Goal: Task Accomplishment & Management: Use online tool/utility

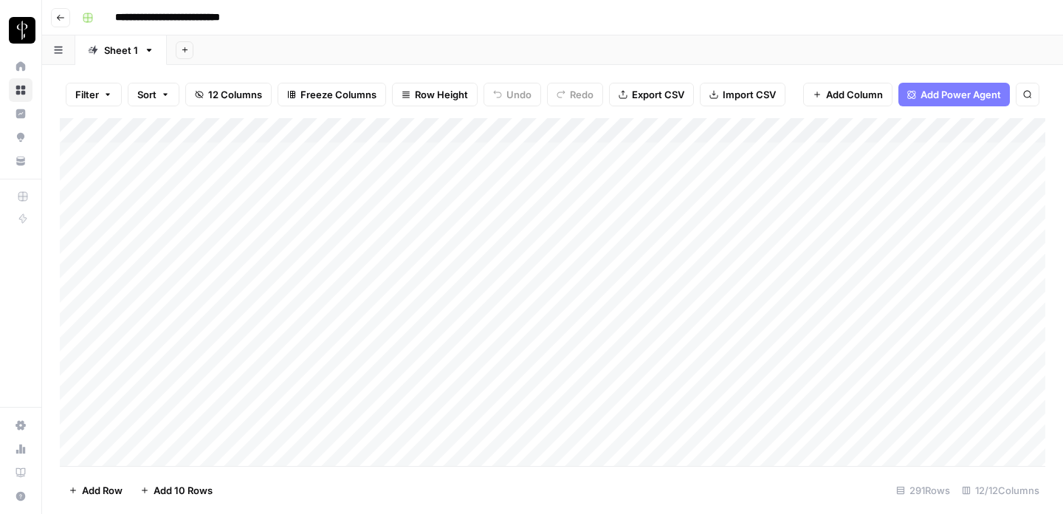
click at [61, 18] on icon "button" at bounding box center [60, 17] width 9 height 9
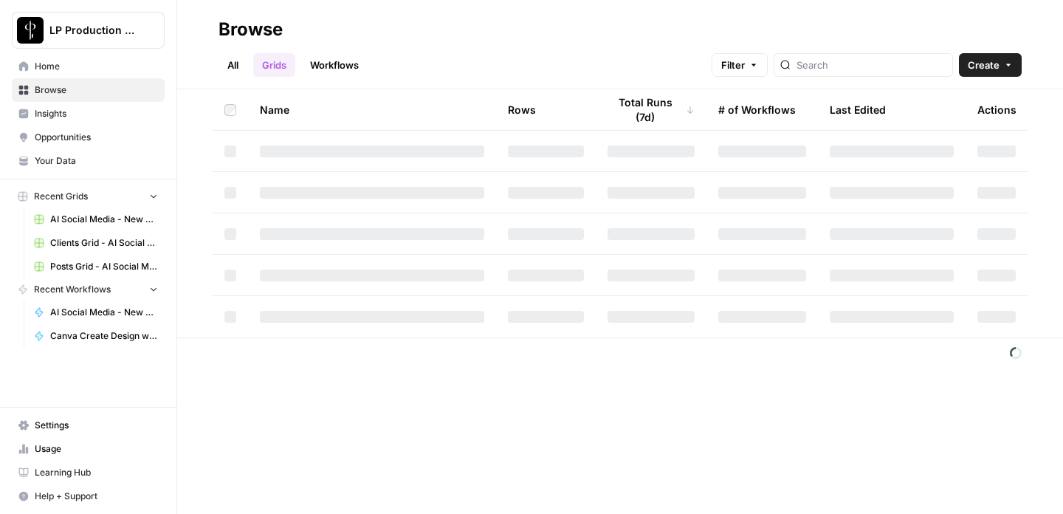
click at [106, 220] on span "AI Social Media - New Account Onboarding [temp] Grid" at bounding box center [104, 219] width 108 height 13
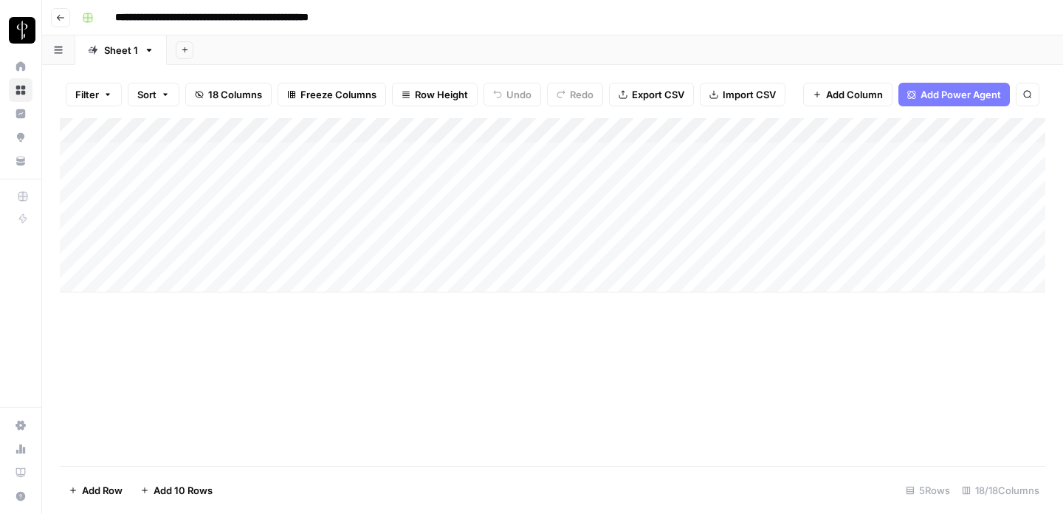
click at [61, 15] on icon "button" at bounding box center [60, 17] width 9 height 9
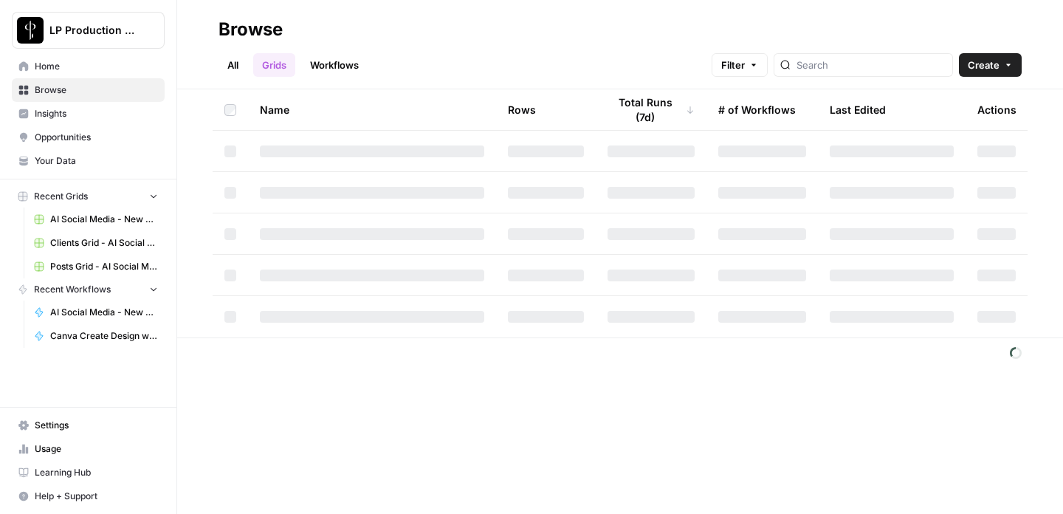
click at [83, 239] on span "Clients Grid - AI Social Media" at bounding box center [104, 242] width 108 height 13
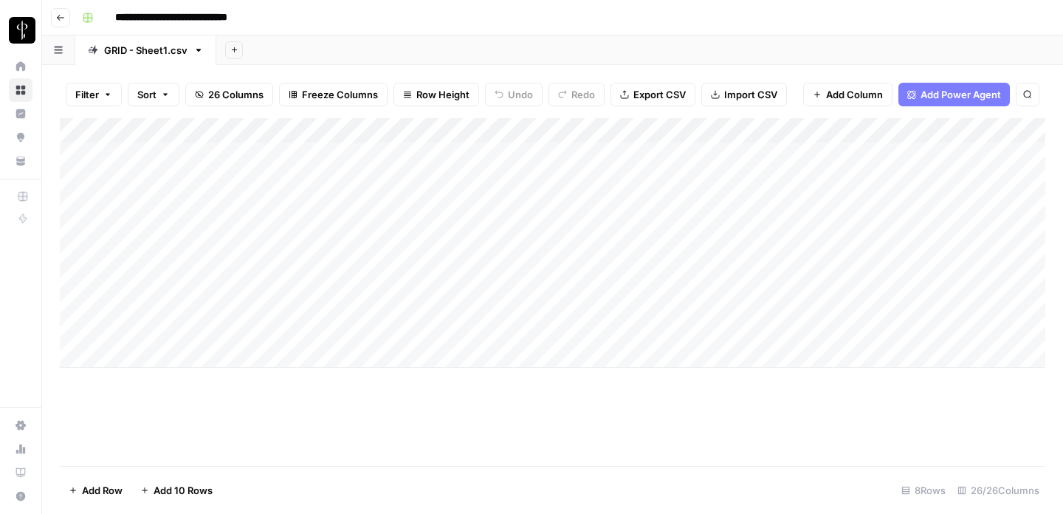
click at [175, 330] on div "Add Column" at bounding box center [553, 243] width 986 height 250
click at [683, 331] on div "Add Column" at bounding box center [553, 243] width 986 height 250
click at [183, 323] on div "Add Column" at bounding box center [553, 243] width 986 height 250
click at [311, 329] on div "Add Column" at bounding box center [553, 243] width 986 height 250
click at [460, 335] on div "Add Column" at bounding box center [553, 243] width 986 height 250
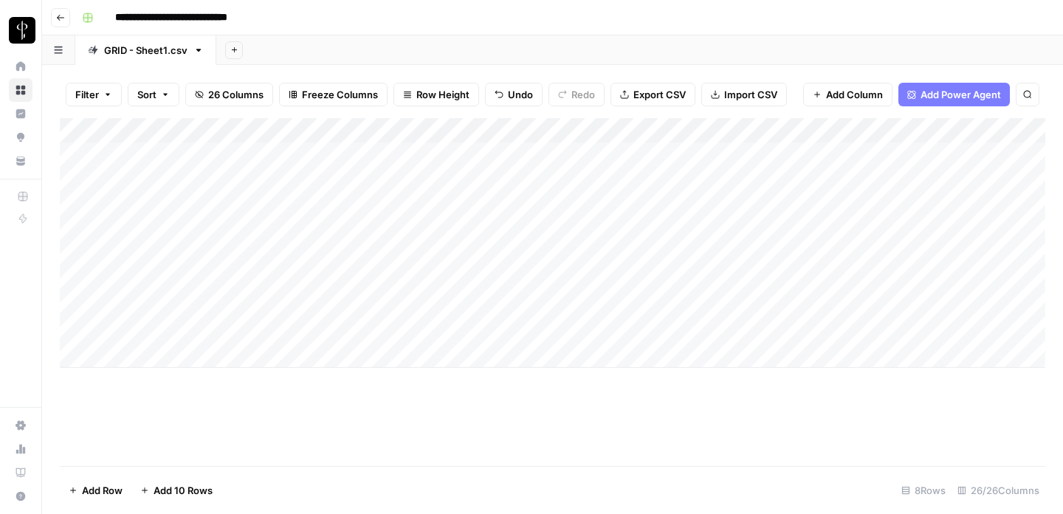
click at [171, 343] on div "Add Column" at bounding box center [553, 243] width 986 height 250
click at [166, 320] on div "Add Column" at bounding box center [553, 255] width 986 height 275
click at [78, 330] on div "Add Column" at bounding box center [553, 255] width 986 height 275
click at [58, 55] on button "button" at bounding box center [58, 49] width 33 height 29
click at [58, 52] on icon "button" at bounding box center [58, 50] width 8 height 7
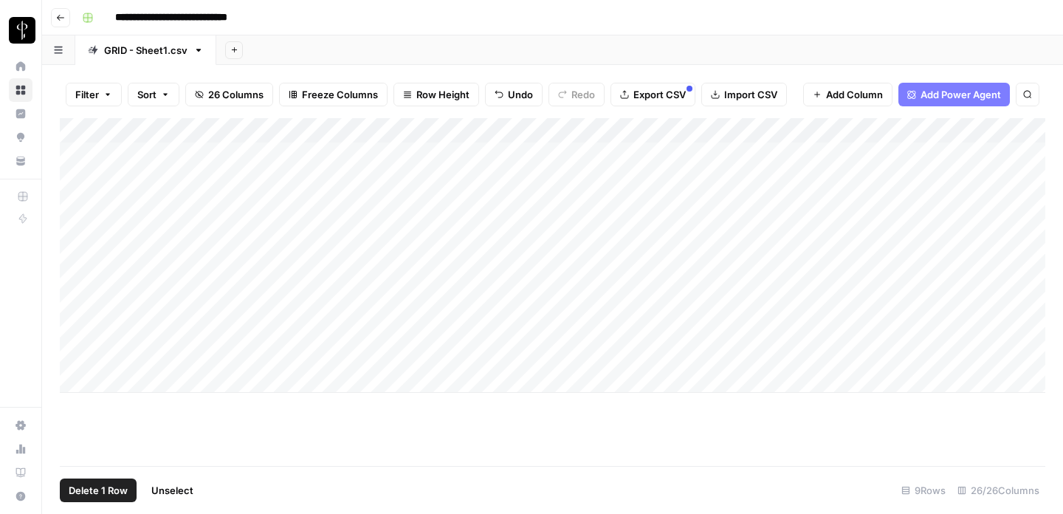
click at [256, 343] on div "Add Column" at bounding box center [553, 255] width 986 height 275
click at [519, 334] on div "Add Column" at bounding box center [553, 255] width 986 height 275
click at [705, 330] on div "Add Column" at bounding box center [553, 255] width 986 height 275
click at [927, 334] on div "Add Column" at bounding box center [553, 255] width 986 height 275
click at [927, 366] on div "Add Column" at bounding box center [553, 255] width 986 height 275
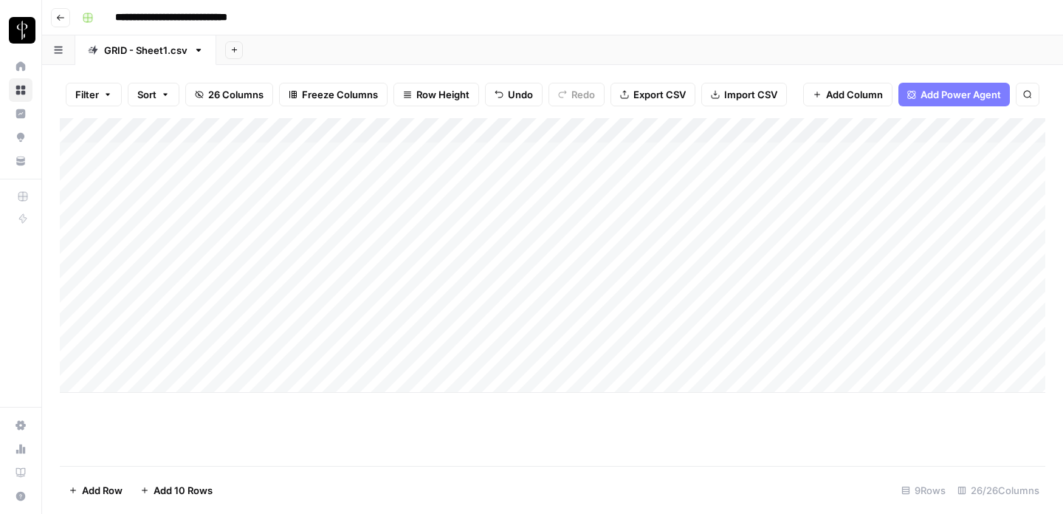
click at [145, 320] on div "Add Column" at bounding box center [553, 255] width 986 height 275
click at [643, 199] on div "Add Column" at bounding box center [553, 255] width 986 height 275
click at [521, 203] on div "Add Column" at bounding box center [553, 255] width 986 height 275
click at [185, 202] on div "Add Column" at bounding box center [553, 255] width 986 height 275
click at [162, 323] on div "Add Column" at bounding box center [553, 255] width 986 height 275
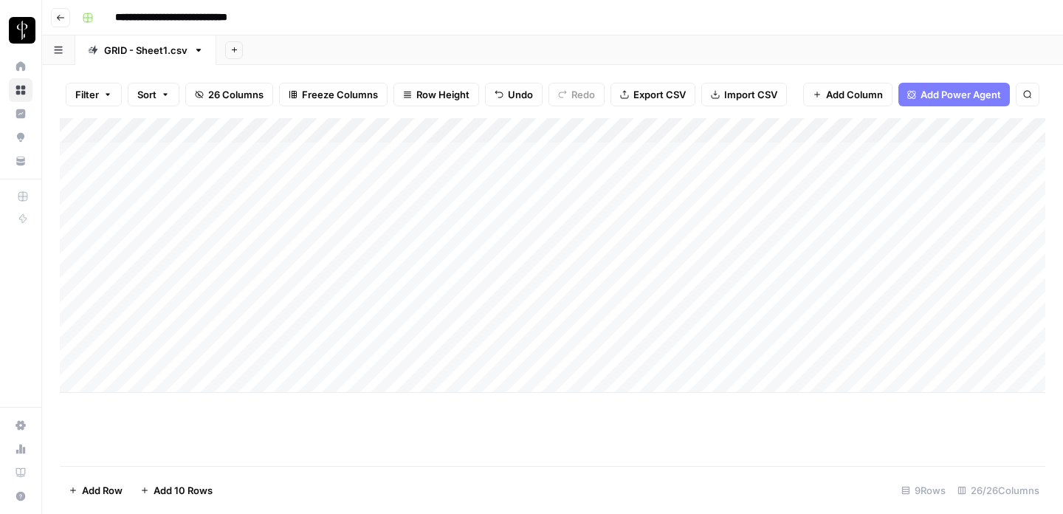
click at [171, 346] on div "Add Column" at bounding box center [553, 255] width 986 height 275
click at [78, 97] on span "Filter" at bounding box center [87, 94] width 24 height 15
click at [80, 97] on span "Filter" at bounding box center [87, 94] width 24 height 15
click at [237, 96] on span "26 Columns" at bounding box center [235, 94] width 55 height 15
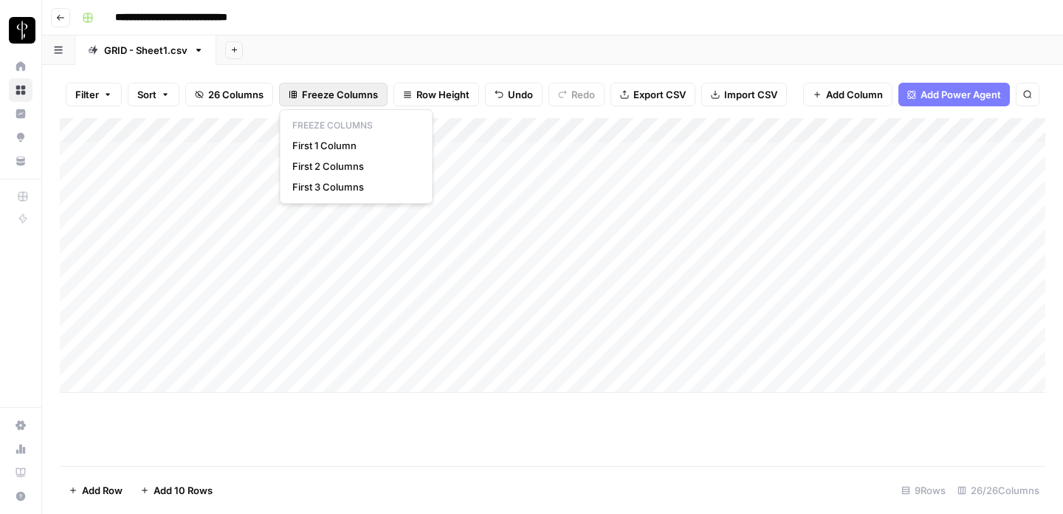
click at [359, 95] on span "Freeze Columns" at bounding box center [340, 94] width 76 height 15
click at [174, 329] on div "Add Column" at bounding box center [553, 255] width 986 height 275
click at [182, 365] on div "Add Column" at bounding box center [553, 255] width 986 height 275
click at [160, 249] on div "Add Column" at bounding box center [553, 255] width 986 height 275
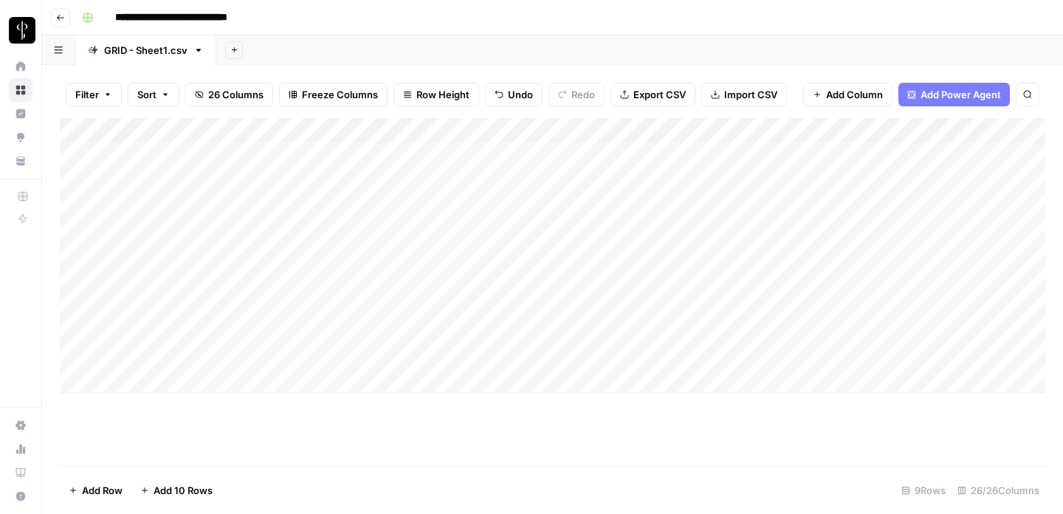
click at [262, 254] on div "Add Column" at bounding box center [553, 255] width 986 height 275
click at [236, 255] on div "Add Column" at bounding box center [553, 255] width 986 height 275
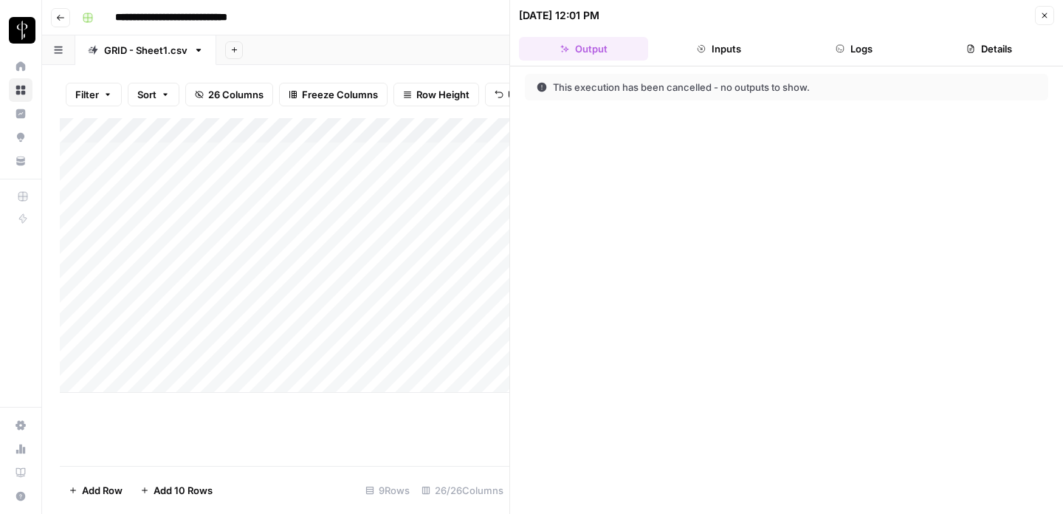
click at [1047, 11] on icon "button" at bounding box center [1044, 15] width 9 height 9
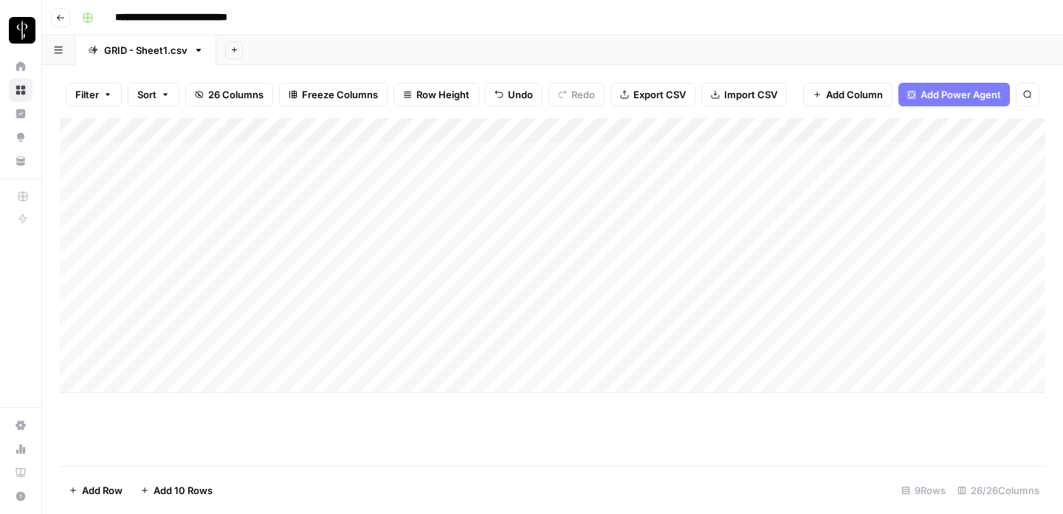
click at [188, 255] on div "Add Column" at bounding box center [553, 255] width 986 height 275
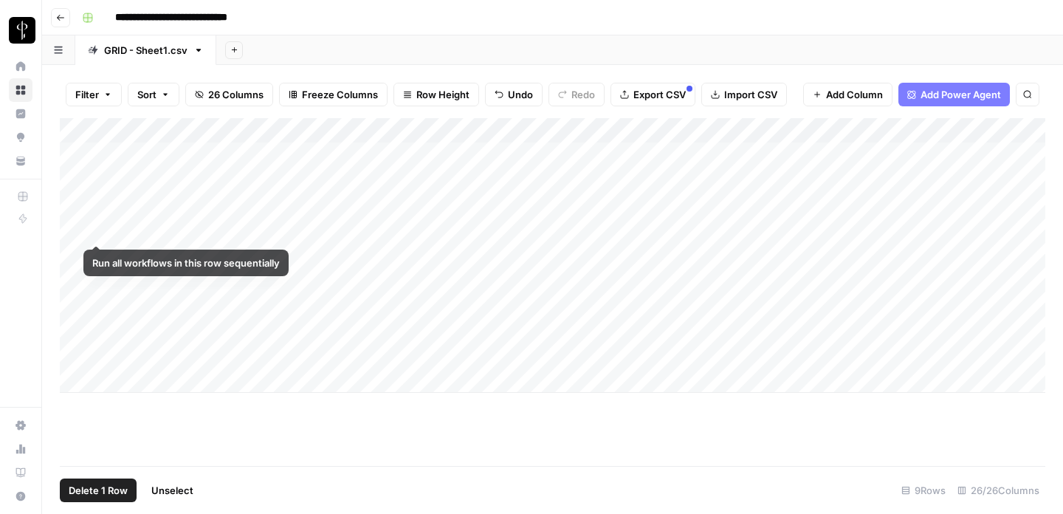
click at [80, 250] on div "Add Column" at bounding box center [553, 255] width 986 height 275
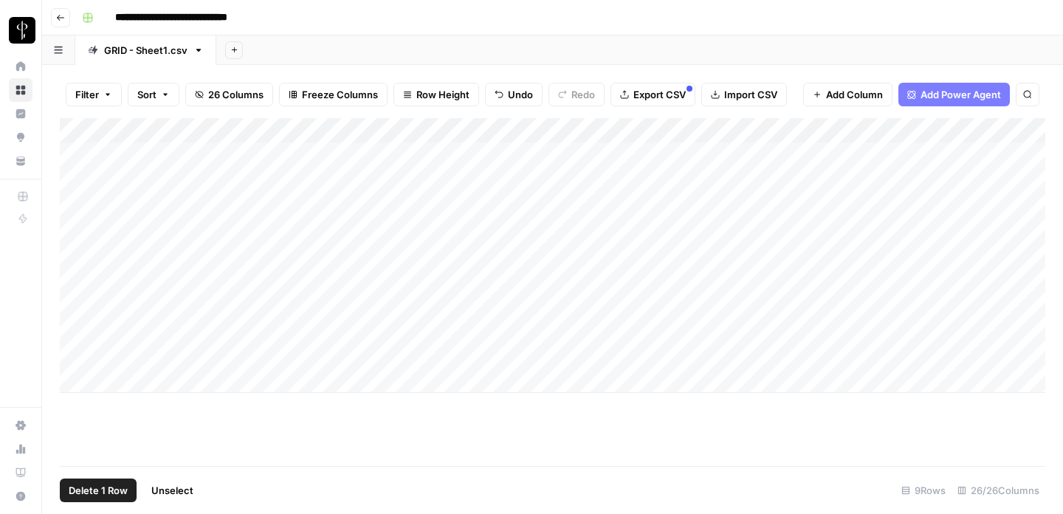
click at [80, 492] on span "Delete 1 Row" at bounding box center [98, 490] width 59 height 15
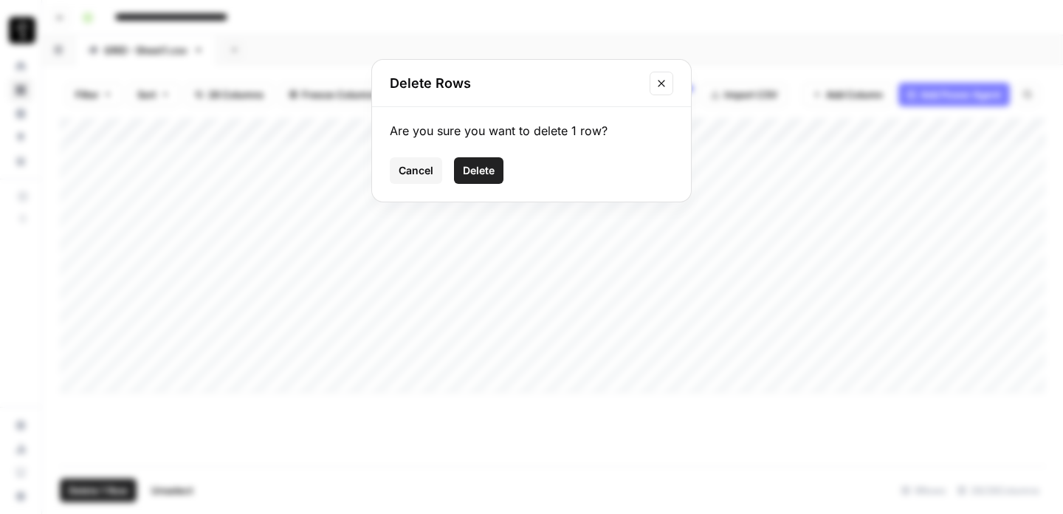
click at [480, 171] on span "Delete" at bounding box center [479, 170] width 32 height 15
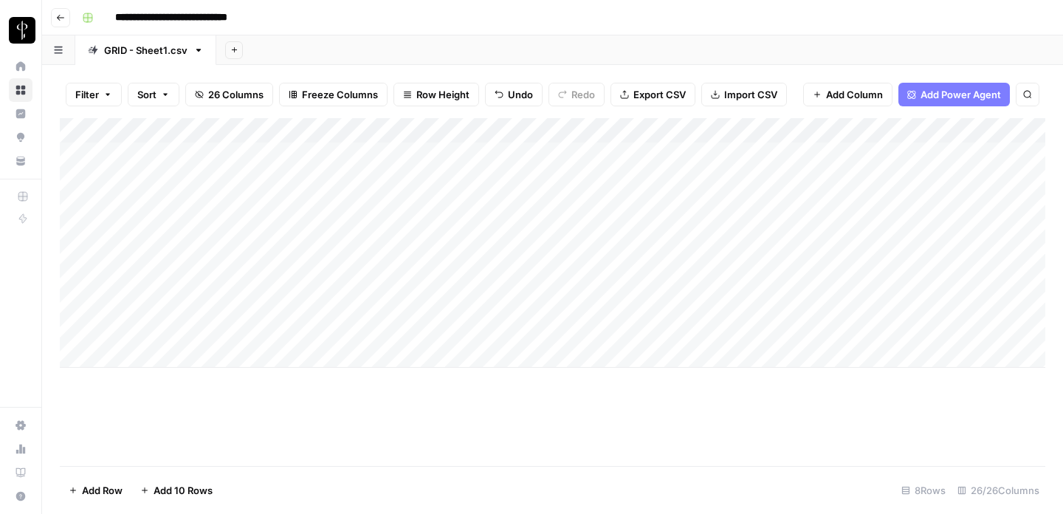
click at [72, 201] on div "Add Column" at bounding box center [553, 243] width 986 height 250
click at [72, 202] on div "Add Column" at bounding box center [553, 243] width 986 height 250
click at [79, 307] on div "Add Column" at bounding box center [553, 243] width 986 height 250
click at [99, 495] on span "Delete 1 Row" at bounding box center [98, 490] width 59 height 15
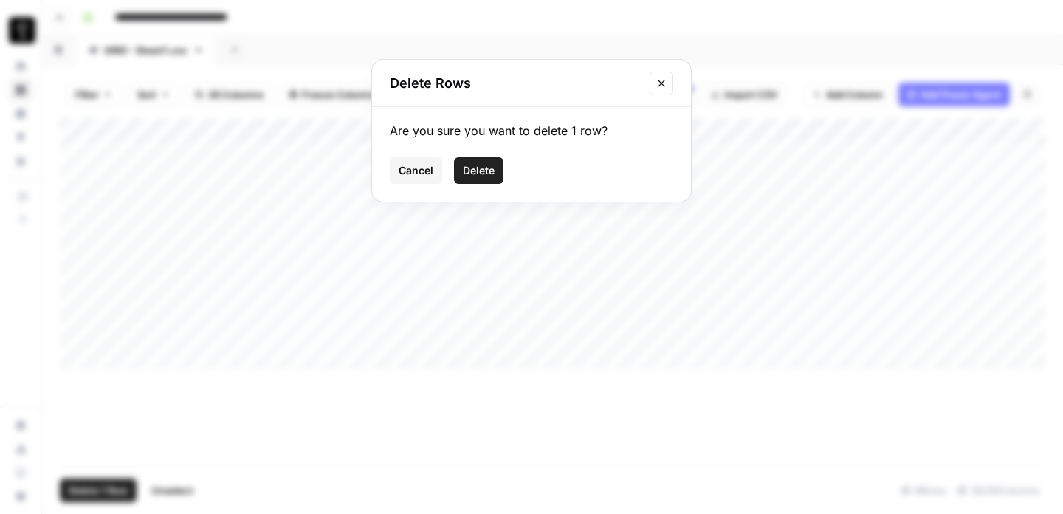
click at [489, 171] on span "Delete" at bounding box center [479, 170] width 32 height 15
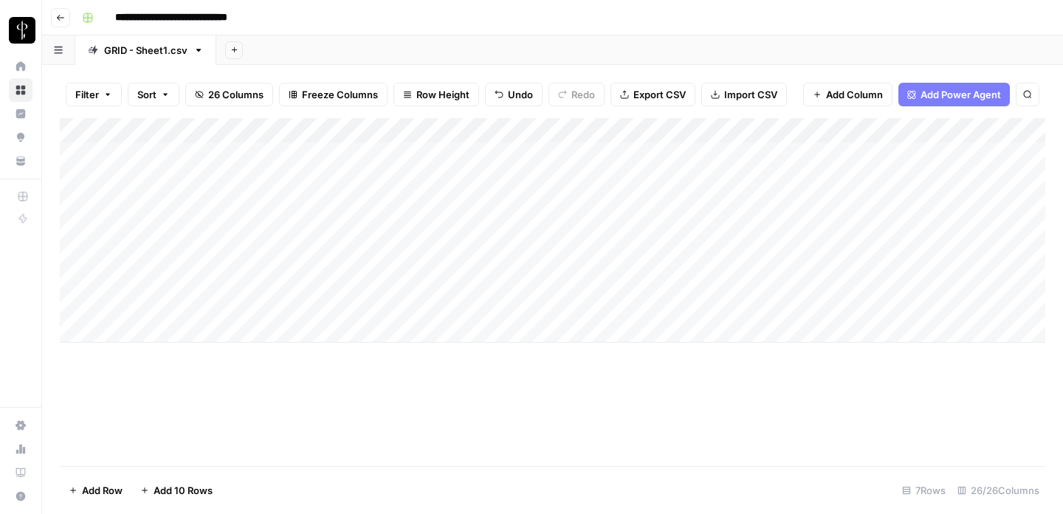
click at [66, 28] on header "**********" at bounding box center [552, 17] width 1021 height 35
click at [63, 22] on button "Go back" at bounding box center [60, 17] width 19 height 19
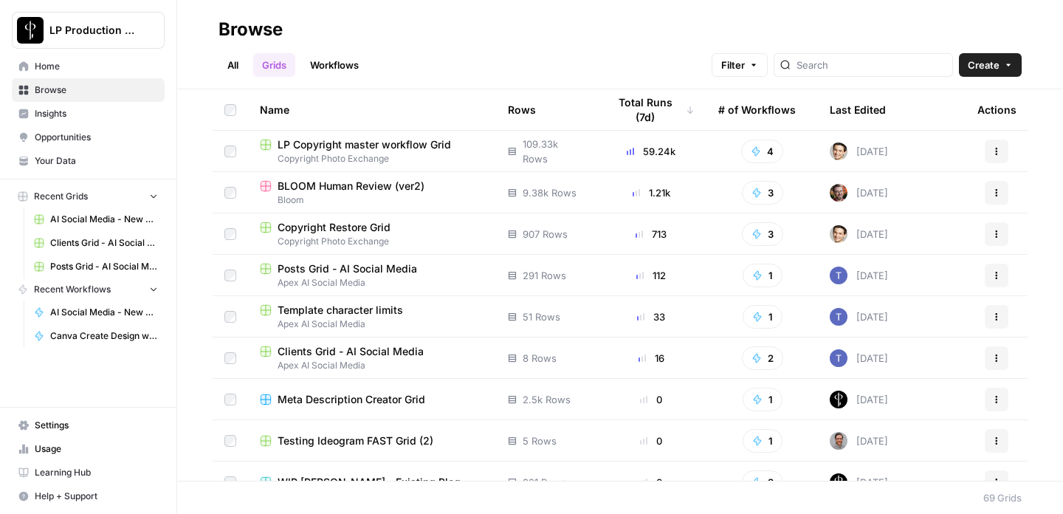
click at [71, 262] on span "Posts Grid - AI Social Media" at bounding box center [104, 266] width 108 height 13
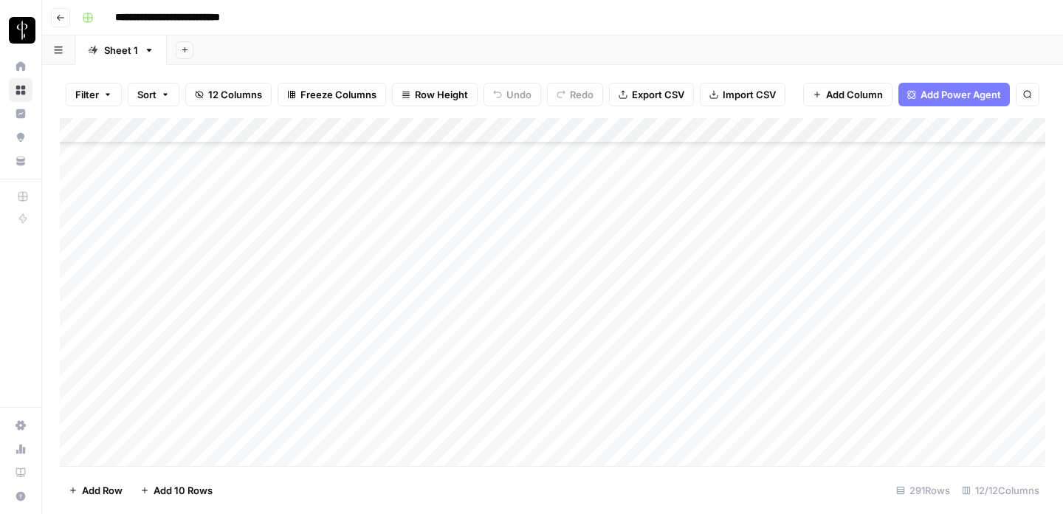
scroll to position [7006, 0]
click at [435, 351] on div "Add Column" at bounding box center [553, 292] width 986 height 348
click at [210, 353] on div "Add Column" at bounding box center [553, 292] width 986 height 348
click at [61, 14] on icon "button" at bounding box center [60, 17] width 9 height 9
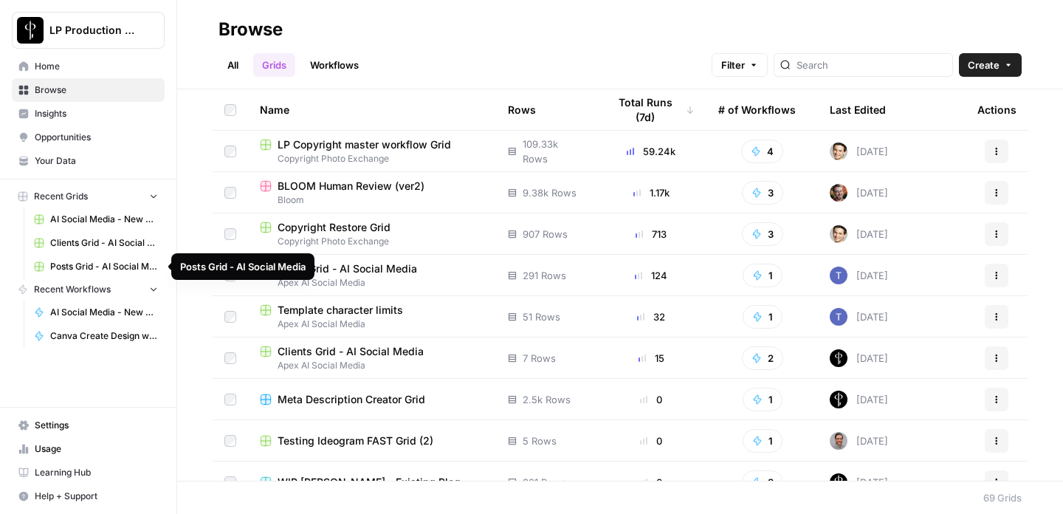
click at [59, 247] on span "Clients Grid - AI Social Media" at bounding box center [104, 242] width 108 height 13
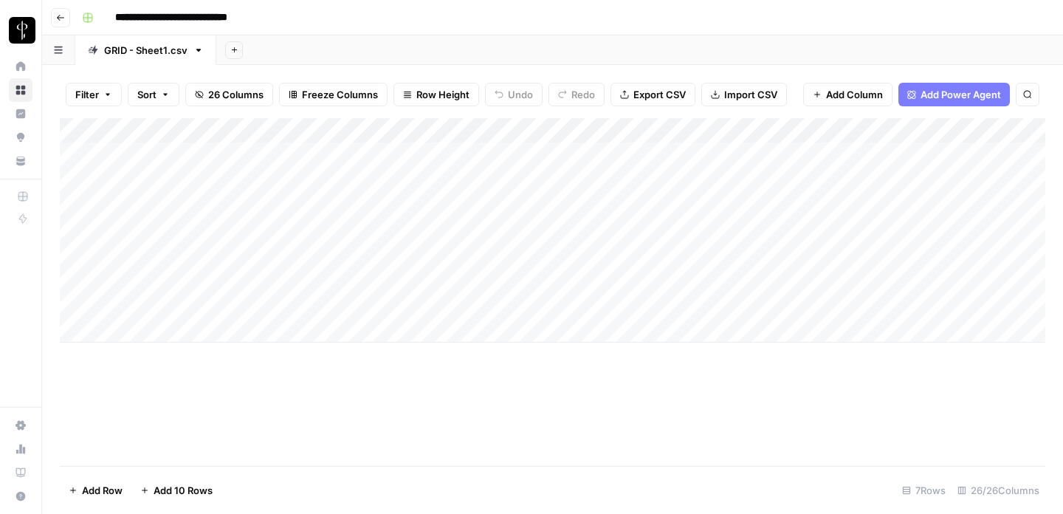
click at [58, 14] on icon "button" at bounding box center [60, 17] width 9 height 9
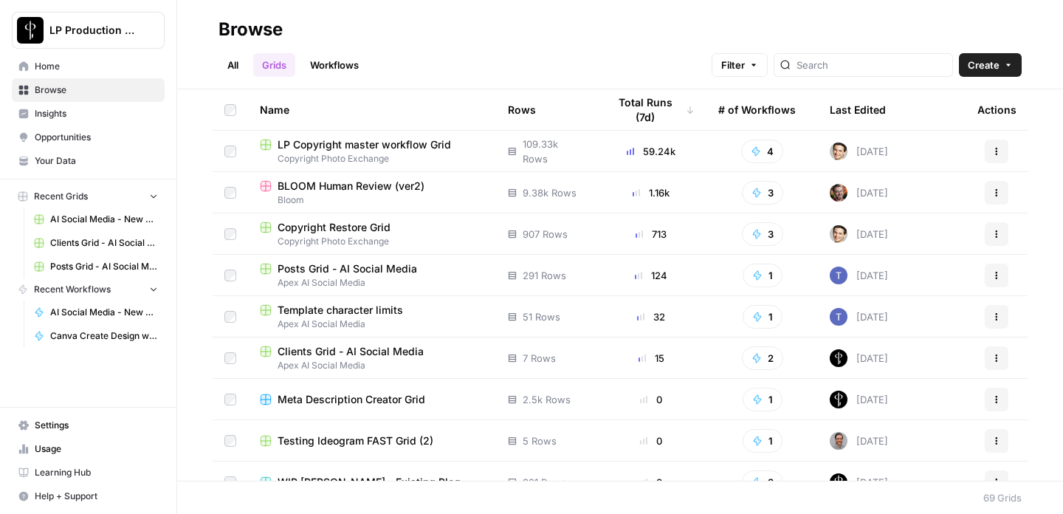
click at [75, 224] on span "AI Social Media - New Account Onboarding [temp] Grid" at bounding box center [104, 219] width 108 height 13
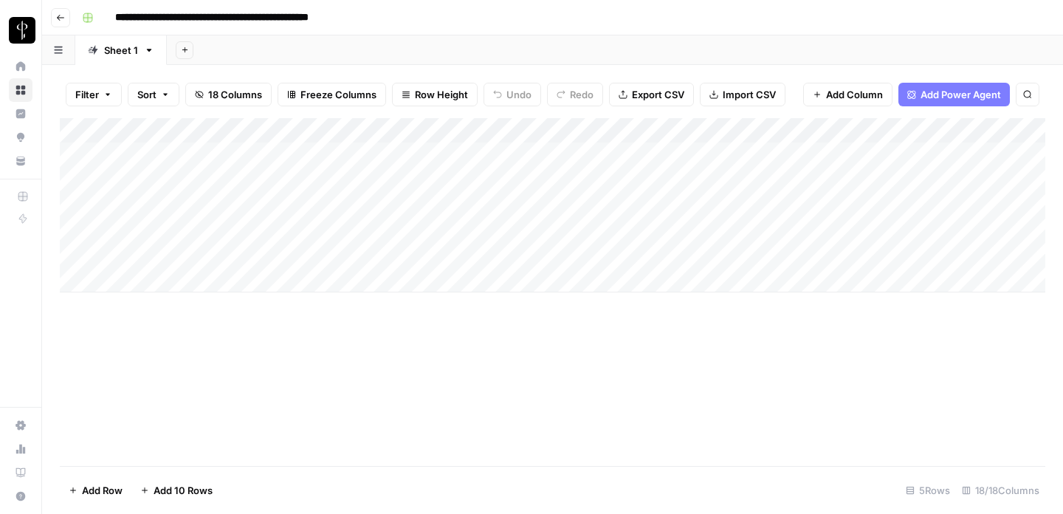
click at [60, 16] on icon "button" at bounding box center [60, 17] width 9 height 9
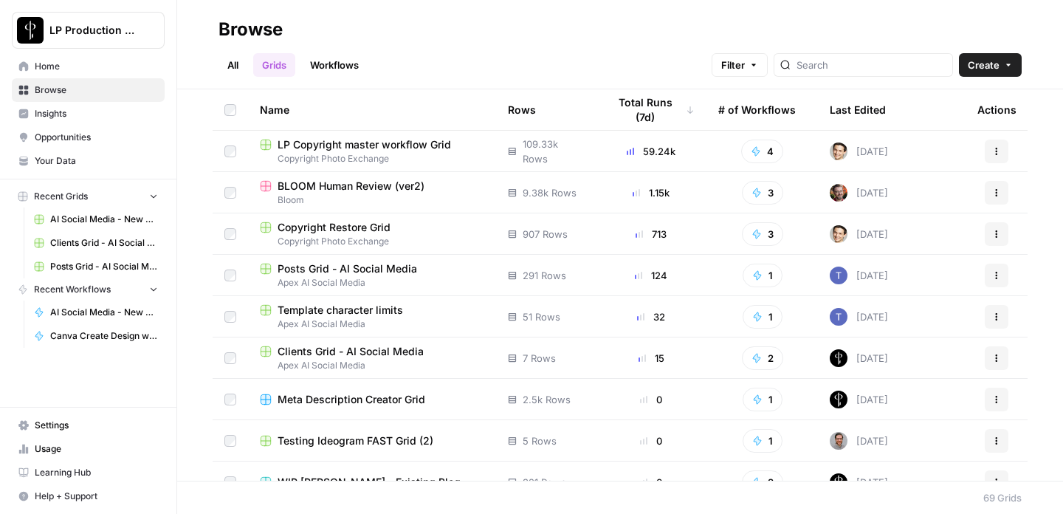
click at [80, 312] on span "AI Social Media - New Account Onboarding" at bounding box center [104, 312] width 108 height 13
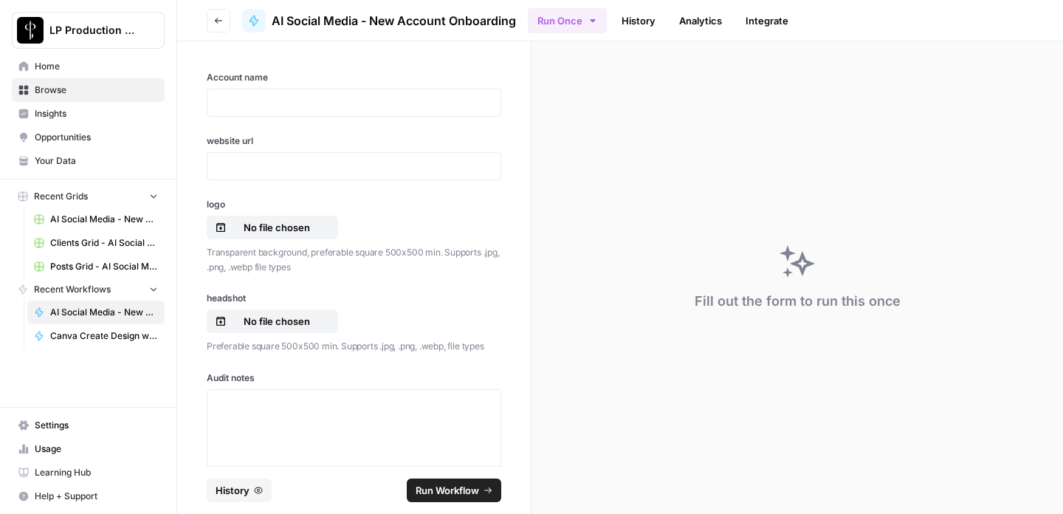
click at [83, 333] on span "Canva Create Design with Image based on Single prompt PERSONALIZED" at bounding box center [104, 335] width 108 height 13
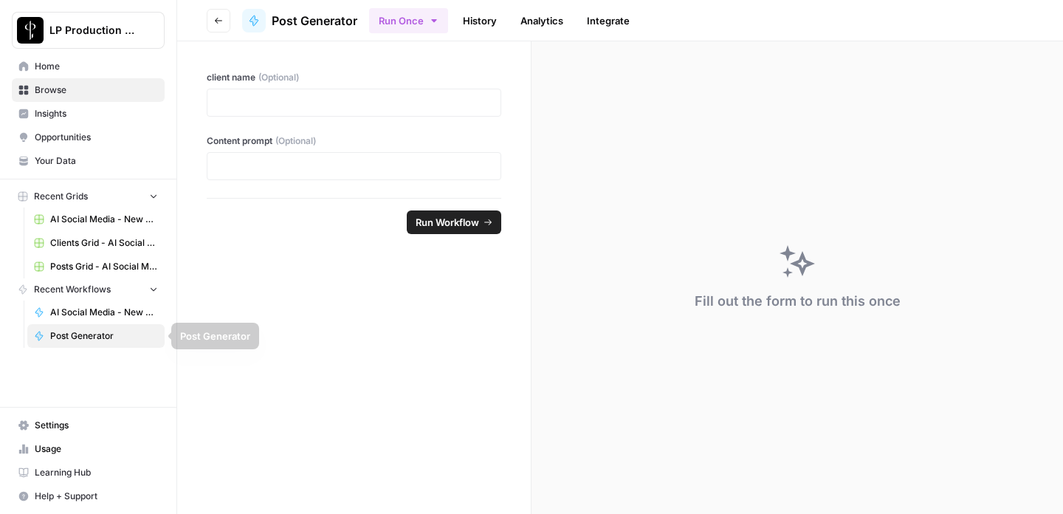
click at [87, 317] on span "AI Social Media - New Account Onboarding" at bounding box center [104, 312] width 108 height 13
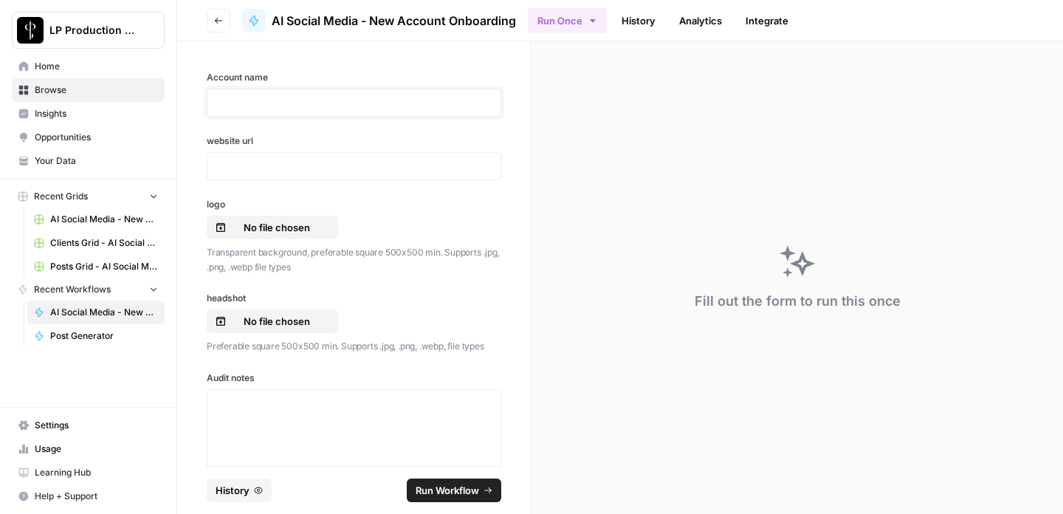
click at [302, 96] on p at bounding box center [353, 102] width 275 height 15
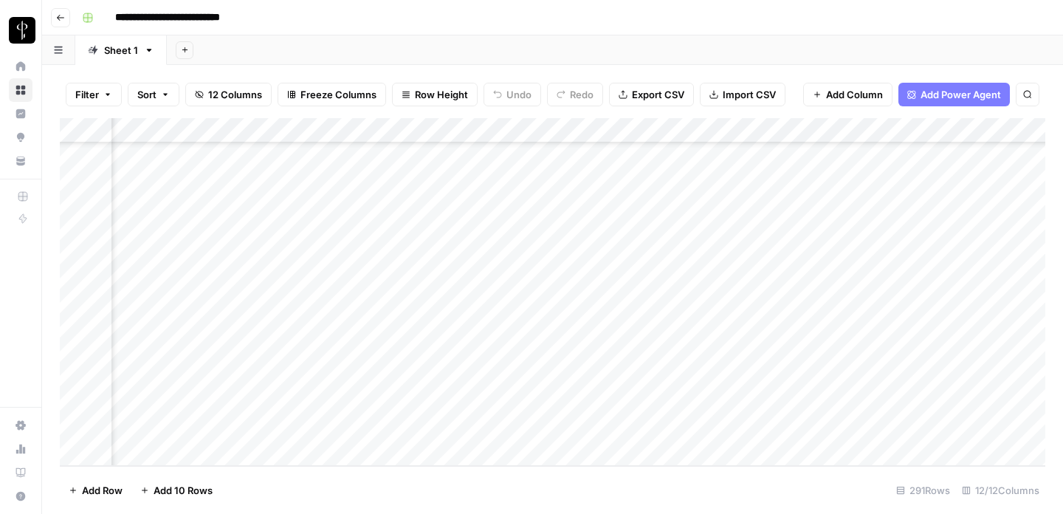
scroll to position [7006, 734]
click at [764, 427] on div "Add Column" at bounding box center [553, 292] width 986 height 348
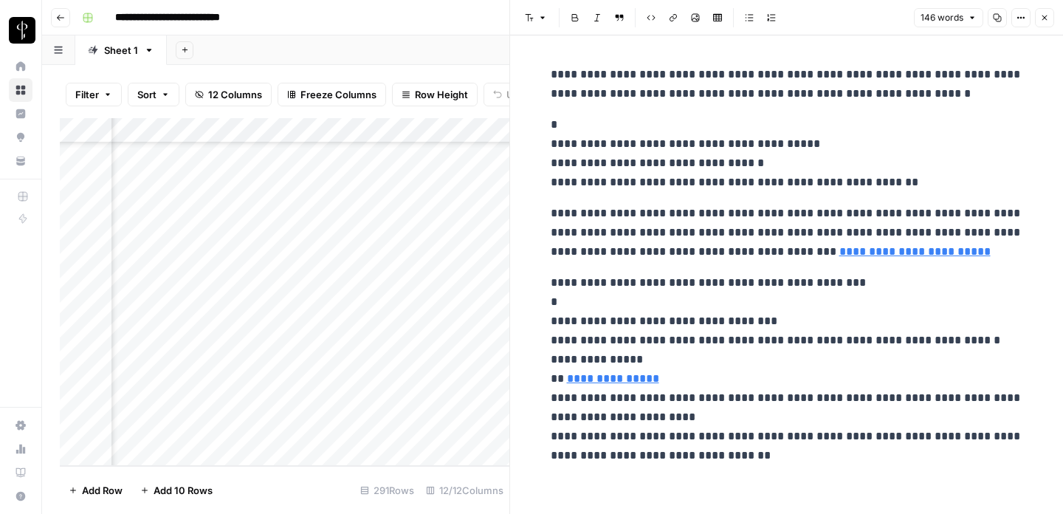
click at [1050, 18] on button "Close" at bounding box center [1044, 17] width 19 height 19
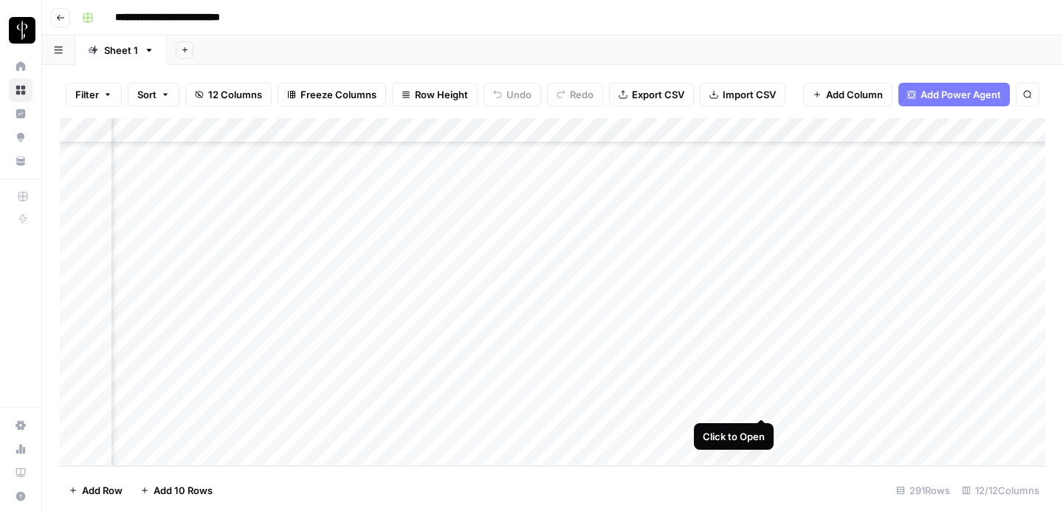
click at [760, 400] on div "Add Column" at bounding box center [553, 292] width 986 height 348
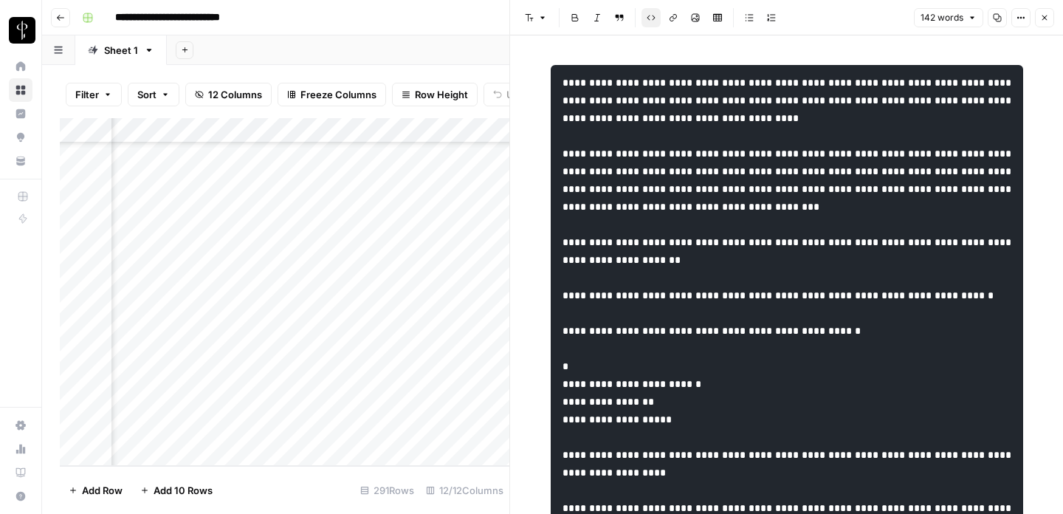
click at [1045, 16] on icon "button" at bounding box center [1044, 17] width 9 height 9
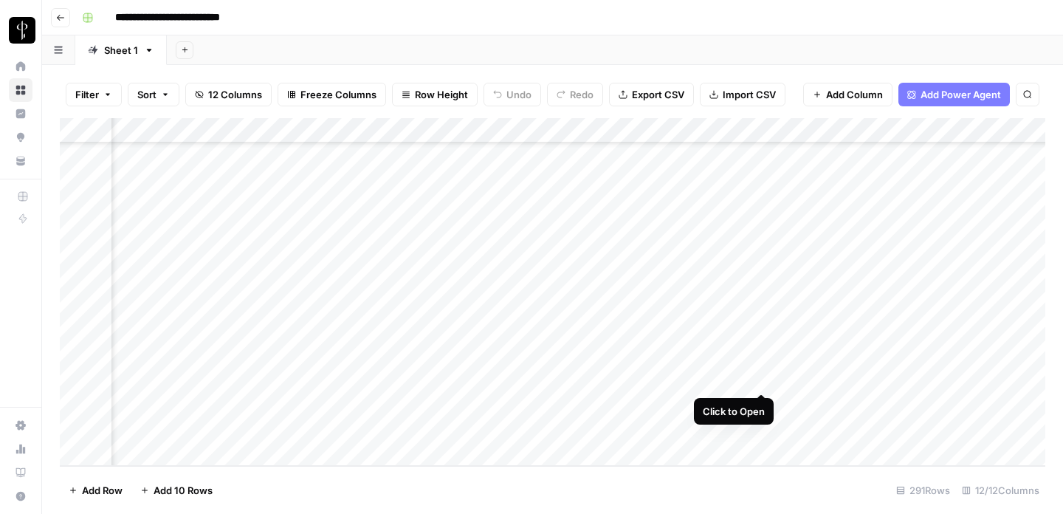
click at [761, 378] on div "Add Column" at bounding box center [553, 292] width 986 height 348
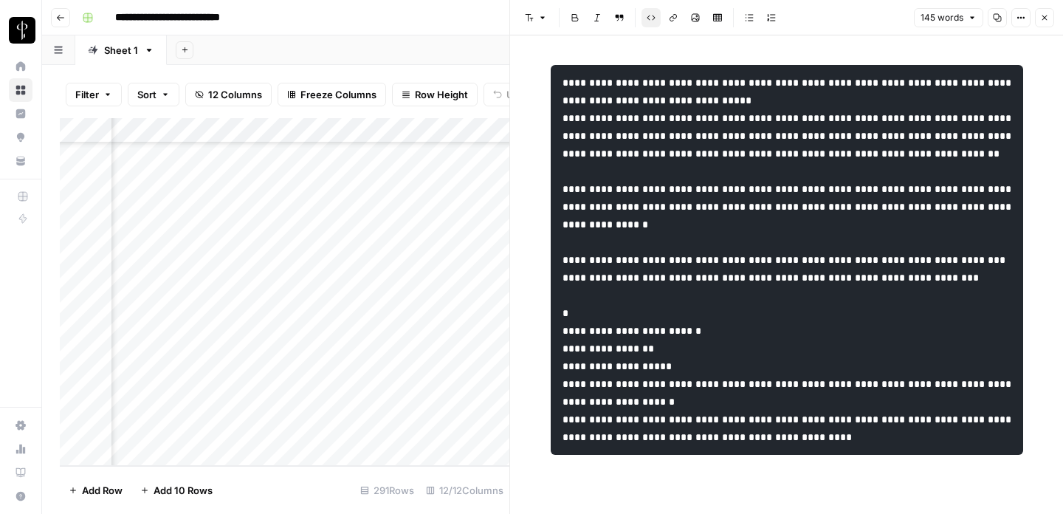
click at [1047, 27] on header "Font style Bold Italic Block quote Code block Link Image Insert Table Bulleted …" at bounding box center [786, 17] width 553 height 35
click at [1041, 18] on icon "button" at bounding box center [1044, 17] width 9 height 9
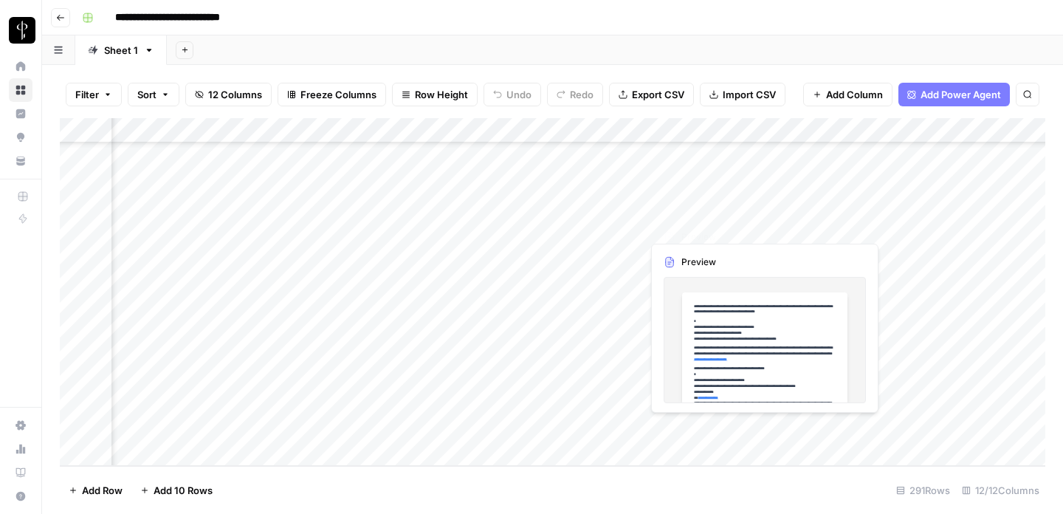
click at [708, 404] on div "Add Column" at bounding box center [553, 292] width 986 height 348
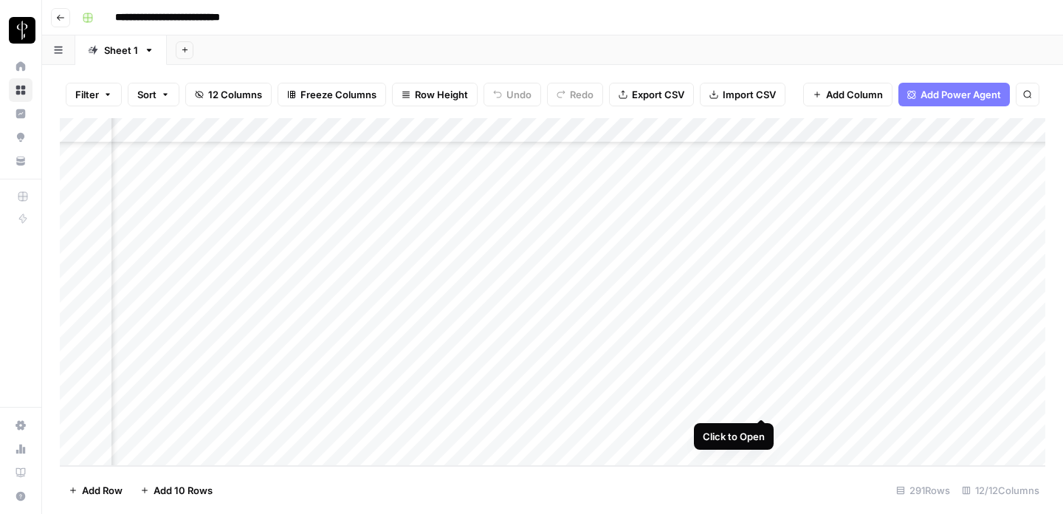
click at [761, 402] on div "Add Column" at bounding box center [553, 292] width 986 height 348
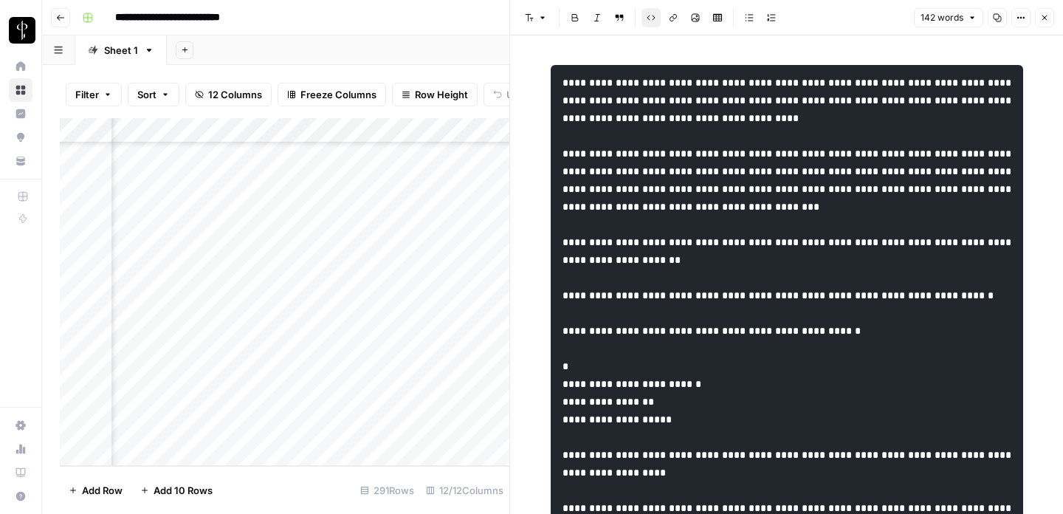
click at [1043, 16] on icon "button" at bounding box center [1044, 18] width 5 height 5
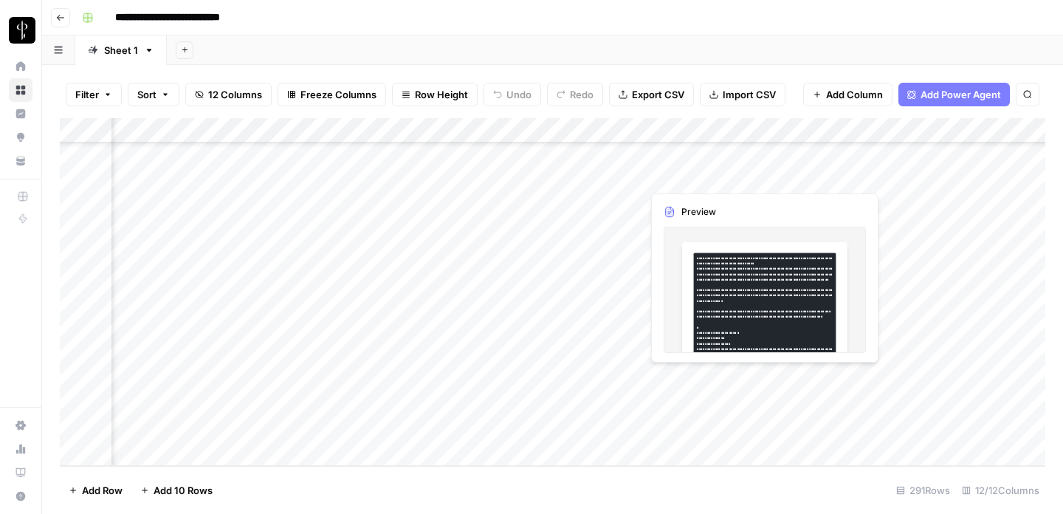
click at [665, 381] on div "Add Column" at bounding box center [553, 292] width 986 height 348
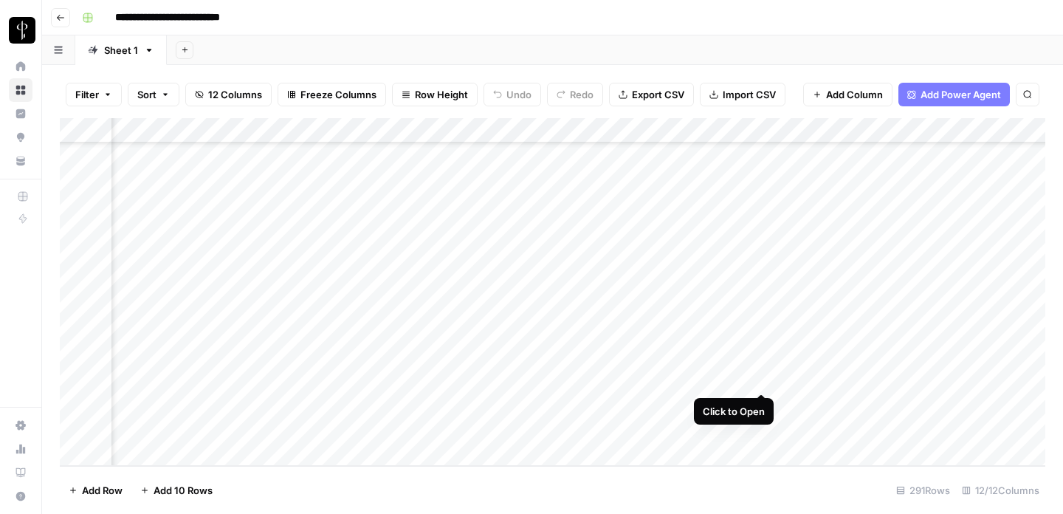
click at [763, 374] on div "Add Column" at bounding box center [553, 292] width 986 height 348
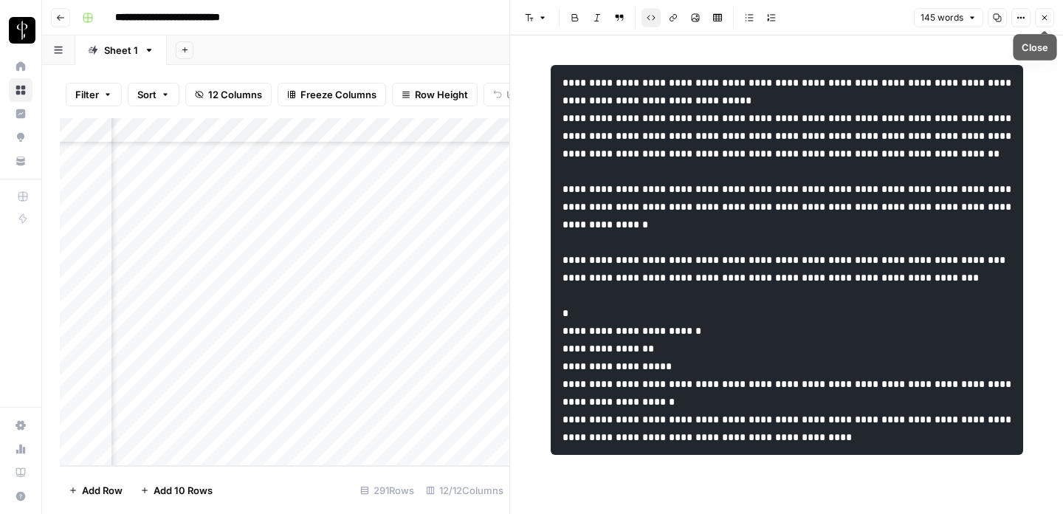
click at [1043, 13] on icon "button" at bounding box center [1044, 17] width 9 height 9
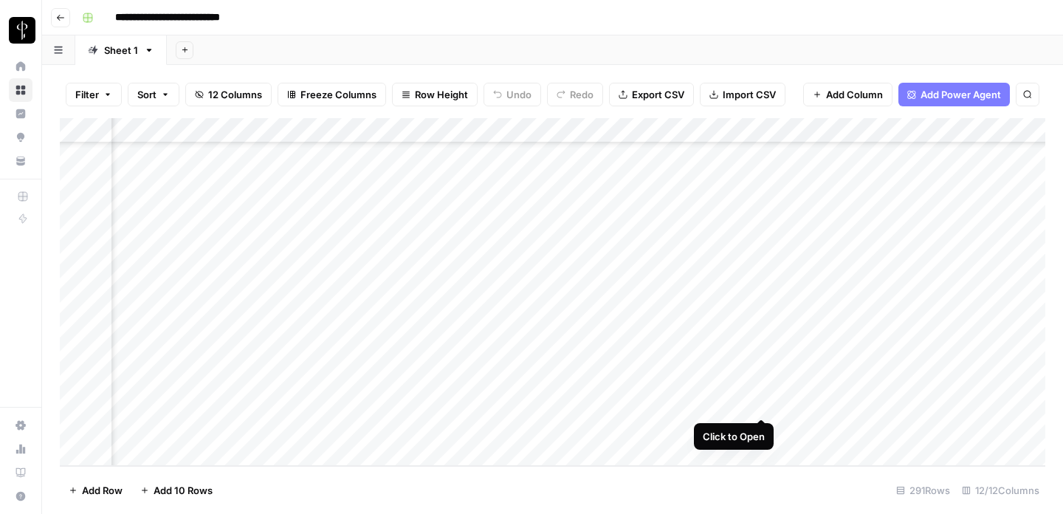
click at [763, 405] on div "Add Column" at bounding box center [553, 292] width 986 height 348
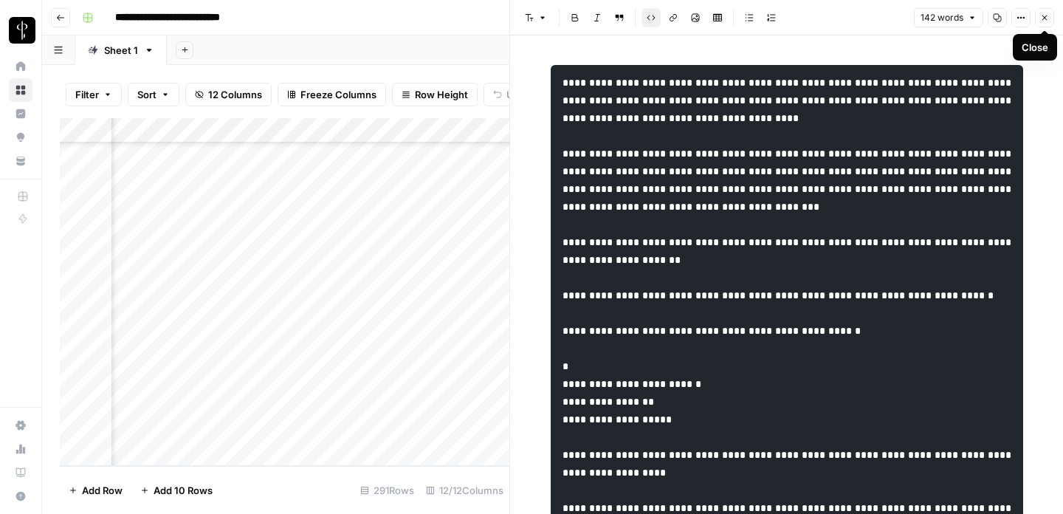
click at [1042, 19] on icon "button" at bounding box center [1044, 18] width 5 height 5
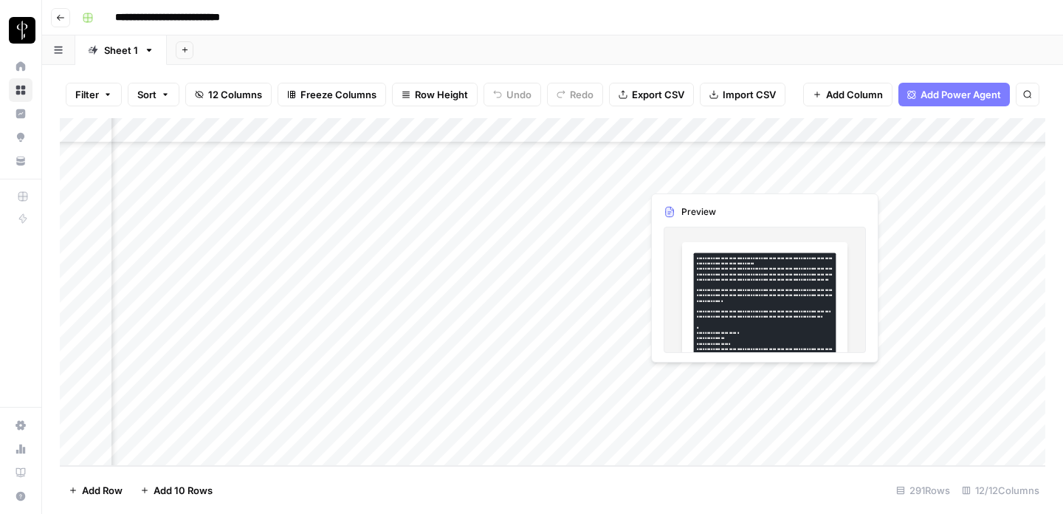
click at [686, 359] on div "Add Column" at bounding box center [553, 292] width 986 height 348
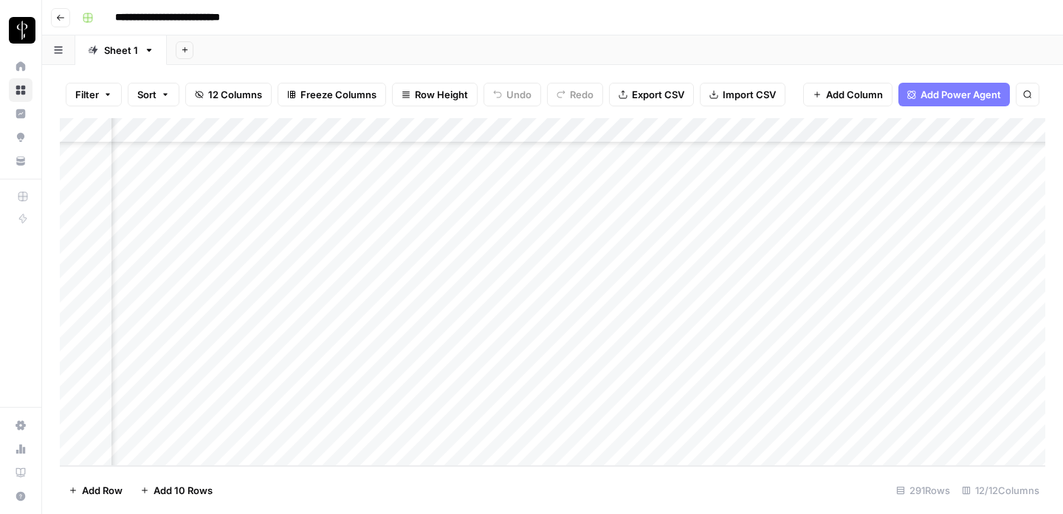
click at [757, 352] on div "Add Column" at bounding box center [553, 292] width 986 height 348
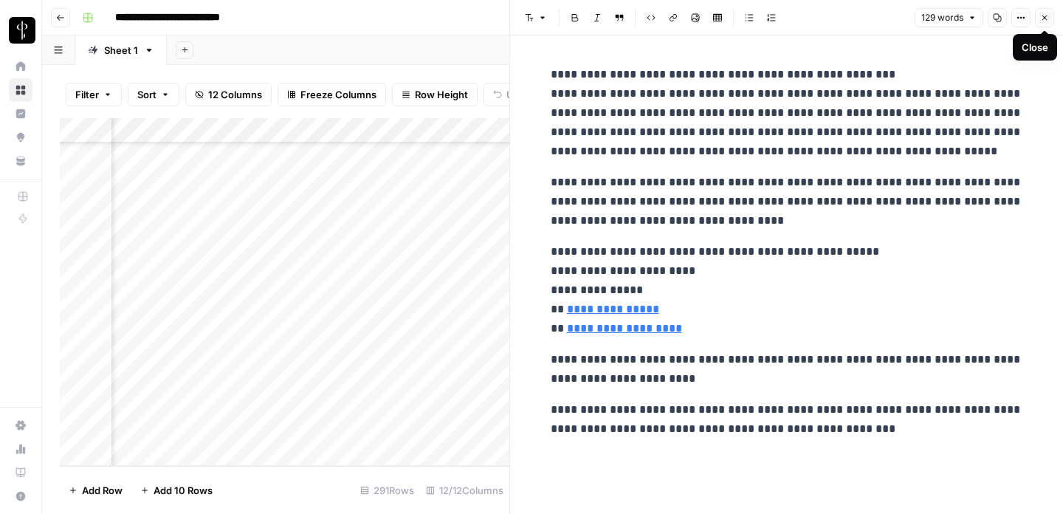
click at [1049, 12] on button "Close" at bounding box center [1044, 17] width 19 height 19
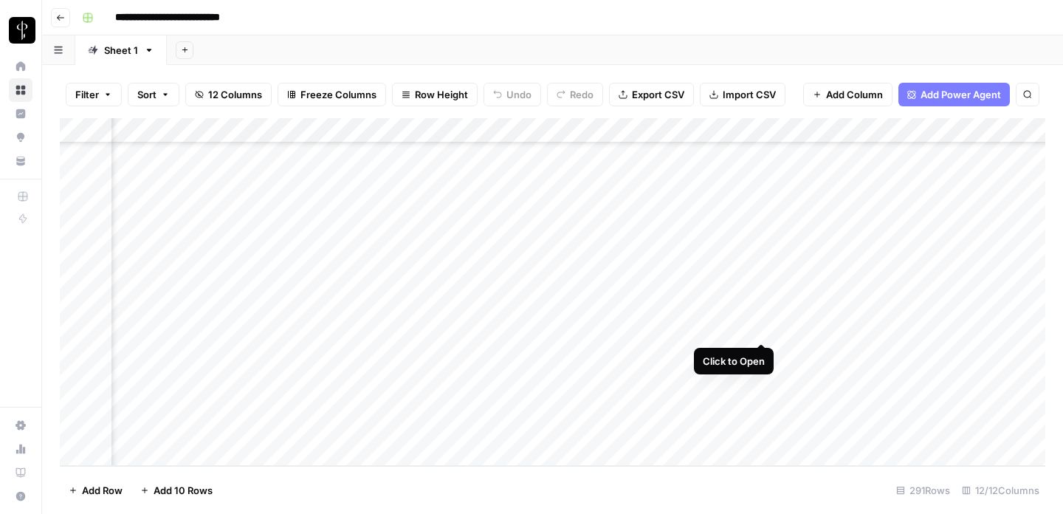
click at [761, 329] on div "Add Column" at bounding box center [553, 292] width 986 height 348
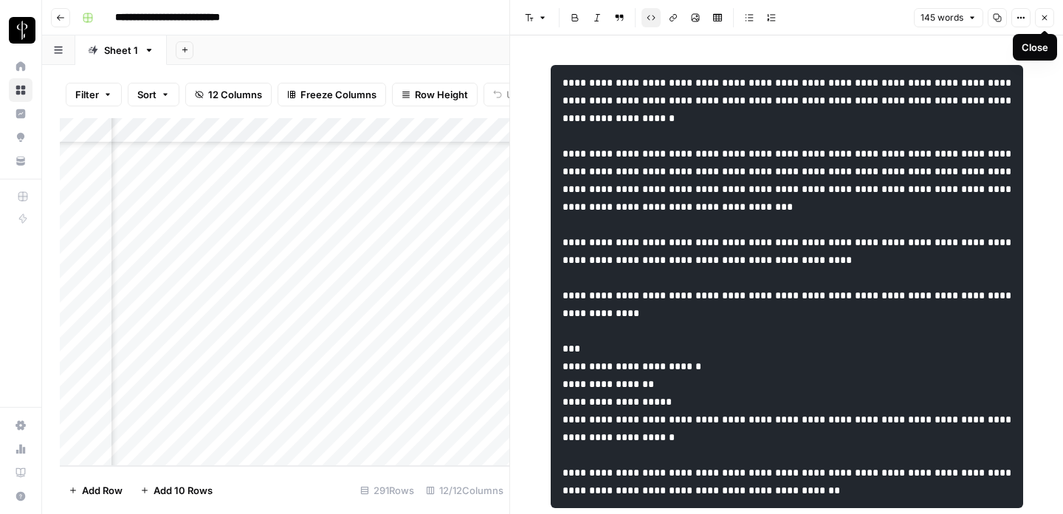
click at [1039, 14] on button "Close" at bounding box center [1044, 17] width 19 height 19
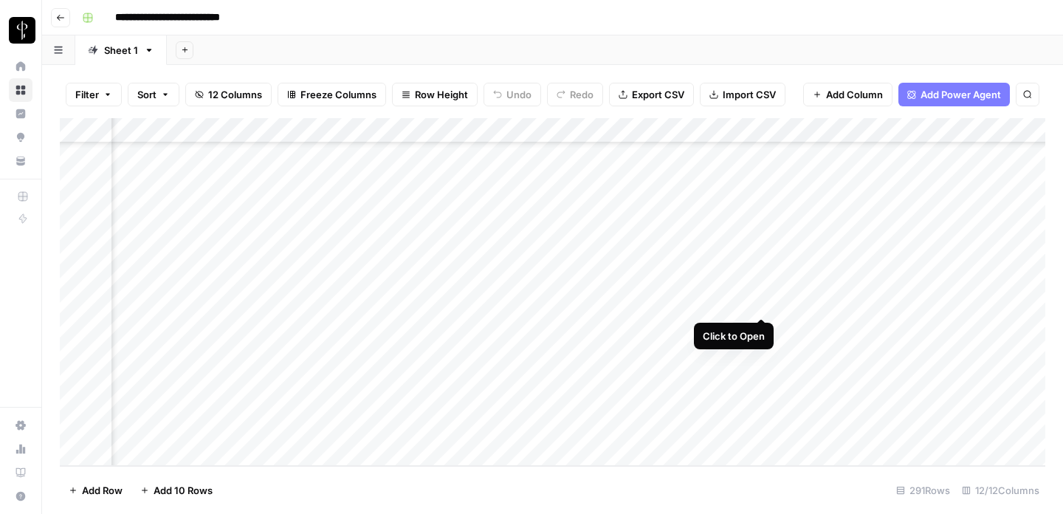
click at [764, 303] on div "Add Column" at bounding box center [553, 292] width 986 height 348
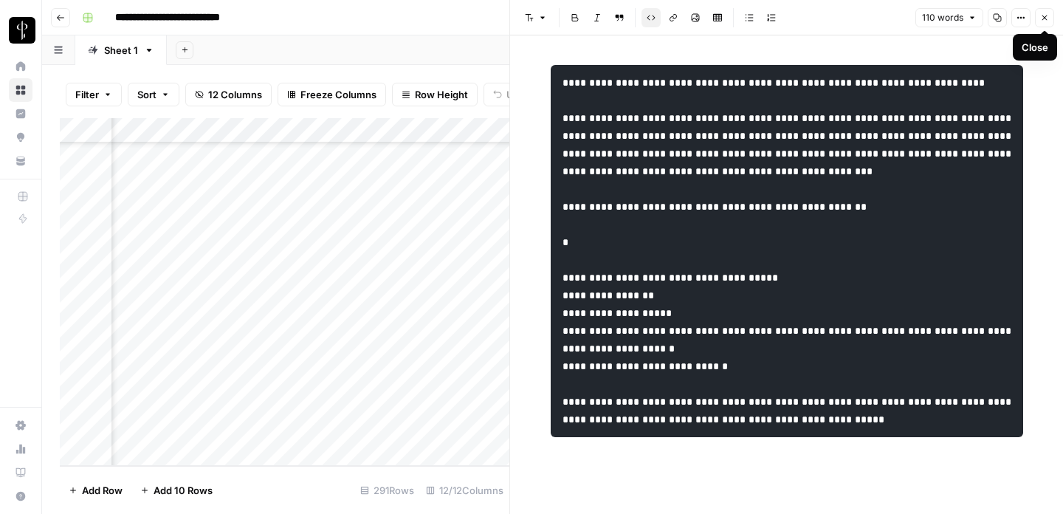
click at [1045, 19] on icon "button" at bounding box center [1044, 18] width 5 height 5
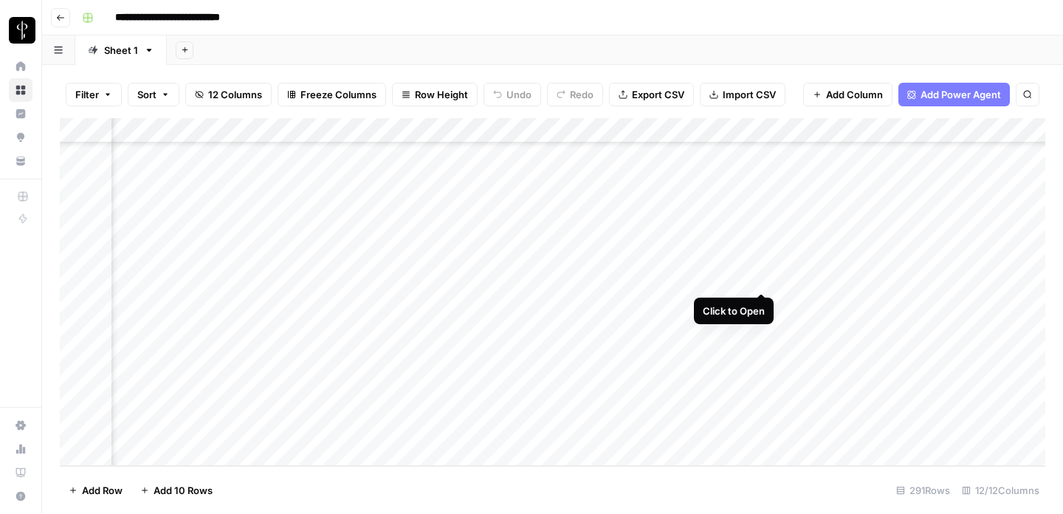
click at [759, 280] on div "Add Column" at bounding box center [553, 292] width 986 height 348
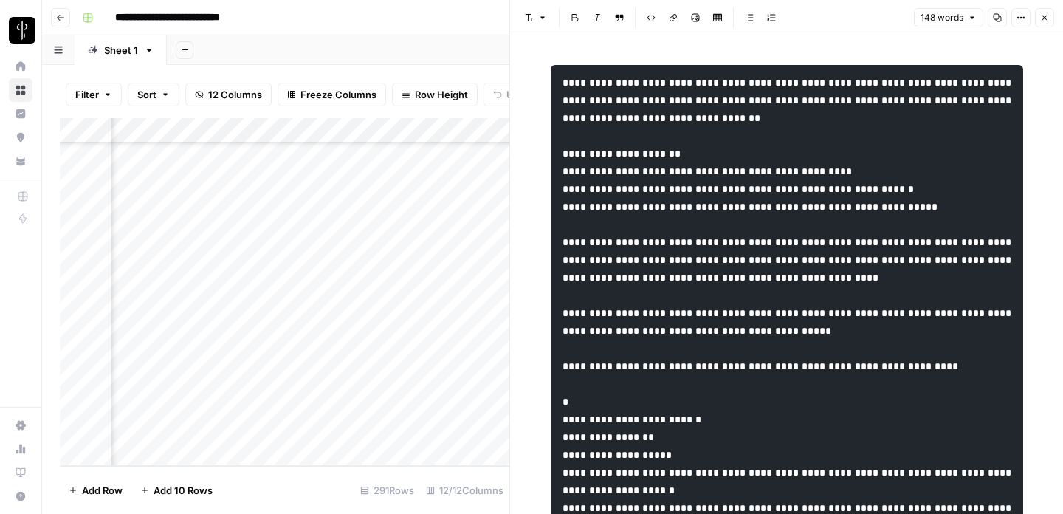
click at [1045, 29] on header "Font style Bold Italic Block quote Code block Link Image Insert Table Bulleted …" at bounding box center [786, 17] width 553 height 35
click at [1045, 14] on icon "button" at bounding box center [1044, 17] width 9 height 9
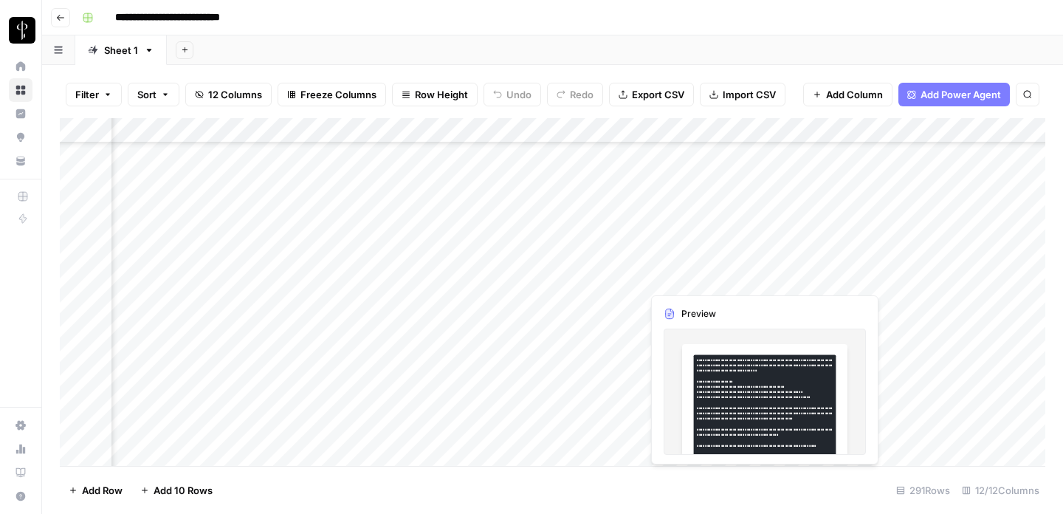
scroll to position [6961, 734]
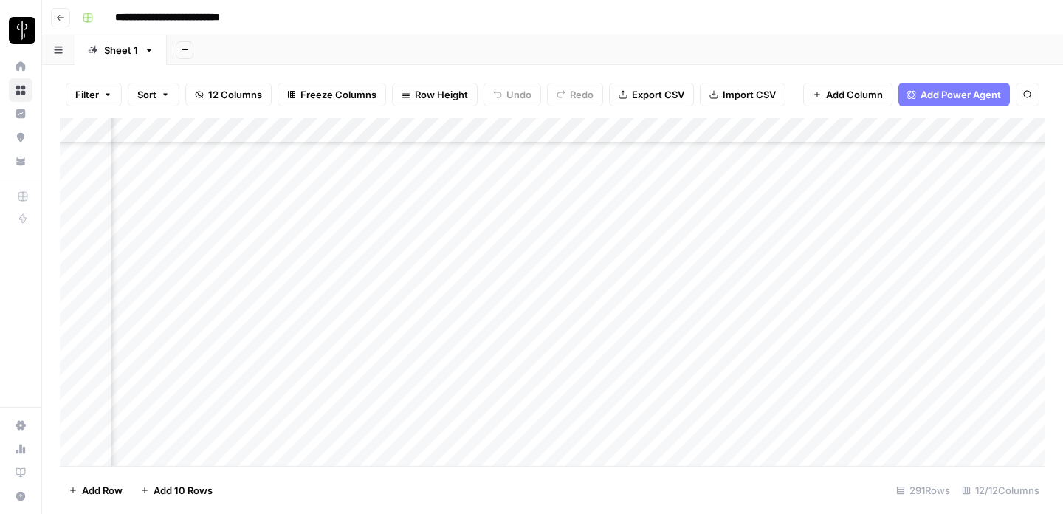
click at [760, 297] on div "Add Column" at bounding box center [553, 292] width 986 height 348
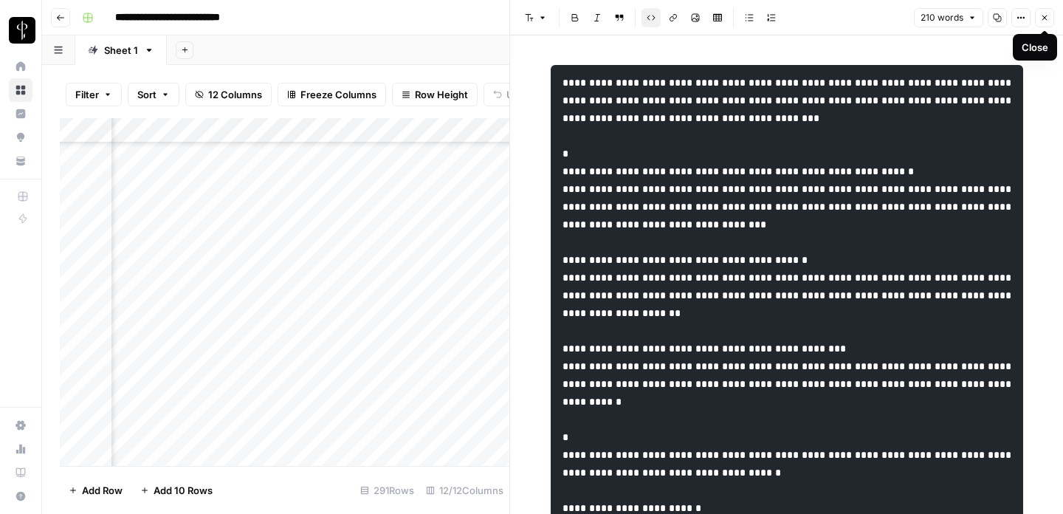
click at [1049, 16] on button "Close" at bounding box center [1044, 17] width 19 height 19
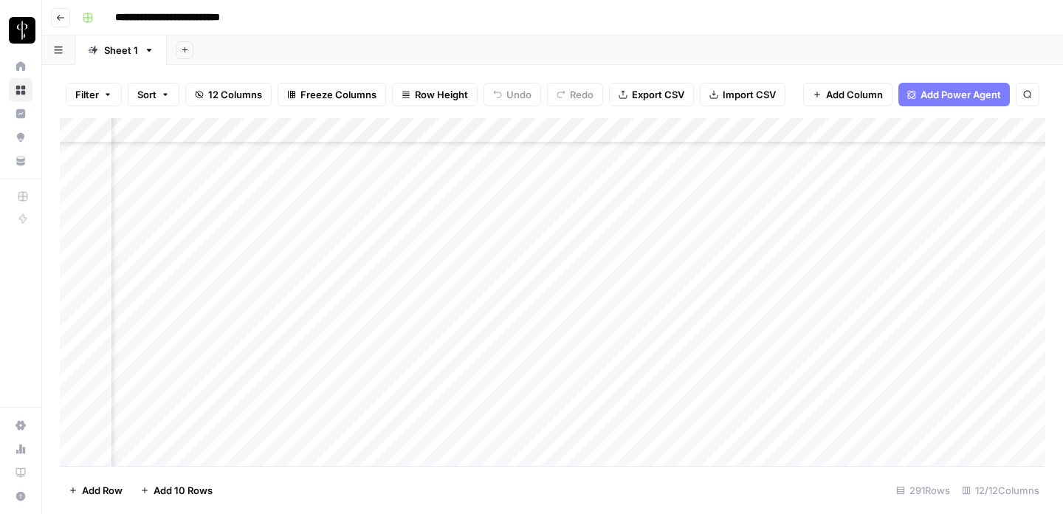
click at [762, 272] on div "Add Column" at bounding box center [553, 292] width 986 height 348
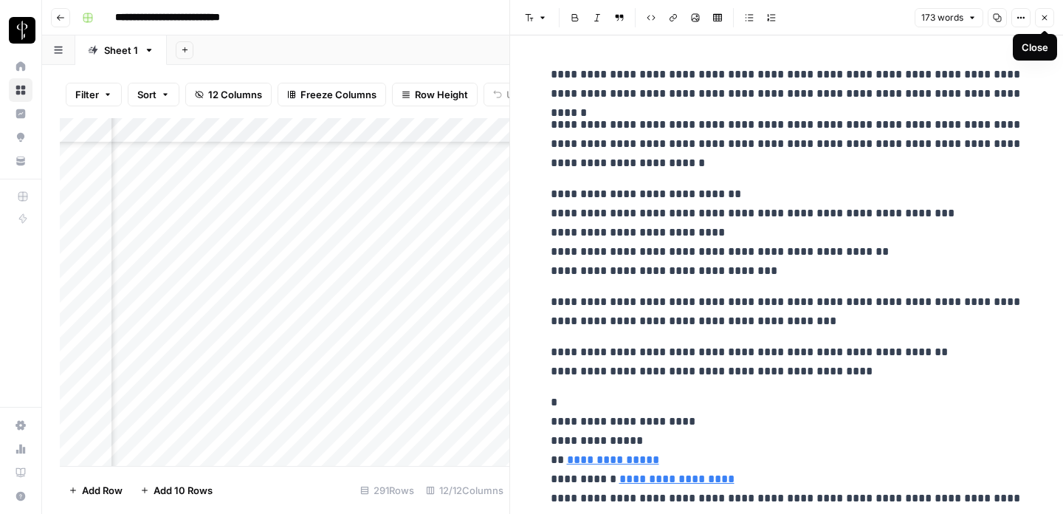
click at [1044, 13] on icon "button" at bounding box center [1044, 17] width 9 height 9
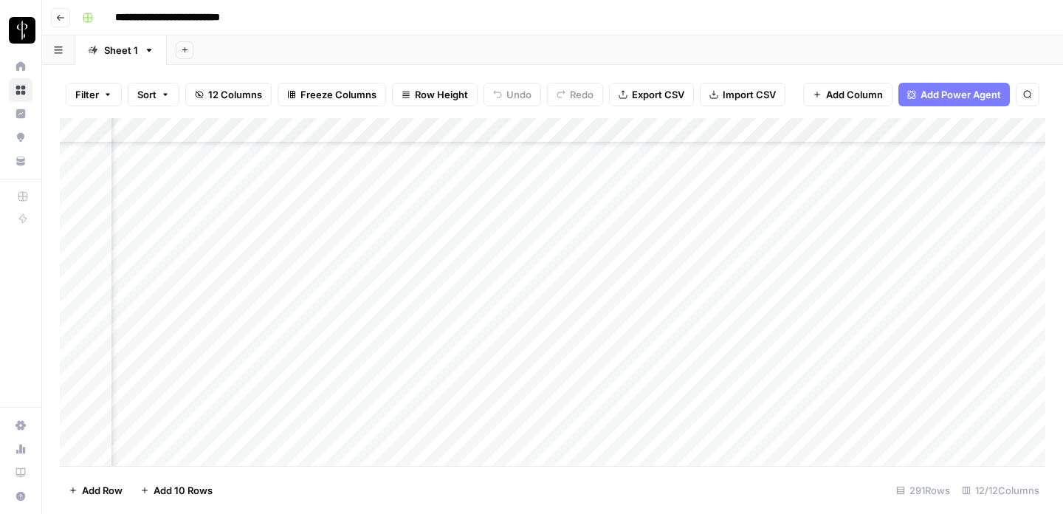
click at [760, 243] on div "Add Column" at bounding box center [553, 292] width 986 height 348
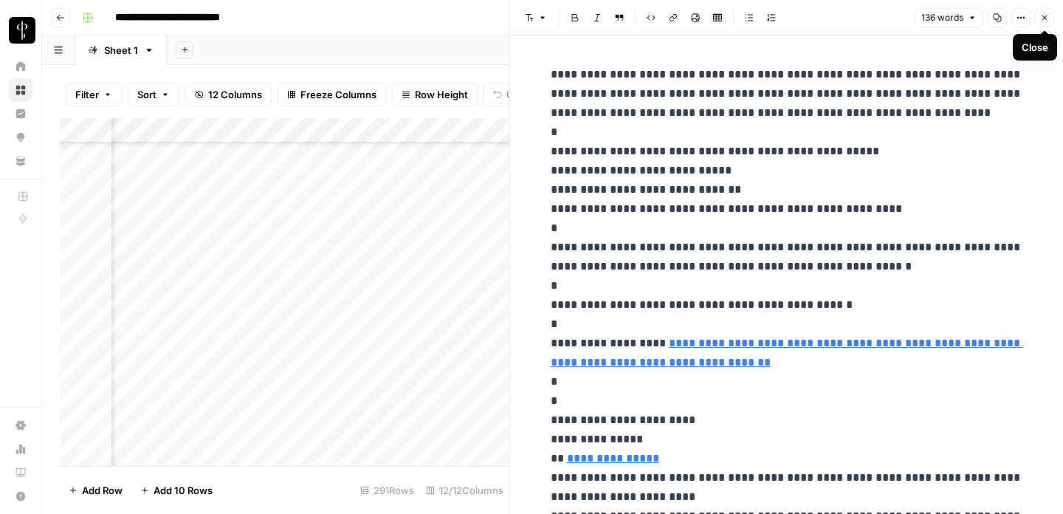
click at [1045, 16] on icon "button" at bounding box center [1044, 17] width 9 height 9
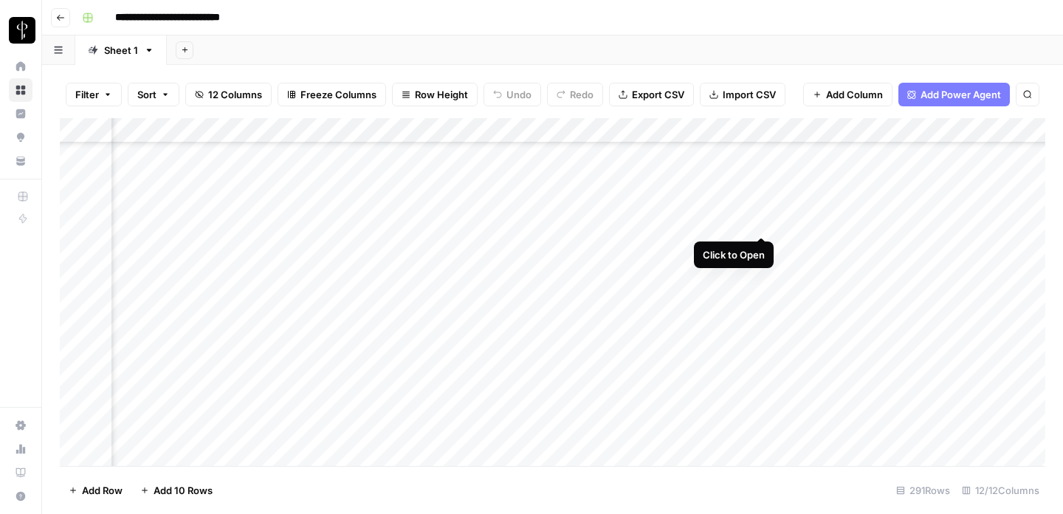
click at [759, 219] on div "Add Column" at bounding box center [553, 292] width 986 height 348
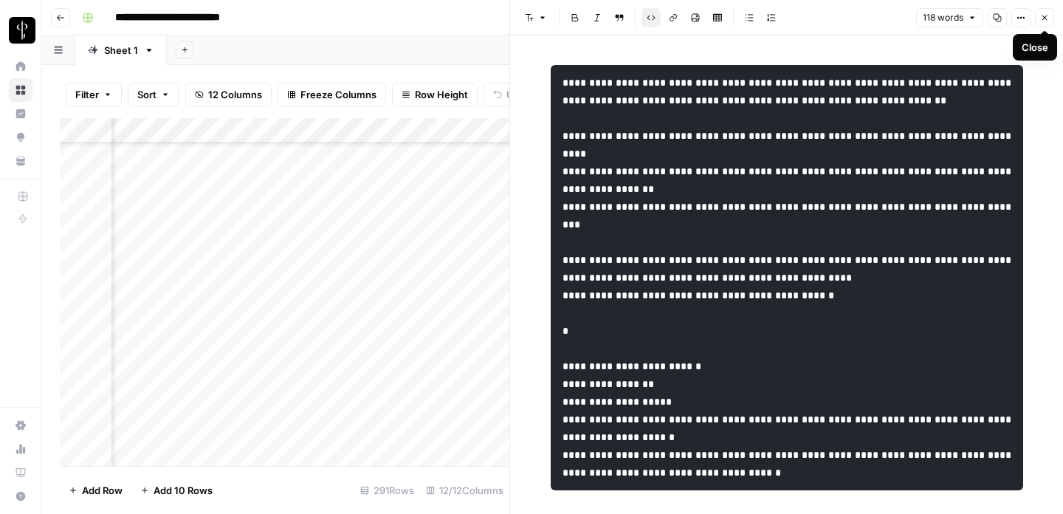
click at [1047, 18] on icon "button" at bounding box center [1044, 17] width 9 height 9
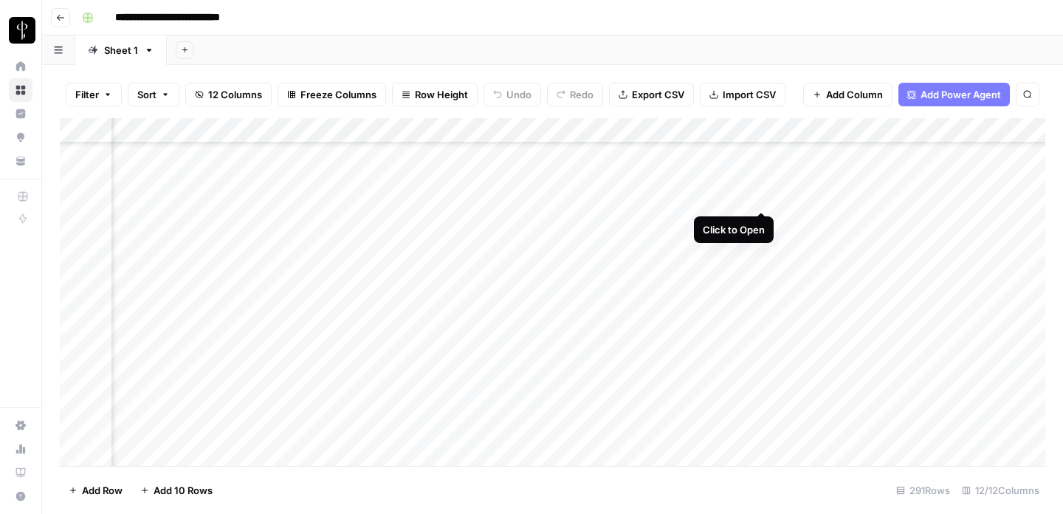
click at [761, 196] on div "Add Column" at bounding box center [553, 292] width 986 height 348
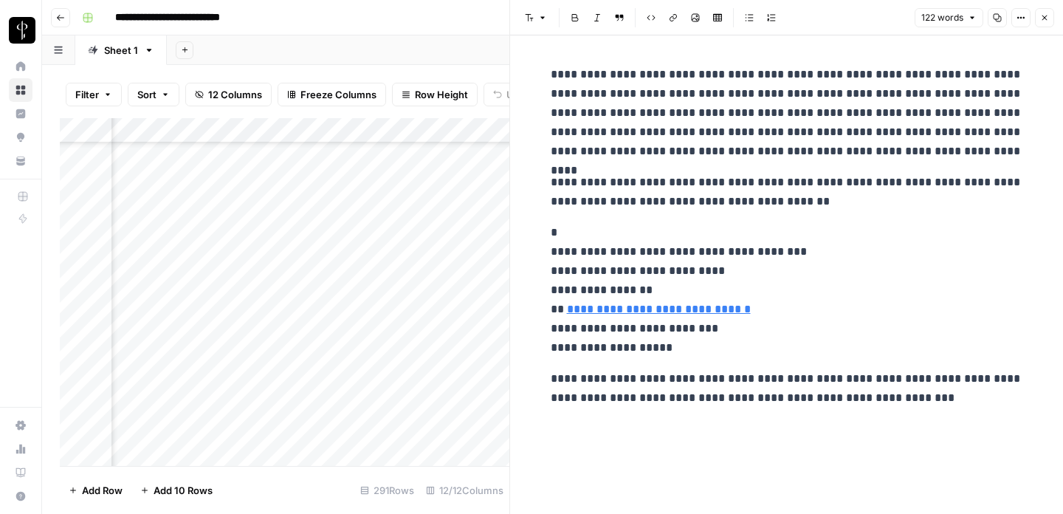
click at [1046, 18] on icon "button" at bounding box center [1044, 17] width 9 height 9
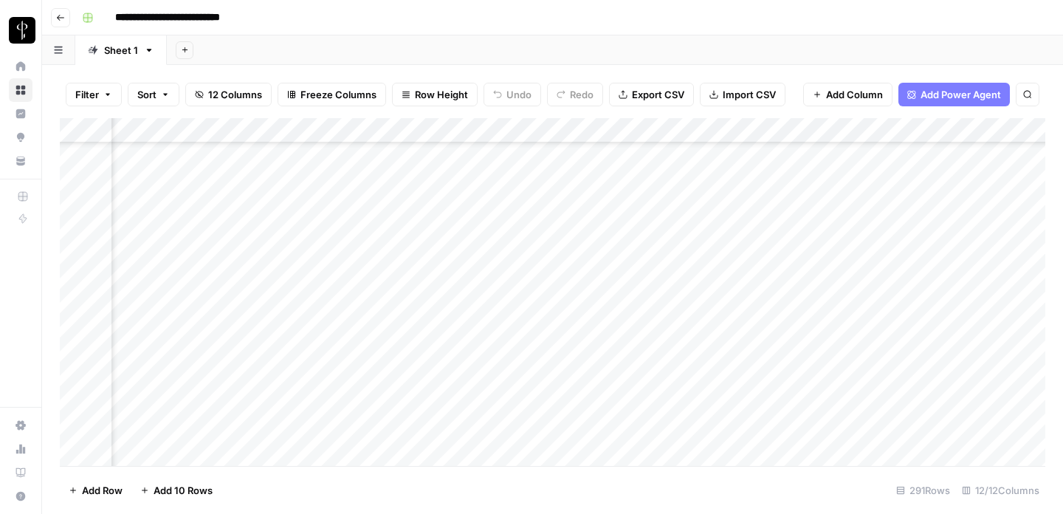
scroll to position [6907, 734]
click at [762, 225] on div "Add Column" at bounding box center [553, 292] width 986 height 348
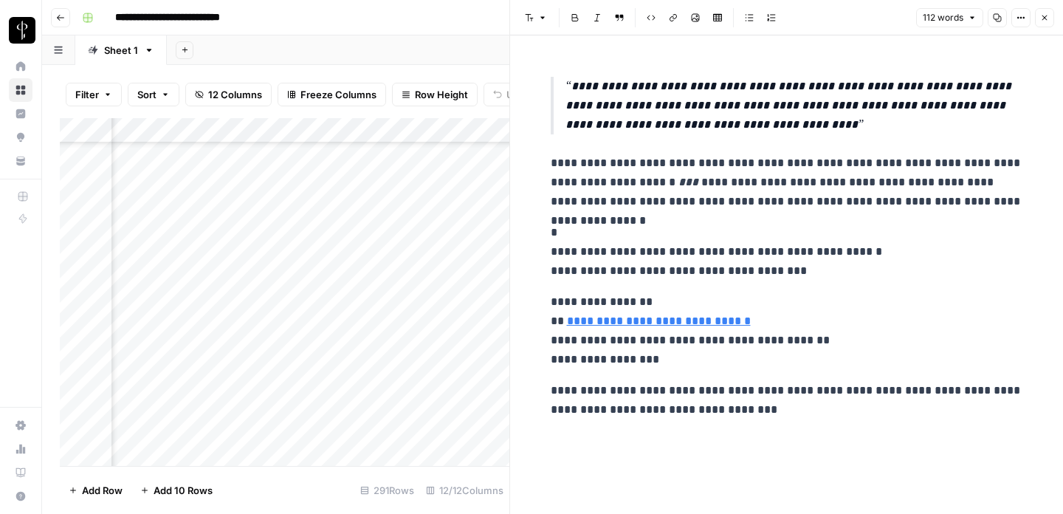
click at [1046, 14] on icon "button" at bounding box center [1044, 17] width 9 height 9
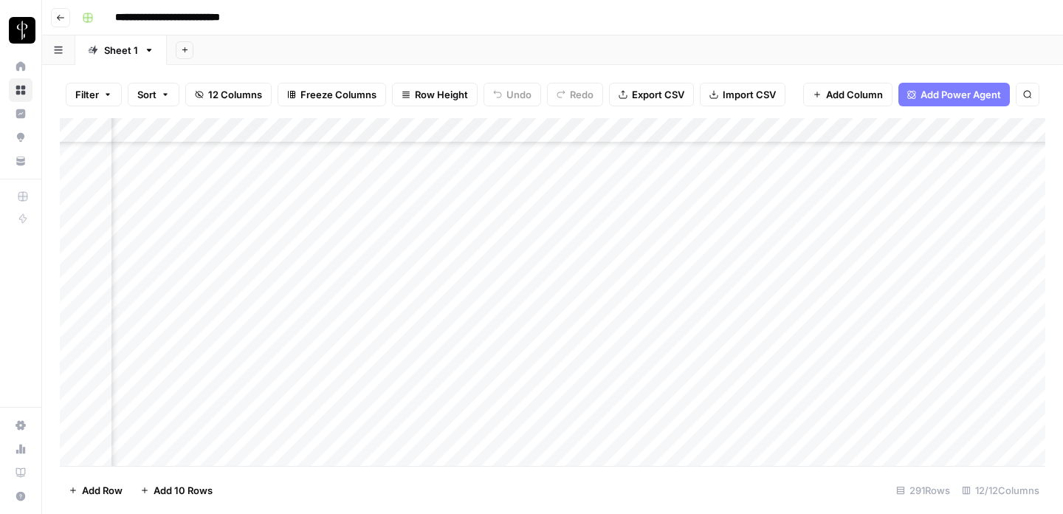
click at [759, 202] on div "Add Column" at bounding box center [553, 292] width 986 height 348
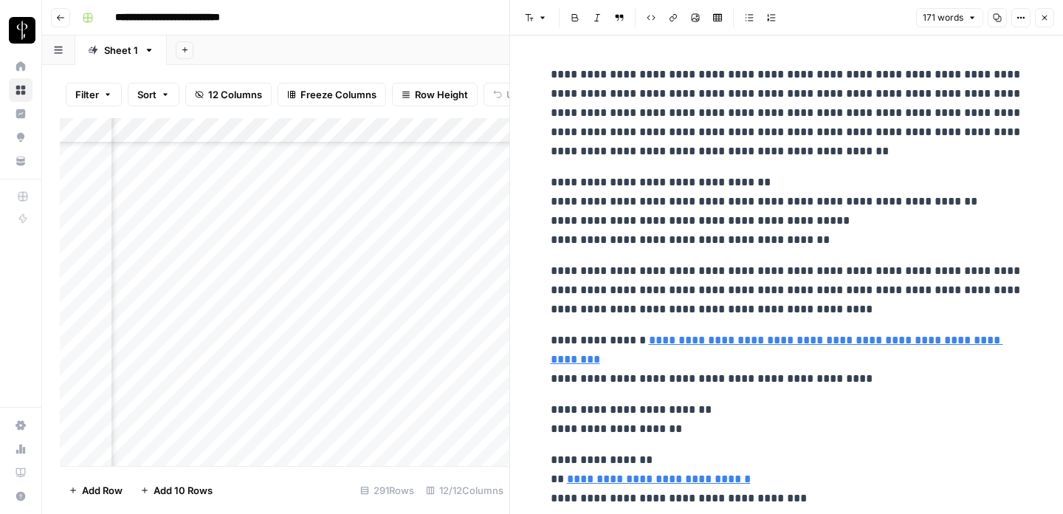
click at [1050, 16] on button "Close" at bounding box center [1044, 17] width 19 height 19
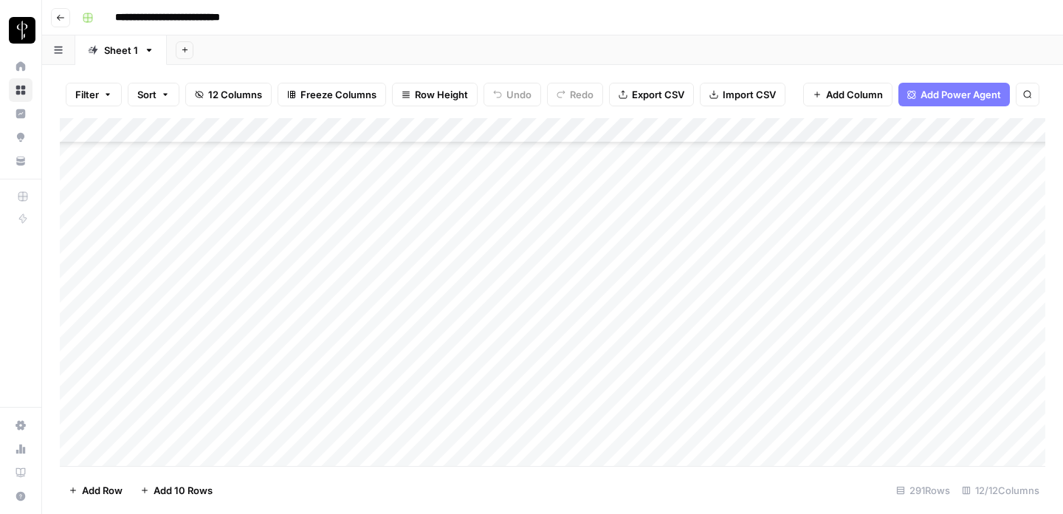
scroll to position [6509, 0]
click at [206, 340] on div "Add Column" at bounding box center [553, 292] width 986 height 348
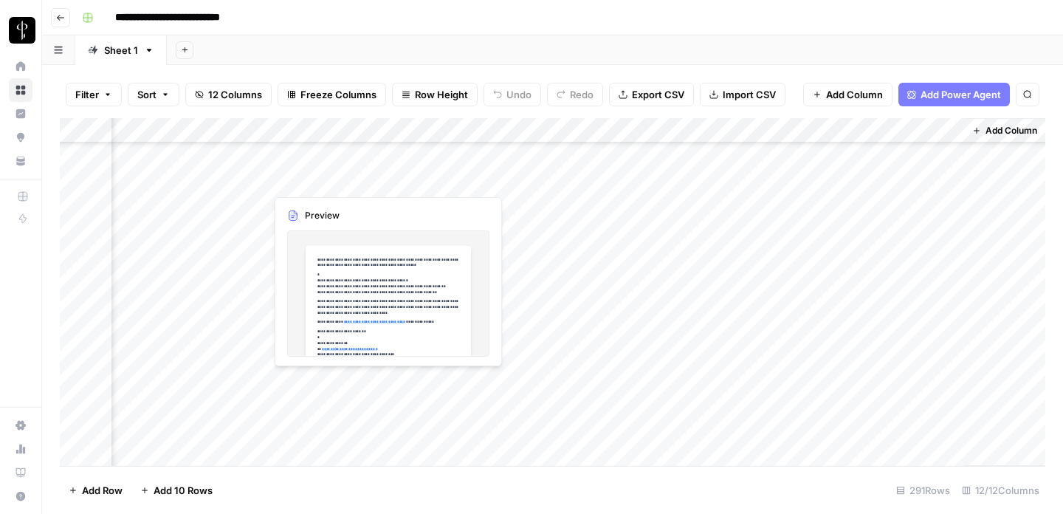
click at [332, 181] on div "Add Column" at bounding box center [553, 292] width 986 height 348
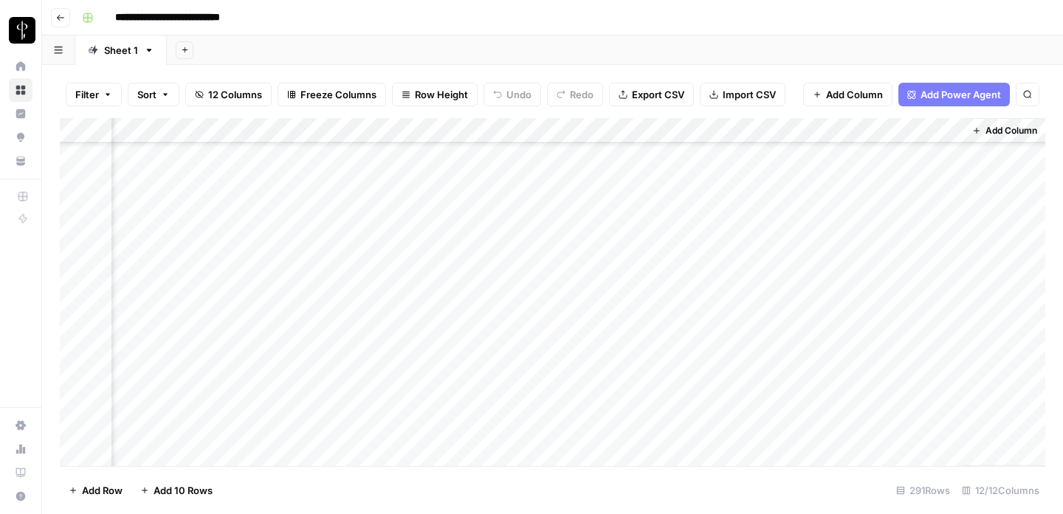
click at [386, 183] on div "Add Column" at bounding box center [553, 292] width 986 height 348
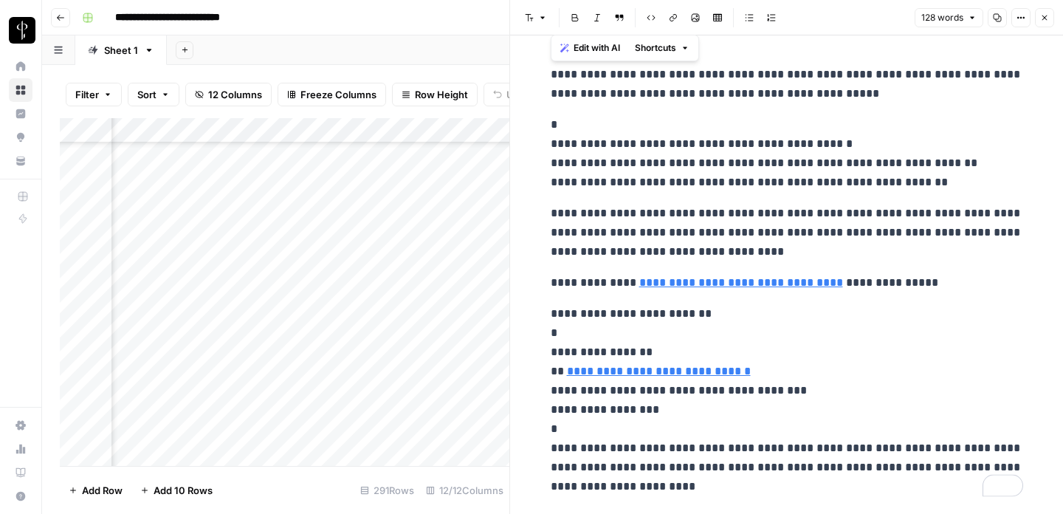
drag, startPoint x: 546, startPoint y: 70, endPoint x: 864, endPoint y: 498, distance: 532.9
click at [864, 498] on div "**********" at bounding box center [787, 280] width 490 height 443
copy div "**********"
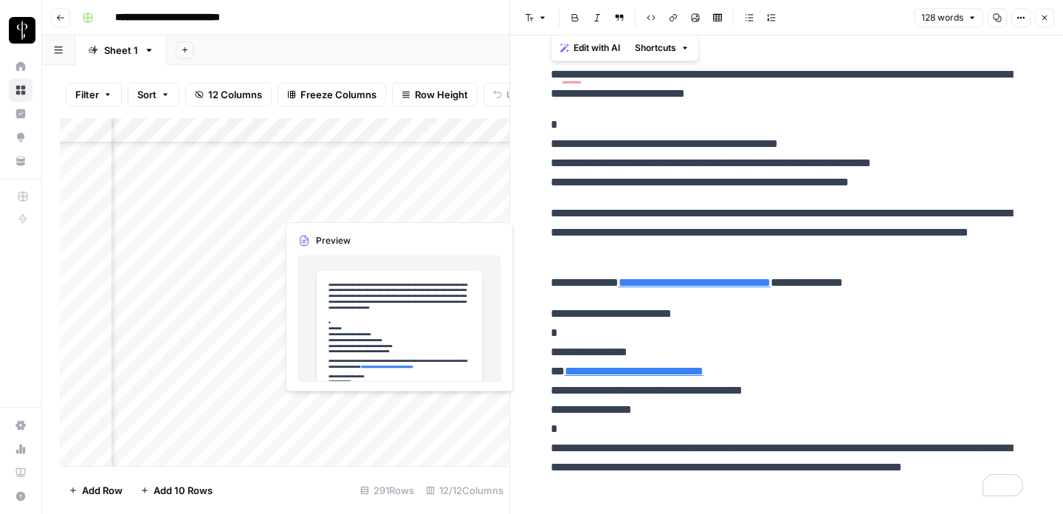
click at [357, 205] on div "Add Column" at bounding box center [285, 292] width 450 height 348
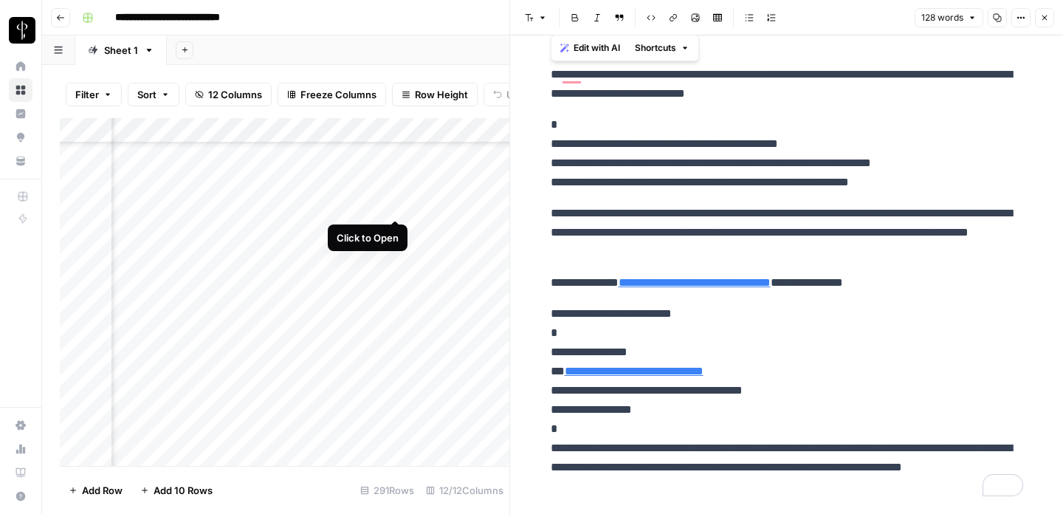
click at [391, 204] on div "Add Column" at bounding box center [285, 292] width 450 height 348
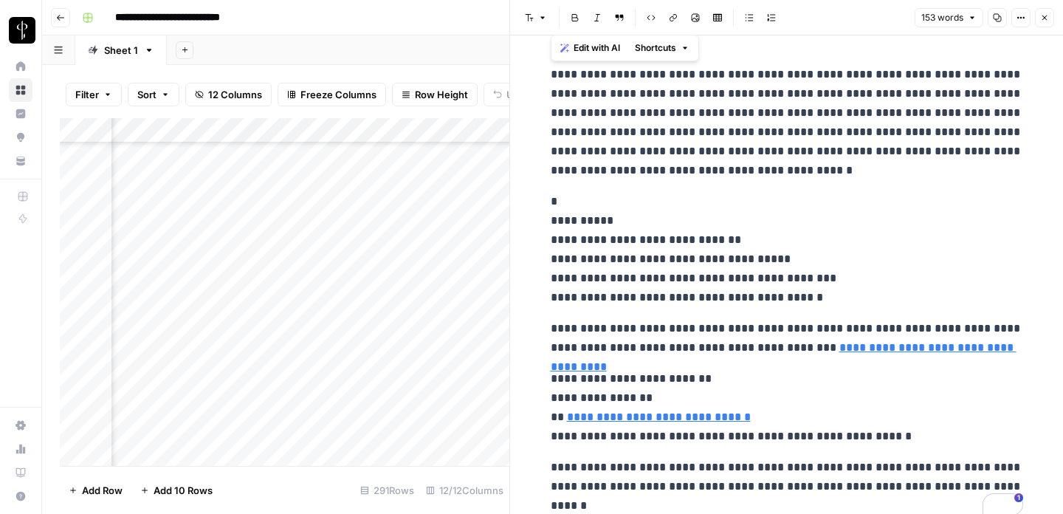
scroll to position [55, 0]
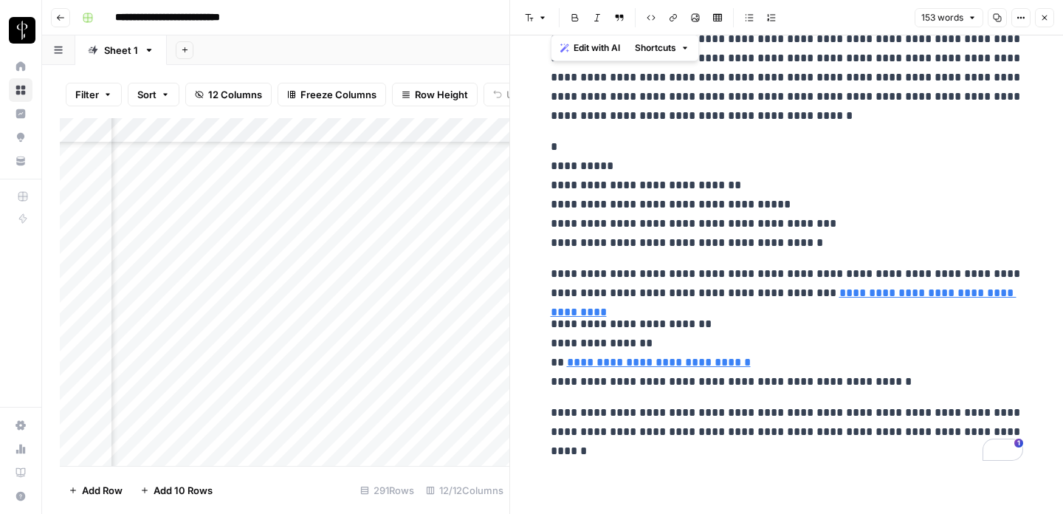
drag, startPoint x: 551, startPoint y: 72, endPoint x: 693, endPoint y: 514, distance: 463.9
click at [693, 513] on html "**********" at bounding box center [531, 257] width 1063 height 514
copy div "**********"
click at [343, 236] on div "Add Column" at bounding box center [285, 292] width 450 height 348
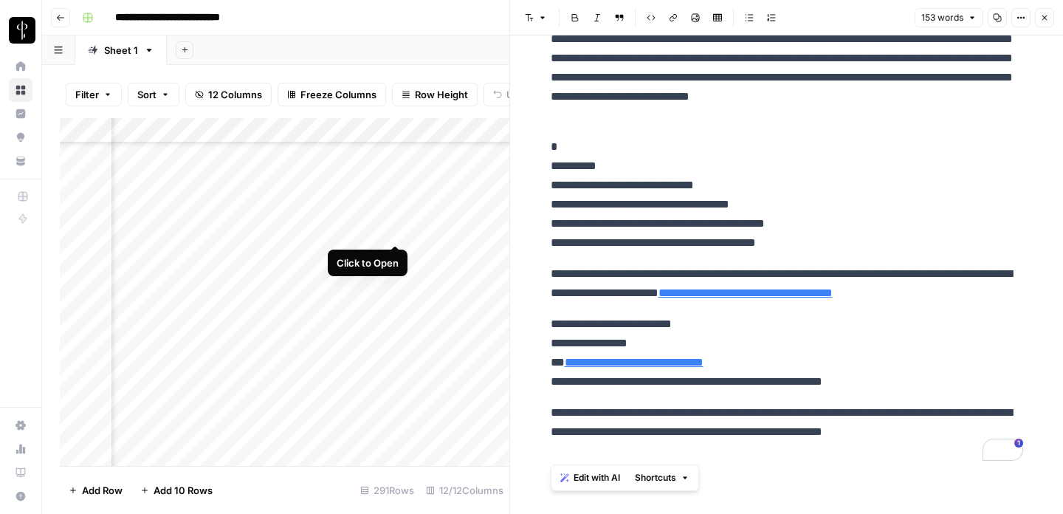
click at [395, 233] on div "Add Column" at bounding box center [285, 292] width 450 height 348
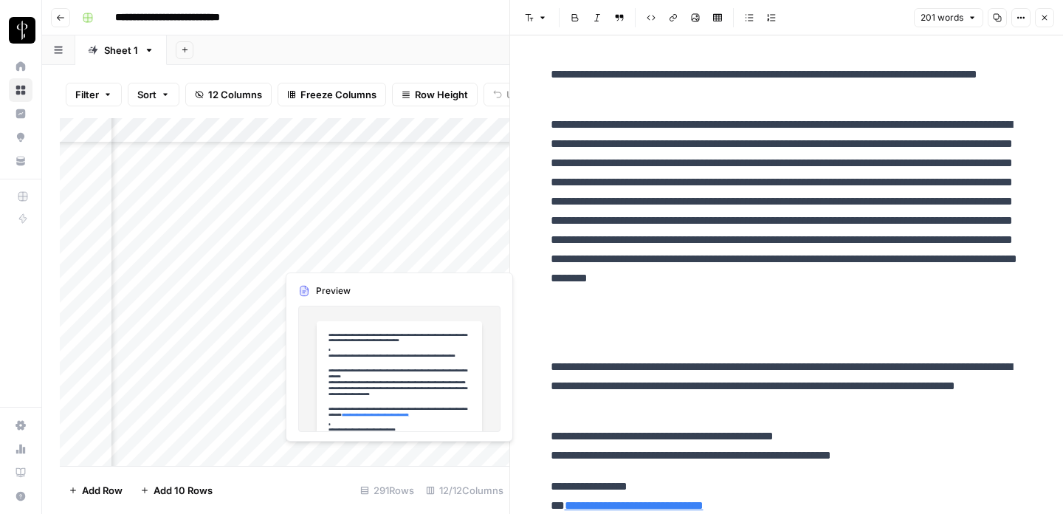
click at [330, 252] on div "Add Column" at bounding box center [285, 292] width 450 height 348
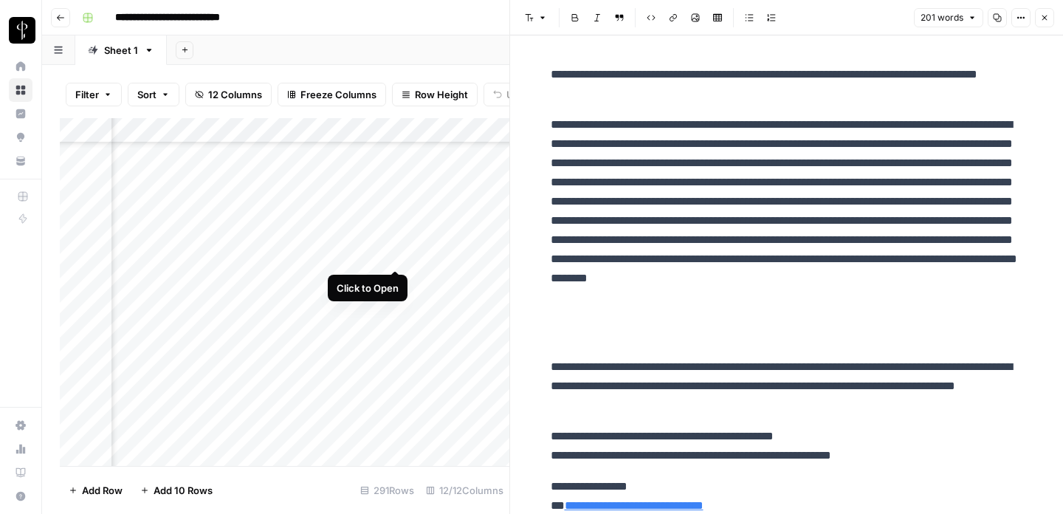
click at [393, 254] on div "Add Column" at bounding box center [285, 292] width 450 height 348
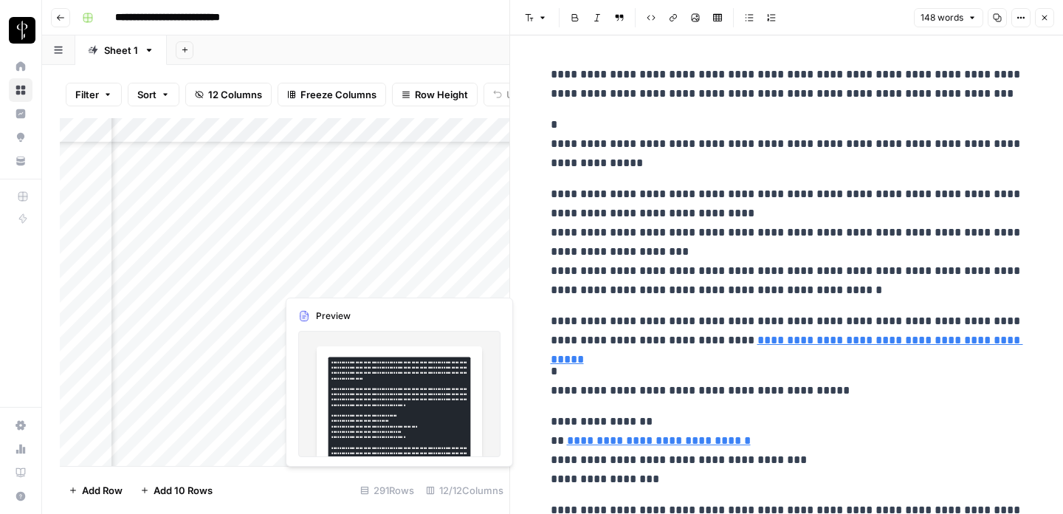
click at [331, 281] on div "Add Column" at bounding box center [285, 292] width 450 height 348
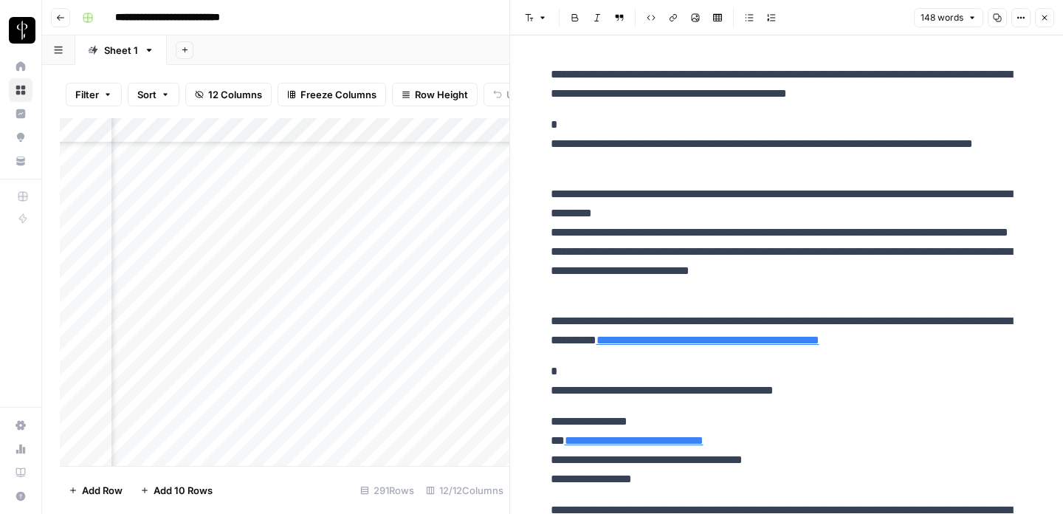
click at [396, 280] on div "Add Column" at bounding box center [285, 292] width 450 height 348
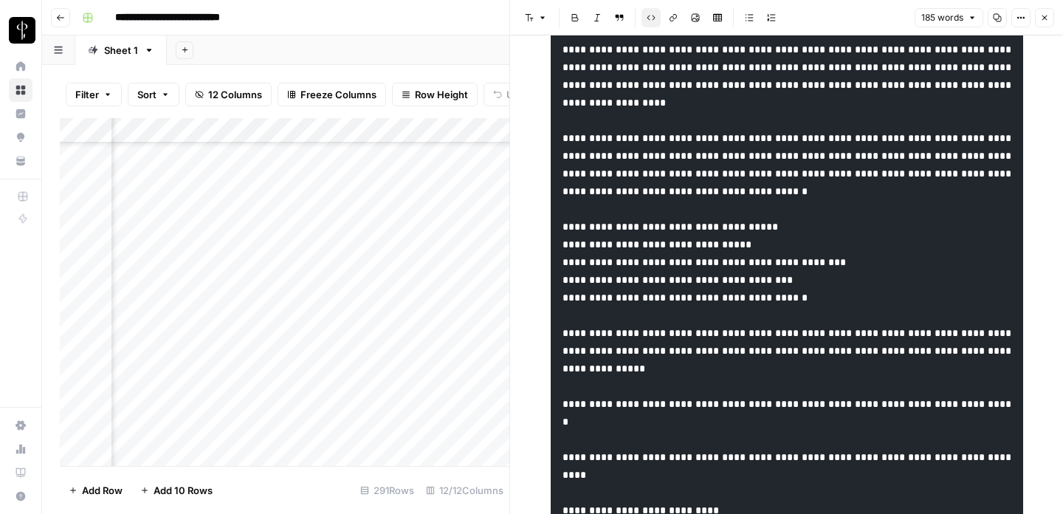
scroll to position [32, 0]
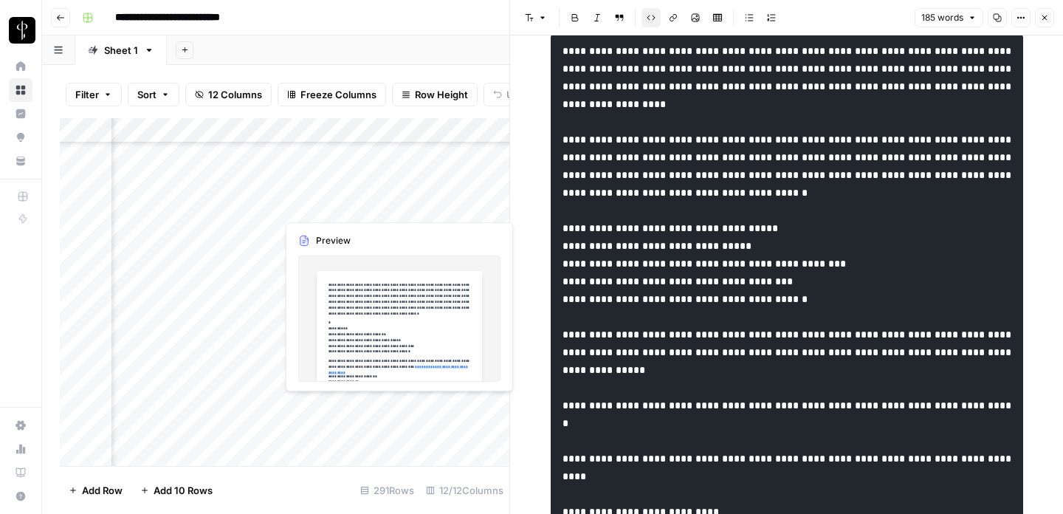
click at [309, 204] on div "Add Column" at bounding box center [285, 292] width 450 height 348
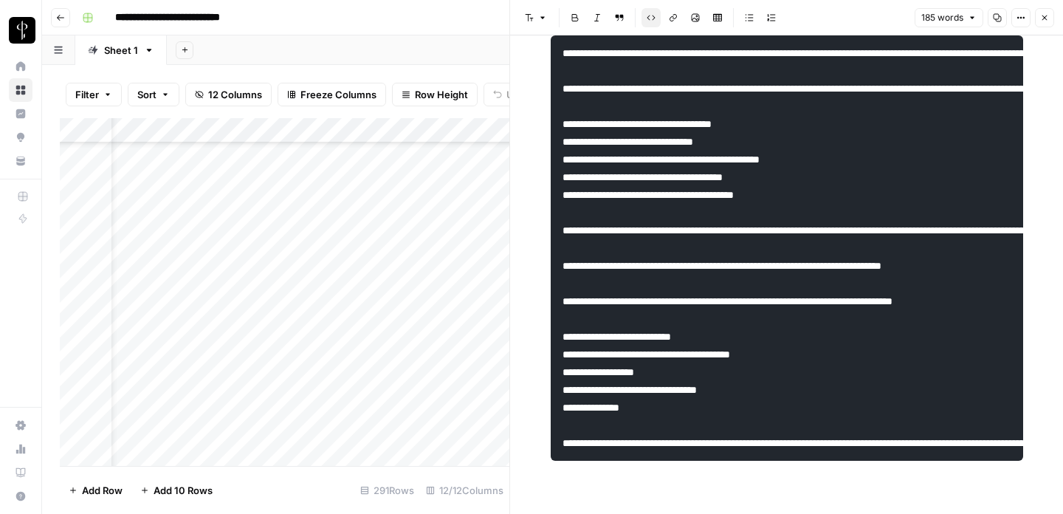
scroll to position [6752, 0]
click at [293, 188] on div "Add Column" at bounding box center [285, 292] width 450 height 348
click at [1043, 19] on icon "button" at bounding box center [1044, 17] width 9 height 9
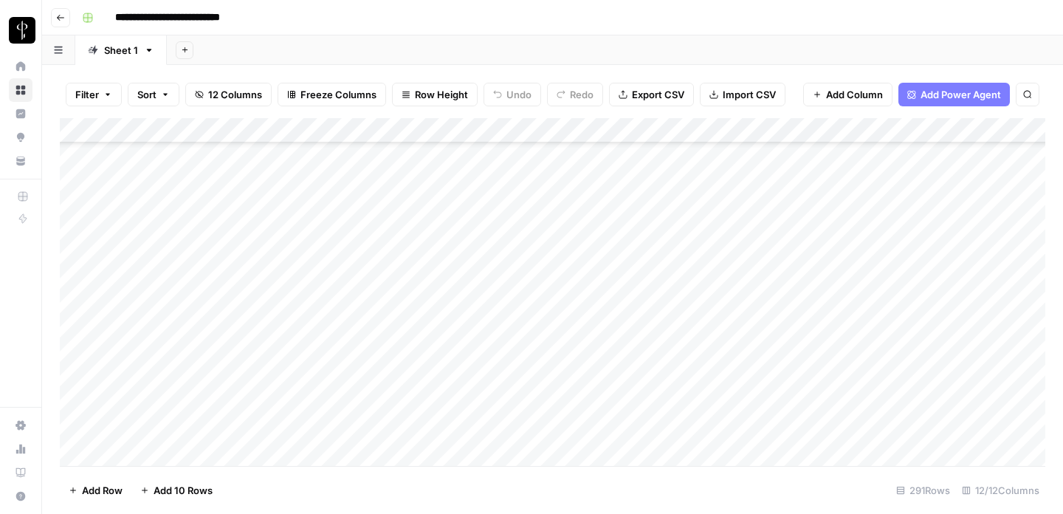
scroll to position [6752, 0]
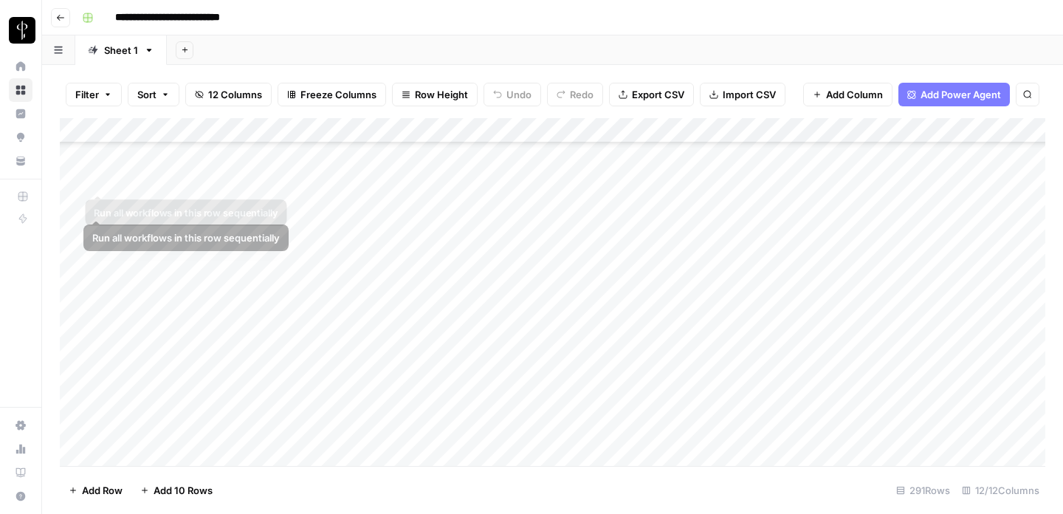
click at [150, 180] on div "Add Column" at bounding box center [553, 292] width 986 height 348
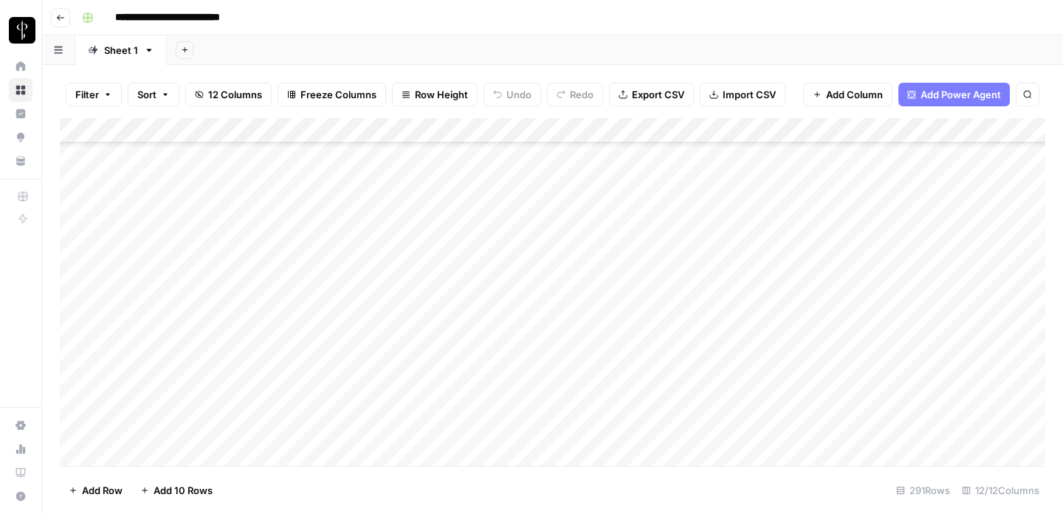
scroll to position [6815, 0]
click at [163, 345] on div "Add Column" at bounding box center [553, 292] width 986 height 348
click at [158, 312] on div "Add Column" at bounding box center [553, 292] width 986 height 348
click at [171, 239] on div "Add Column" at bounding box center [553, 292] width 986 height 348
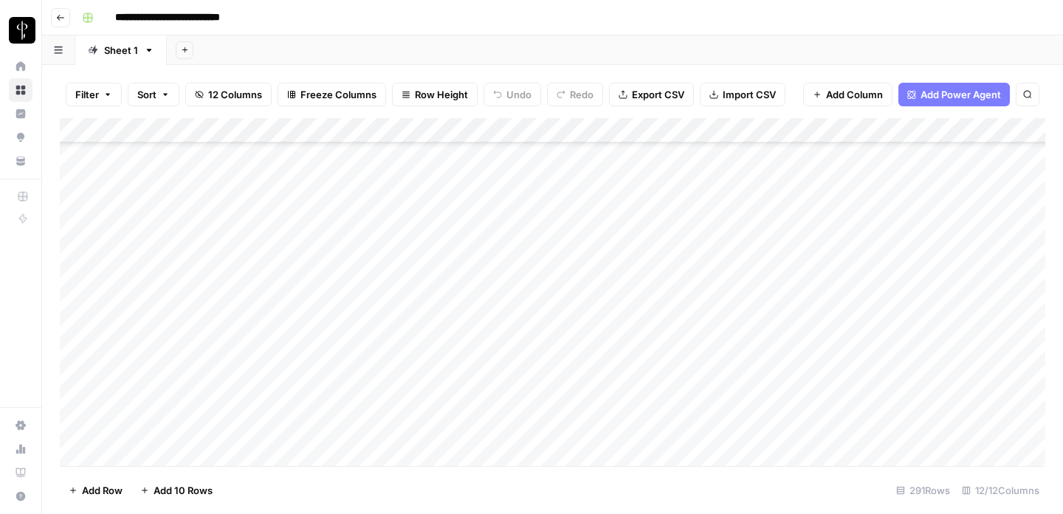
scroll to position [6757, 0]
click at [514, 166] on div "Add Column" at bounding box center [553, 292] width 986 height 348
click at [700, 176] on div "Add Column" at bounding box center [553, 292] width 986 height 348
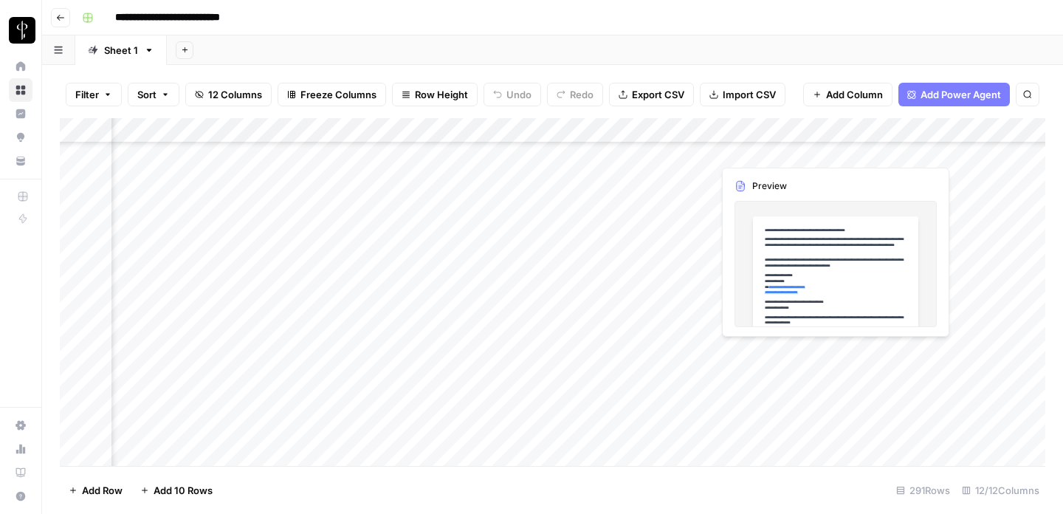
click at [800, 171] on div "Add Column" at bounding box center [553, 292] width 986 height 348
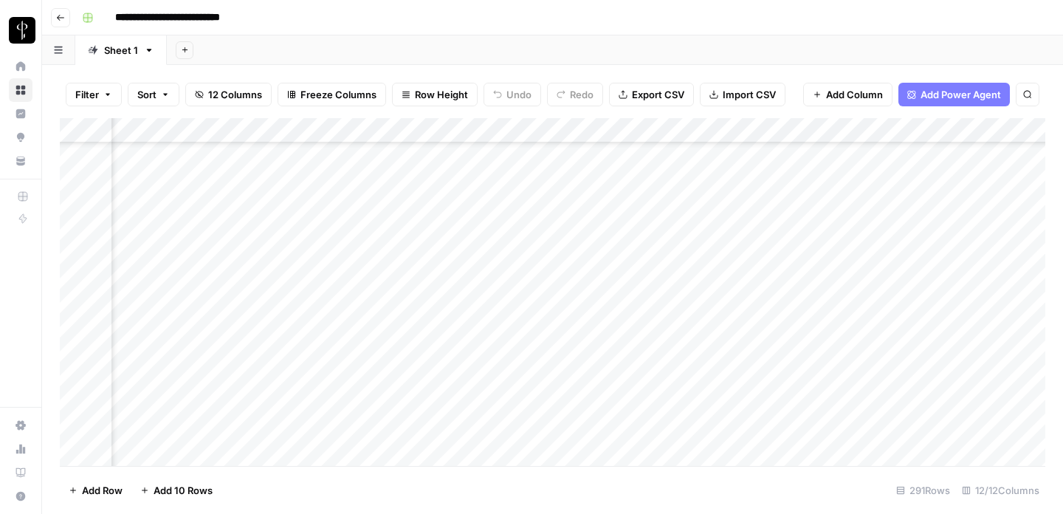
scroll to position [6757, 0]
click at [171, 405] on div "Add Column" at bounding box center [553, 292] width 986 height 348
click at [733, 402] on div "Add Column" at bounding box center [553, 292] width 986 height 348
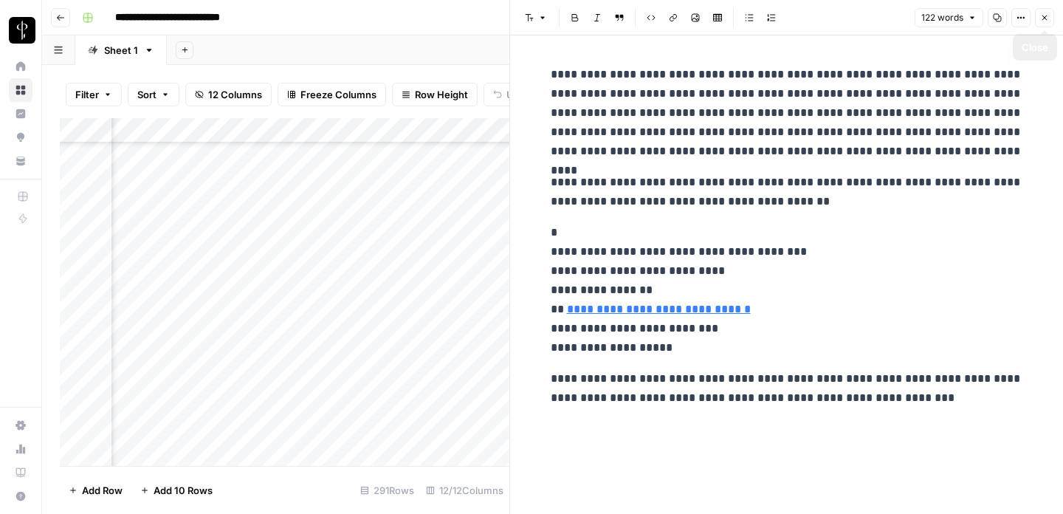
click at [1049, 17] on button "Close" at bounding box center [1044, 17] width 19 height 19
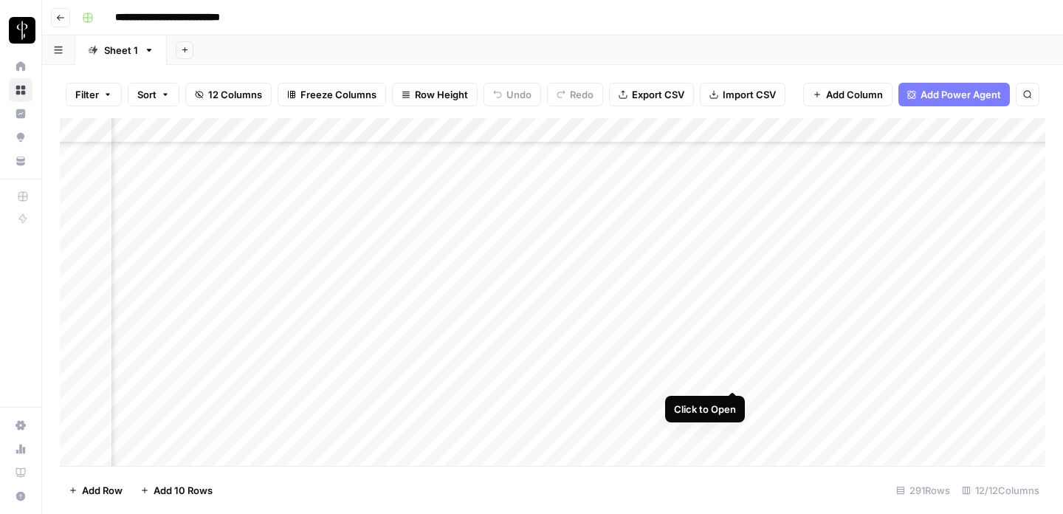
click at [735, 379] on div "Add Column" at bounding box center [553, 292] width 986 height 348
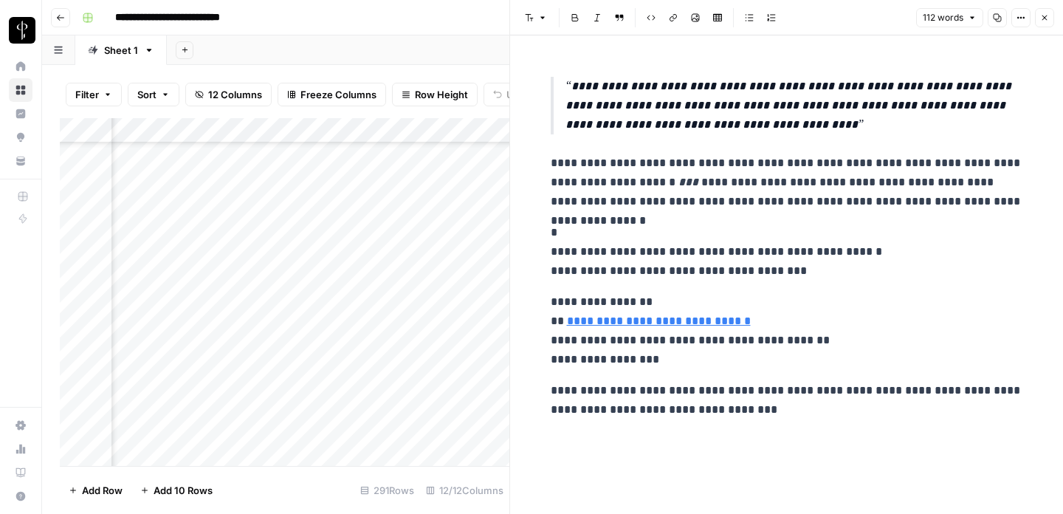
click at [1044, 16] on icon "button" at bounding box center [1044, 17] width 9 height 9
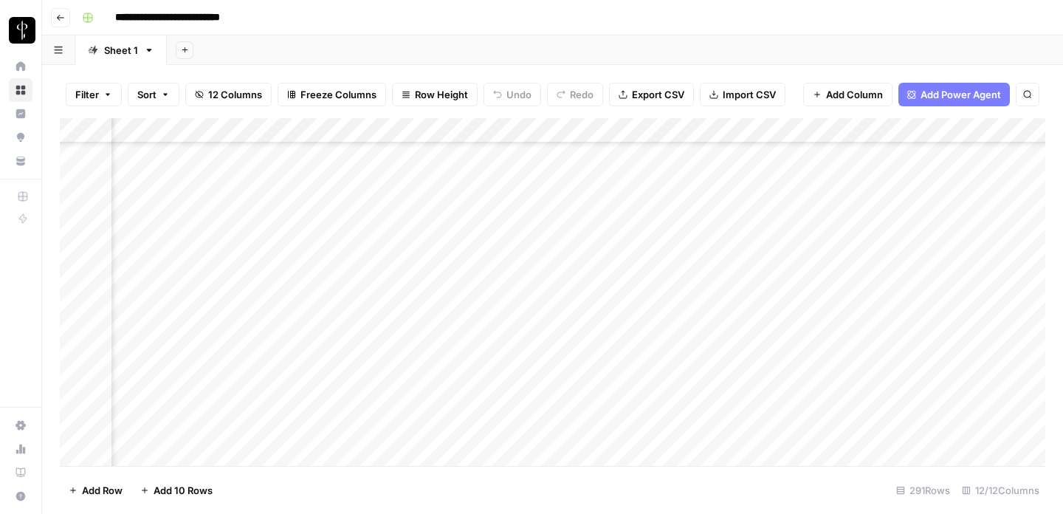
click at [734, 348] on div "Add Column" at bounding box center [553, 292] width 986 height 348
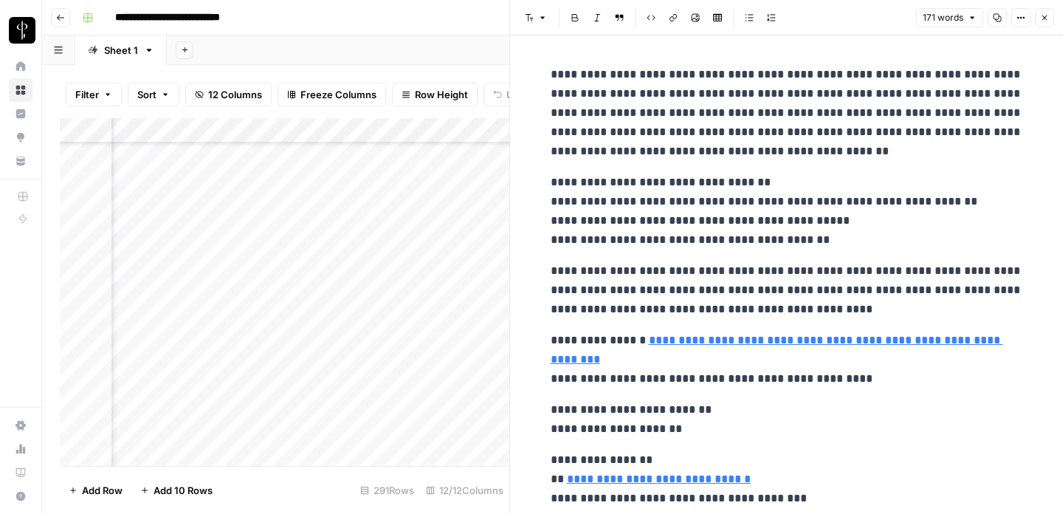
click at [1045, 17] on icon "button" at bounding box center [1044, 17] width 9 height 9
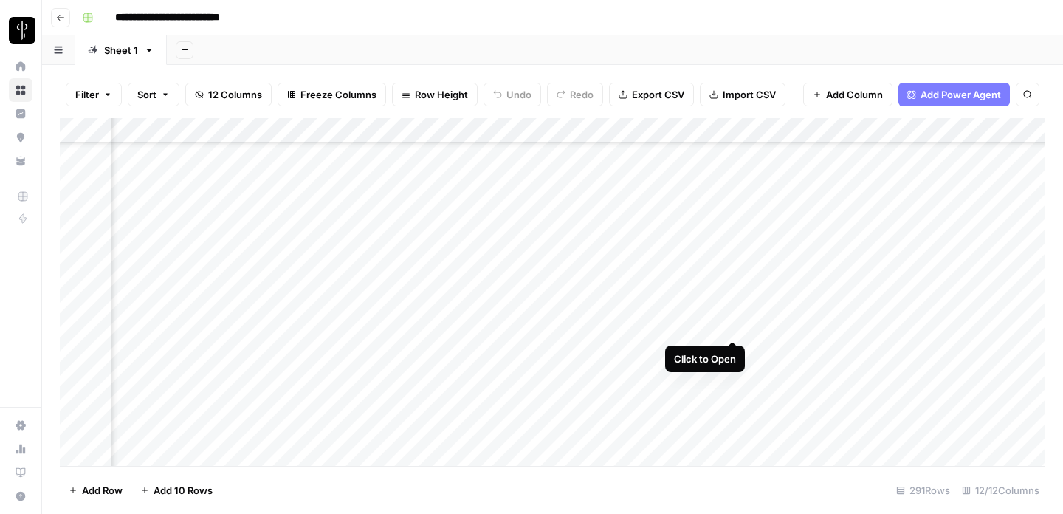
click at [738, 324] on div "Add Column" at bounding box center [553, 292] width 986 height 348
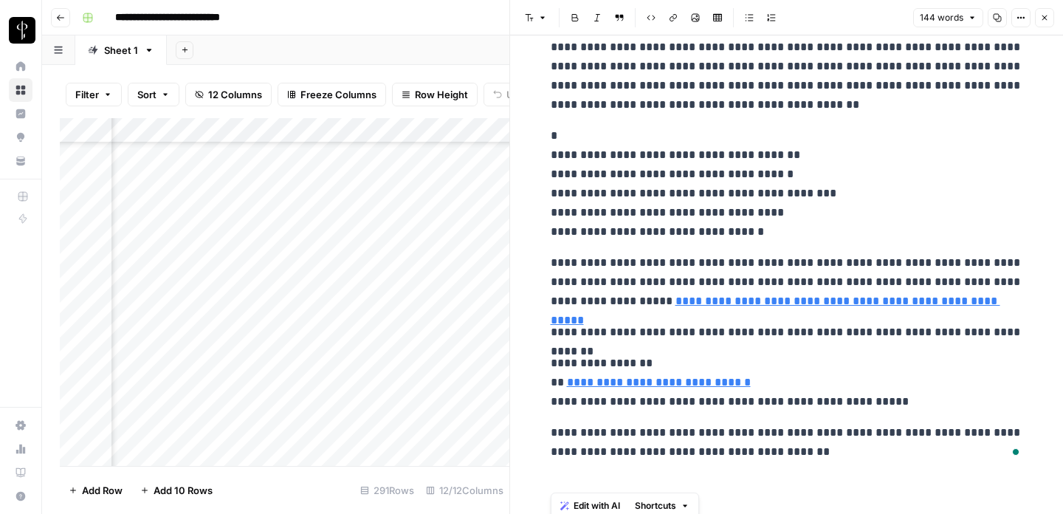
scroll to position [28, 0]
drag, startPoint x: 551, startPoint y: 69, endPoint x: 1017, endPoint y: 519, distance: 646.9
click at [1017, 513] on html "**********" at bounding box center [531, 257] width 1063 height 514
copy div "**********"
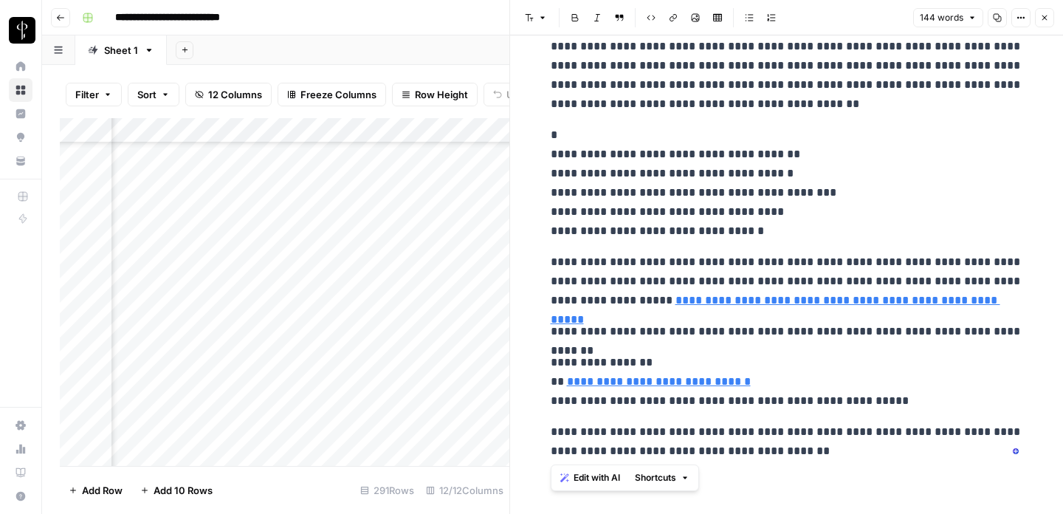
click at [1048, 19] on icon "button" at bounding box center [1044, 17] width 9 height 9
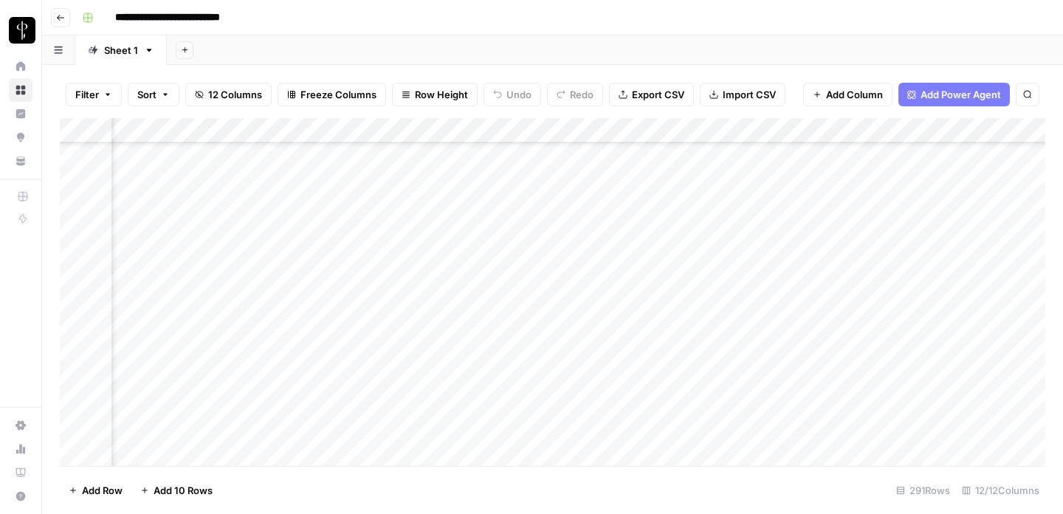
click at [729, 295] on div "Add Column" at bounding box center [553, 292] width 986 height 348
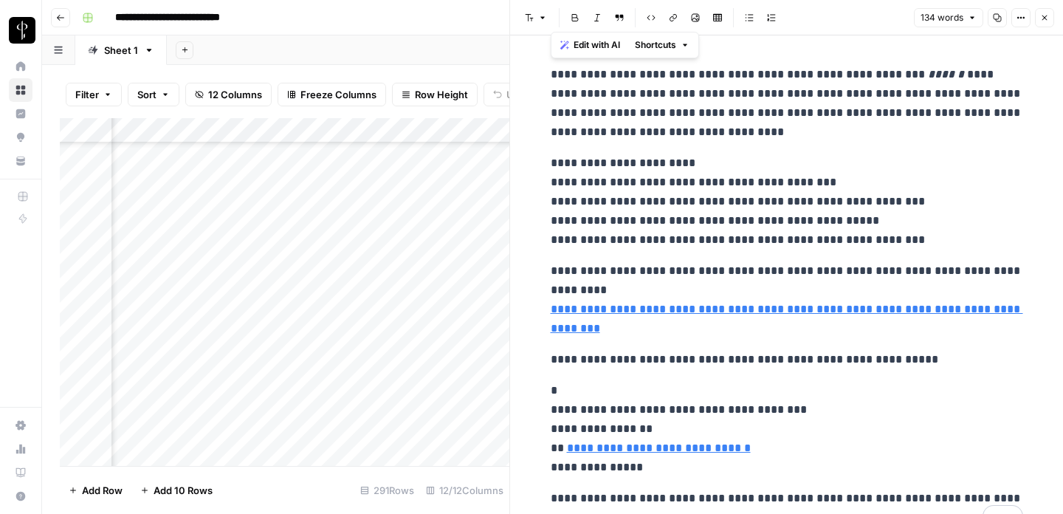
scroll to position [66, 0]
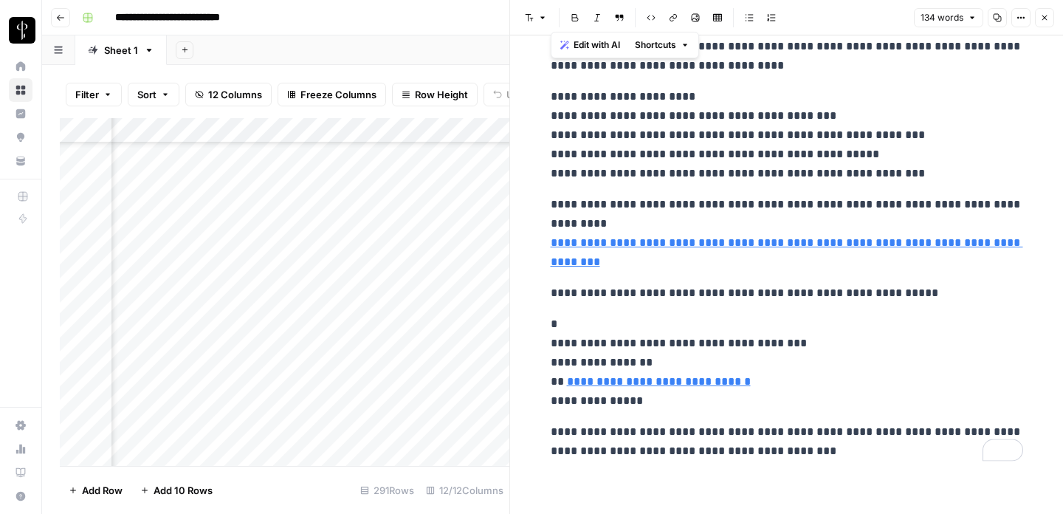
drag, startPoint x: 546, startPoint y: 71, endPoint x: 888, endPoint y: 526, distance: 568.9
click at [888, 513] on html "**********" at bounding box center [531, 257] width 1063 height 514
copy div "**********"
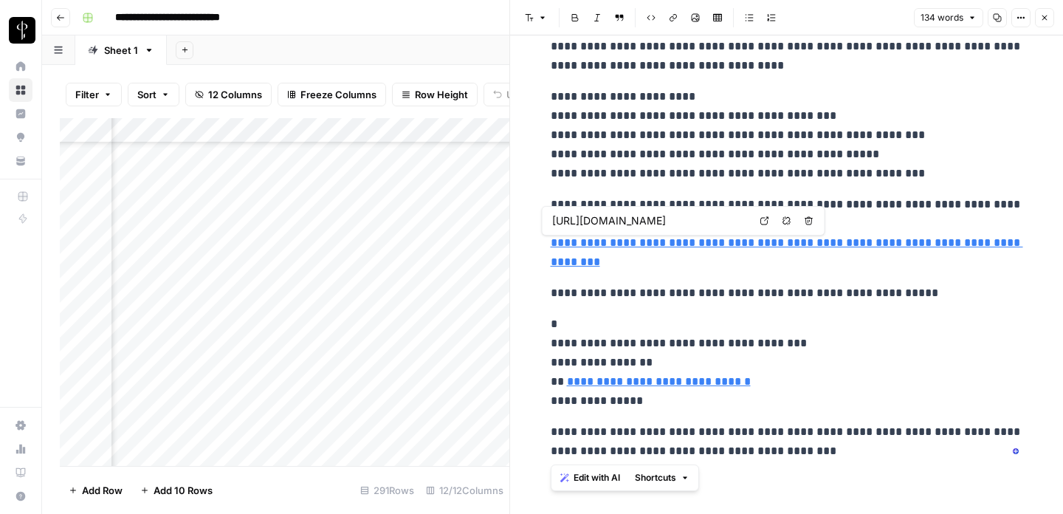
scroll to position [0, 0]
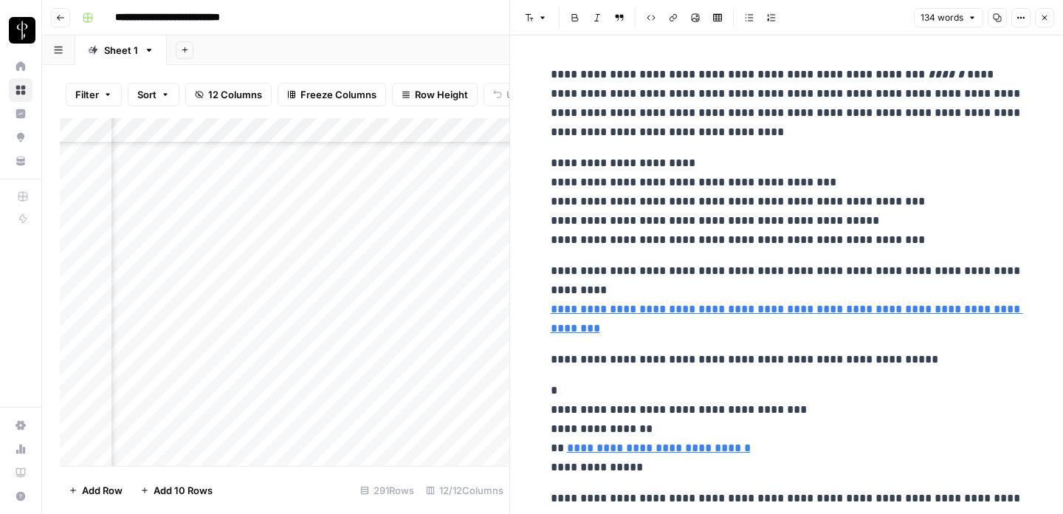
click at [1047, 20] on icon "button" at bounding box center [1044, 17] width 9 height 9
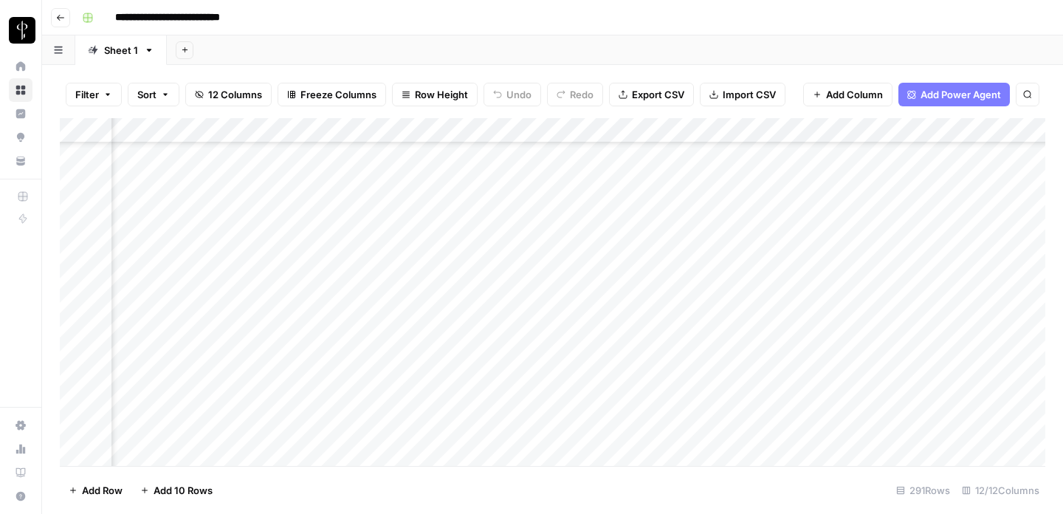
scroll to position [6757, 763]
click at [597, 298] on div "Add Column" at bounding box center [553, 292] width 986 height 348
click at [732, 276] on div "Add Column" at bounding box center [553, 292] width 986 height 348
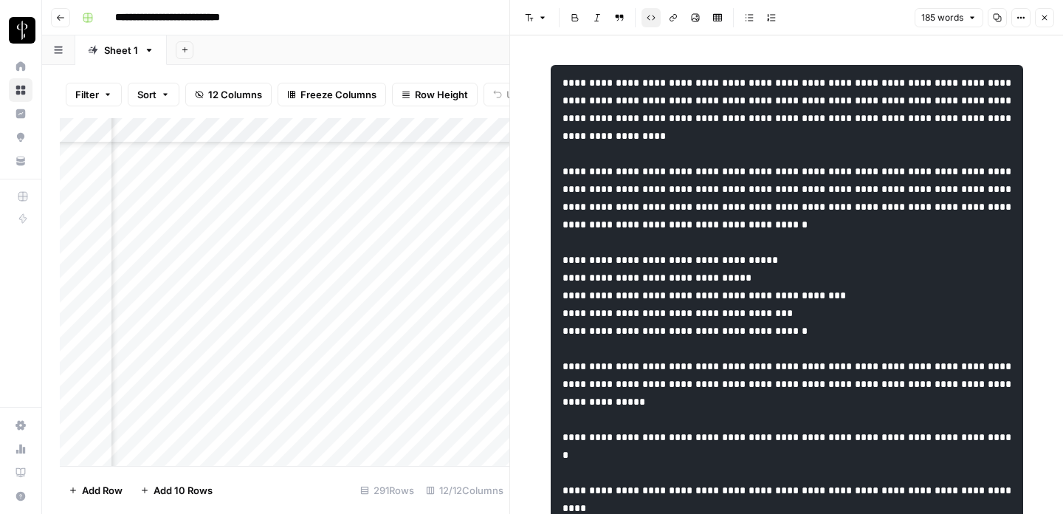
scroll to position [18, 0]
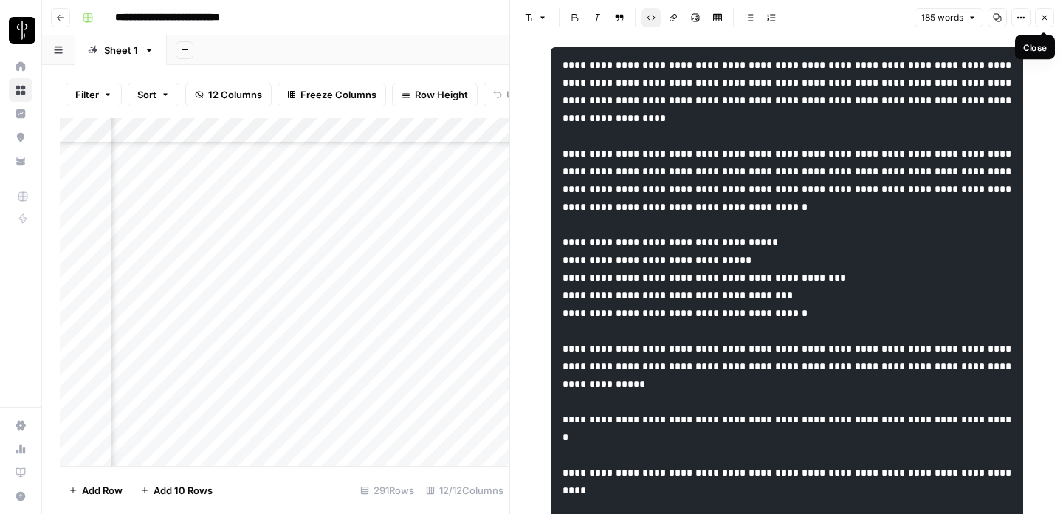
click at [1045, 12] on button "Close" at bounding box center [1044, 17] width 19 height 19
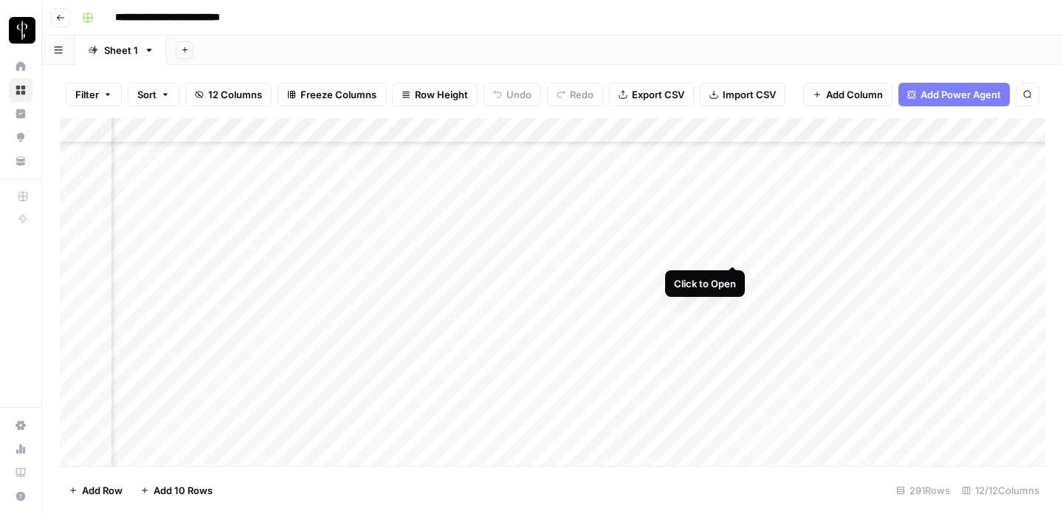
click at [695, 252] on div "Add Column" at bounding box center [553, 292] width 986 height 348
click at [733, 252] on div "Add Column" at bounding box center [553, 292] width 986 height 348
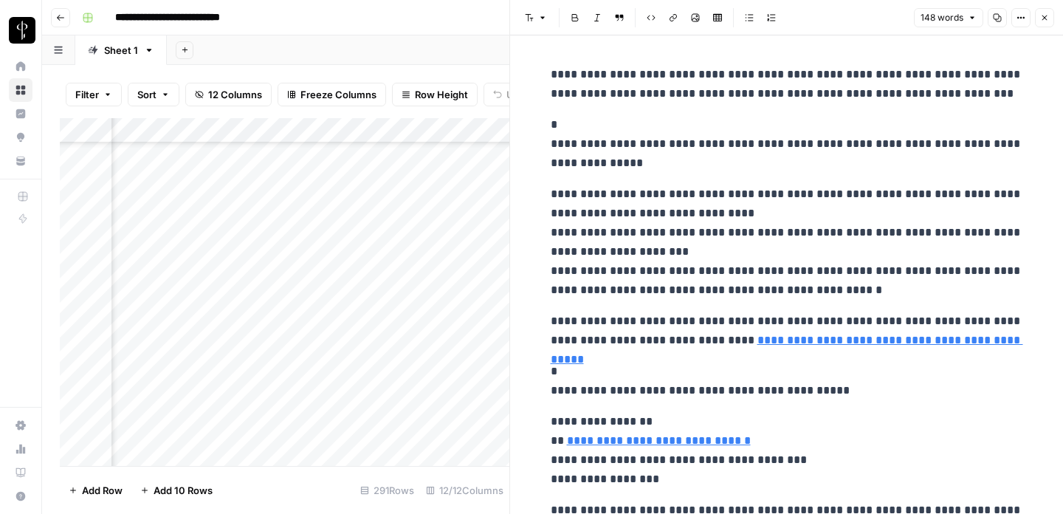
click at [1042, 14] on icon "button" at bounding box center [1044, 17] width 9 height 9
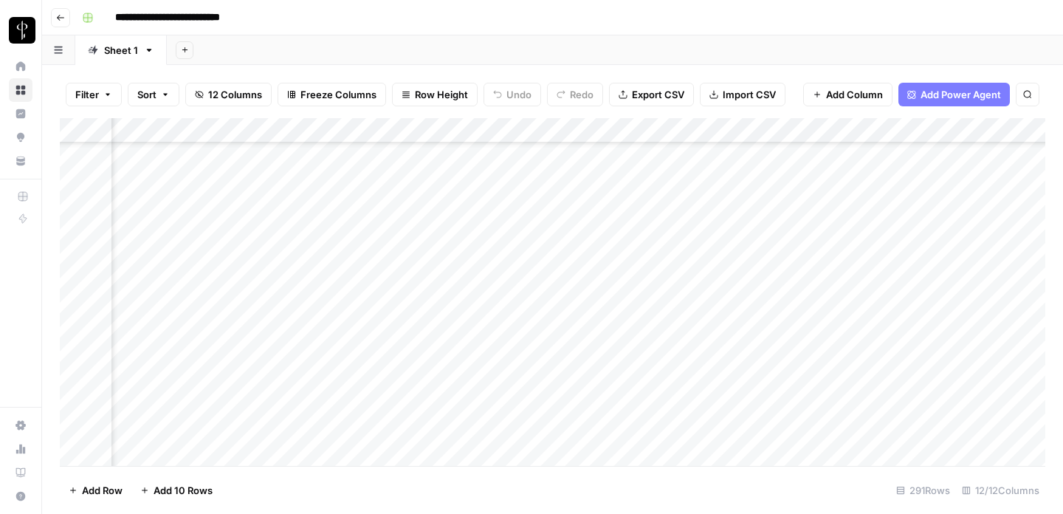
click at [729, 224] on div "Add Column" at bounding box center [553, 292] width 986 height 348
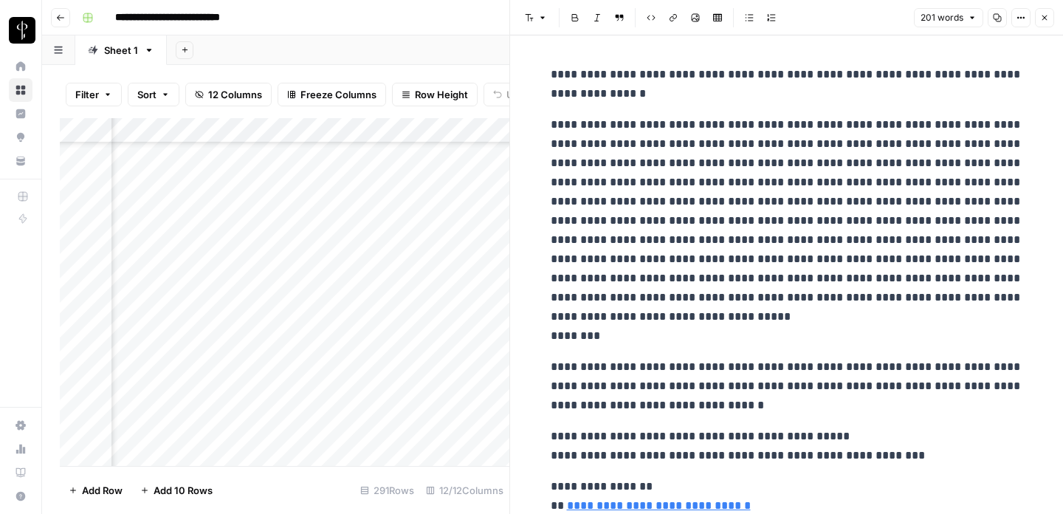
click at [1052, 18] on button "Close" at bounding box center [1044, 17] width 19 height 19
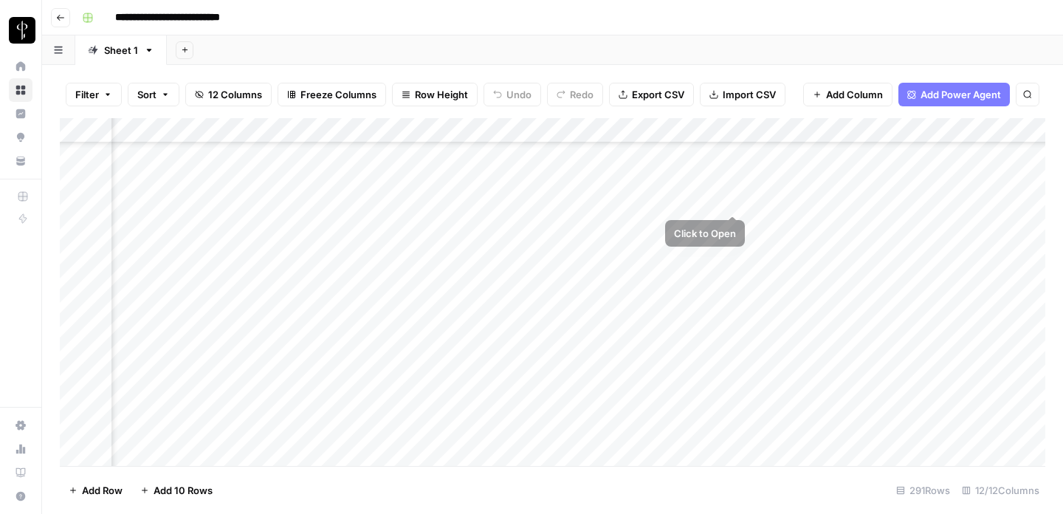
click at [738, 199] on div "Add Column" at bounding box center [553, 292] width 986 height 348
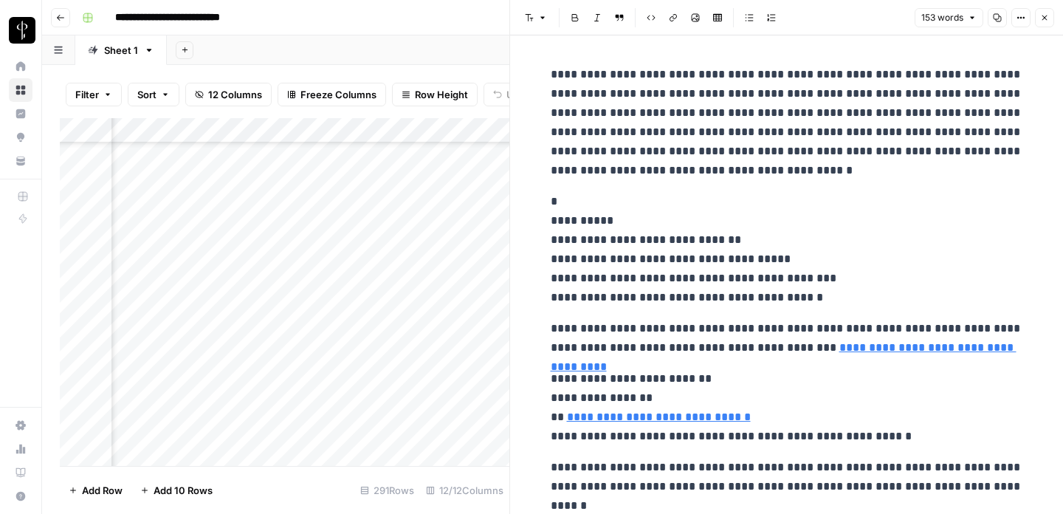
click at [1045, 14] on icon "button" at bounding box center [1044, 17] width 9 height 9
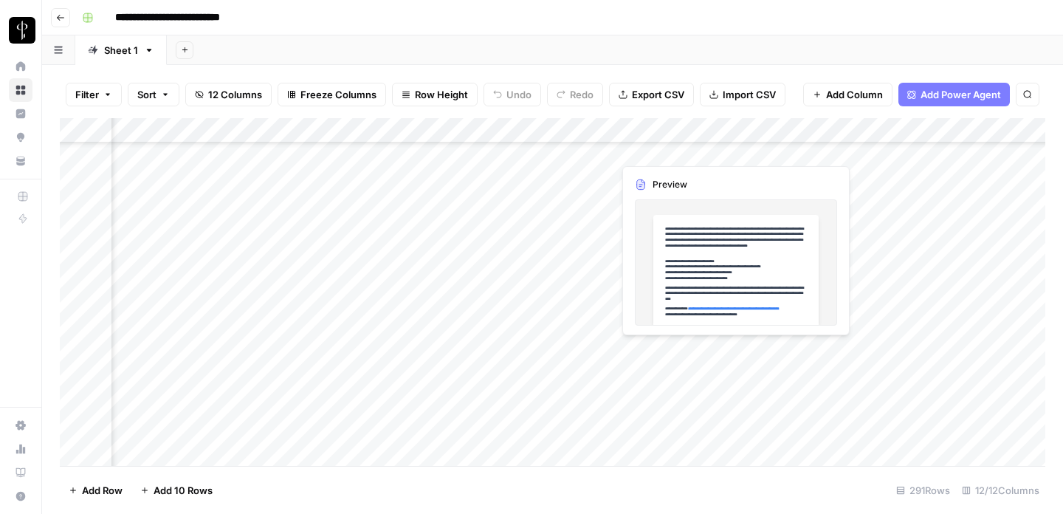
click at [641, 355] on div "Add Column" at bounding box center [553, 292] width 986 height 348
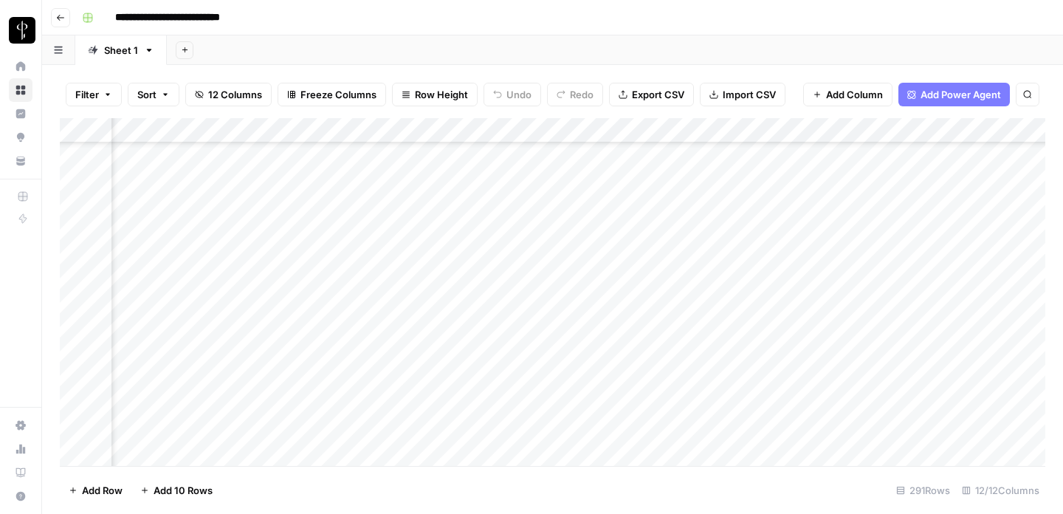
click at [737, 345] on div "Add Column" at bounding box center [553, 292] width 986 height 348
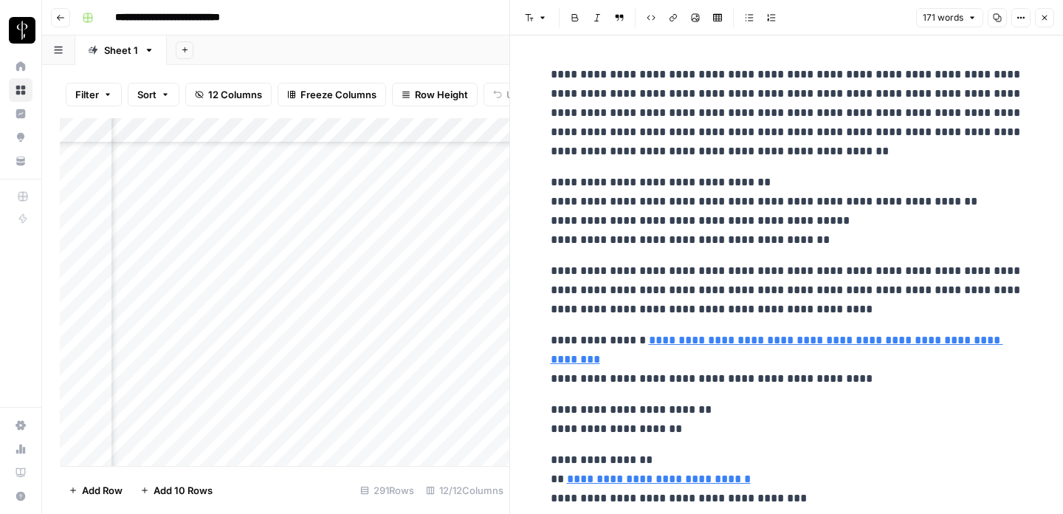
click at [1046, 13] on icon "button" at bounding box center [1044, 17] width 9 height 9
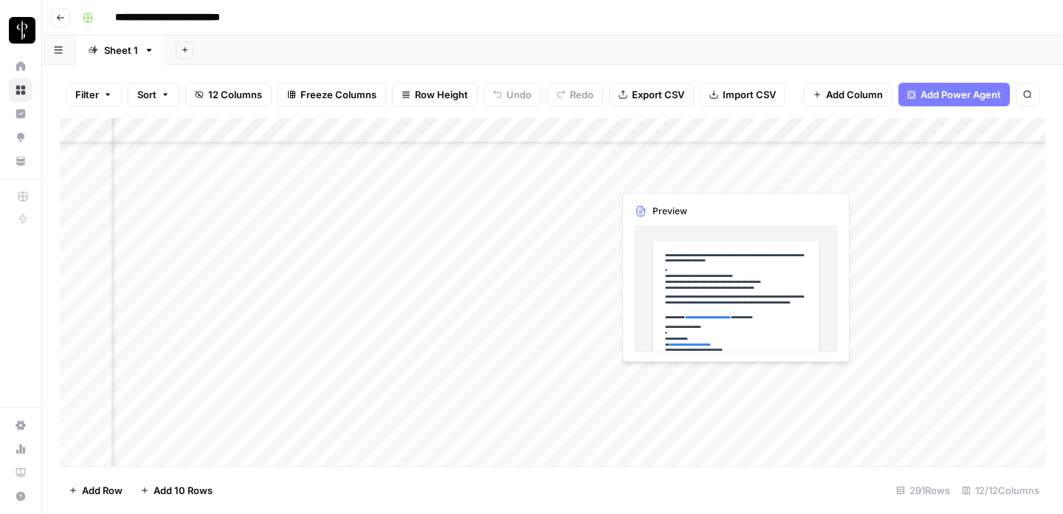
scroll to position [6707, 763]
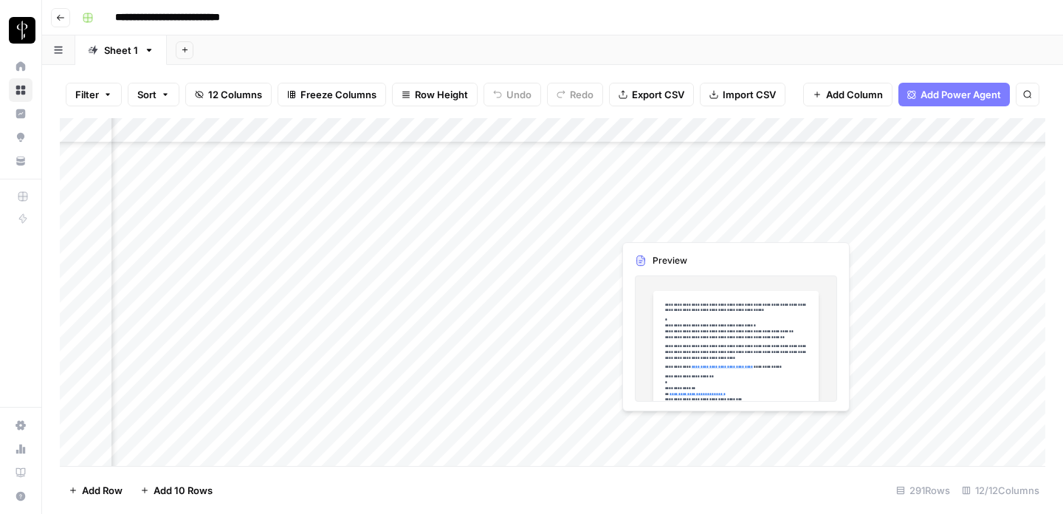
click at [650, 228] on div "Add Column" at bounding box center [553, 292] width 986 height 348
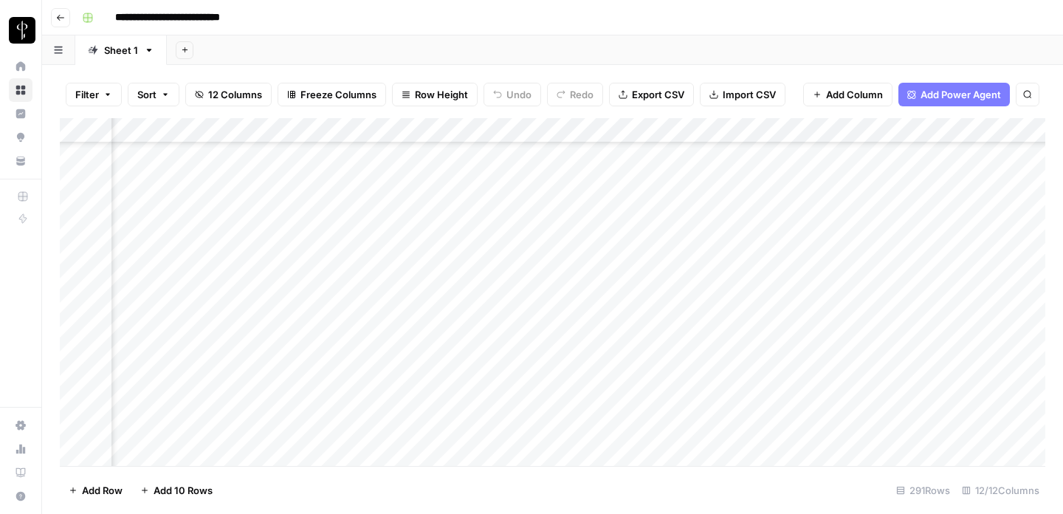
scroll to position [6670, 763]
click at [665, 209] on div "Add Column" at bounding box center [553, 292] width 986 height 348
click at [729, 209] on div "Add Column" at bounding box center [553, 292] width 986 height 348
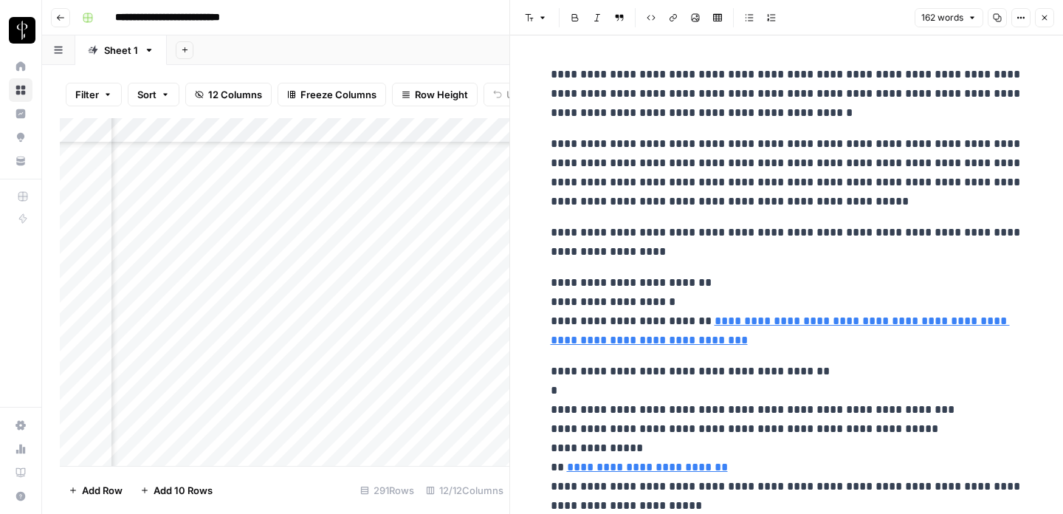
click at [1041, 13] on icon "button" at bounding box center [1044, 17] width 9 height 9
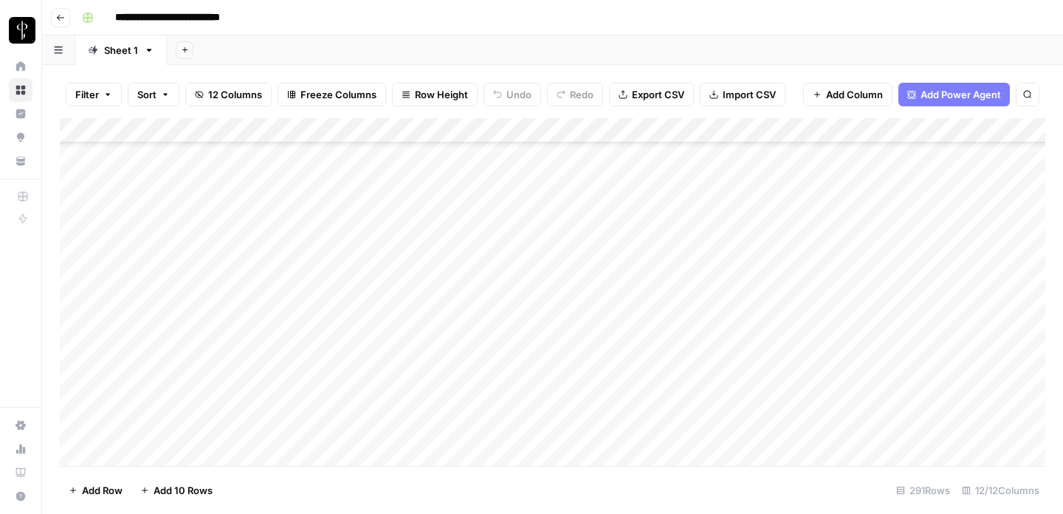
scroll to position [6622, 0]
click at [255, 281] on div "Add Column" at bounding box center [553, 292] width 986 height 348
click at [173, 358] on div "Add Column" at bounding box center [553, 292] width 986 height 348
click at [578, 275] on div "Add Column" at bounding box center [553, 292] width 986 height 348
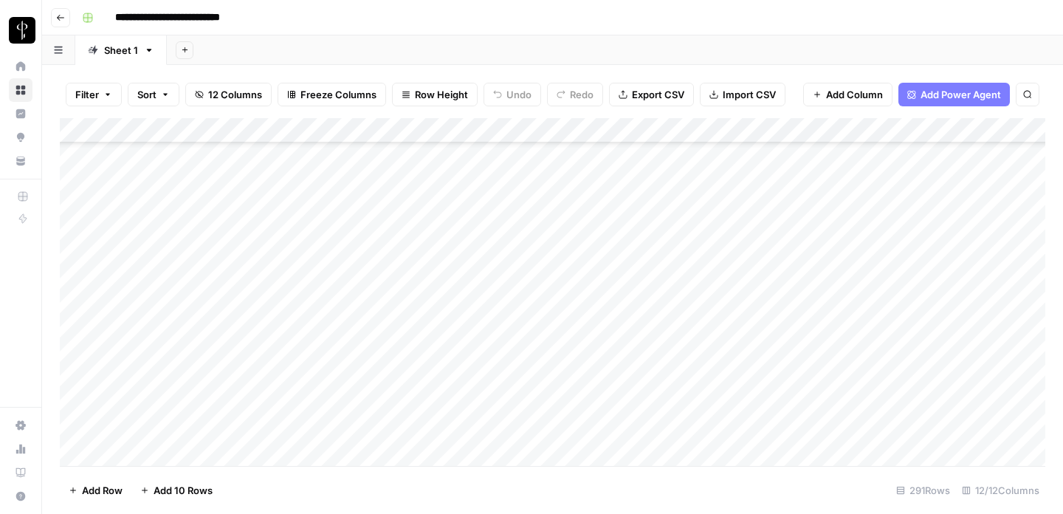
scroll to position [6870, 0]
click at [437, 286] on div "Add Column" at bounding box center [553, 292] width 986 height 348
click at [183, 344] on div "Add Column" at bounding box center [553, 292] width 986 height 348
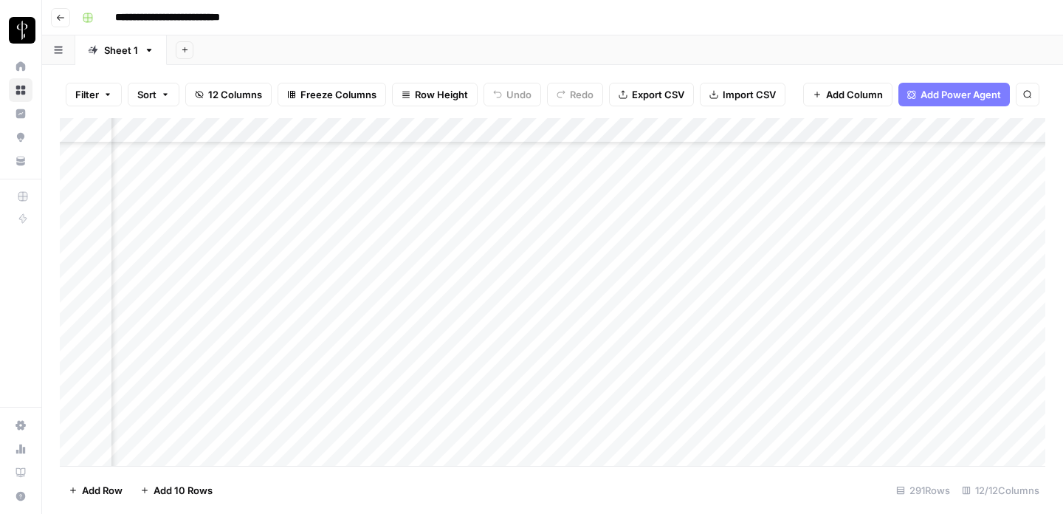
click at [599, 340] on div "Add Column" at bounding box center [553, 292] width 986 height 348
click at [599, 367] on div "Add Column" at bounding box center [553, 292] width 986 height 348
click at [599, 390] on div "Add Column" at bounding box center [553, 292] width 986 height 348
click at [599, 418] on div "Add Column" at bounding box center [553, 292] width 986 height 348
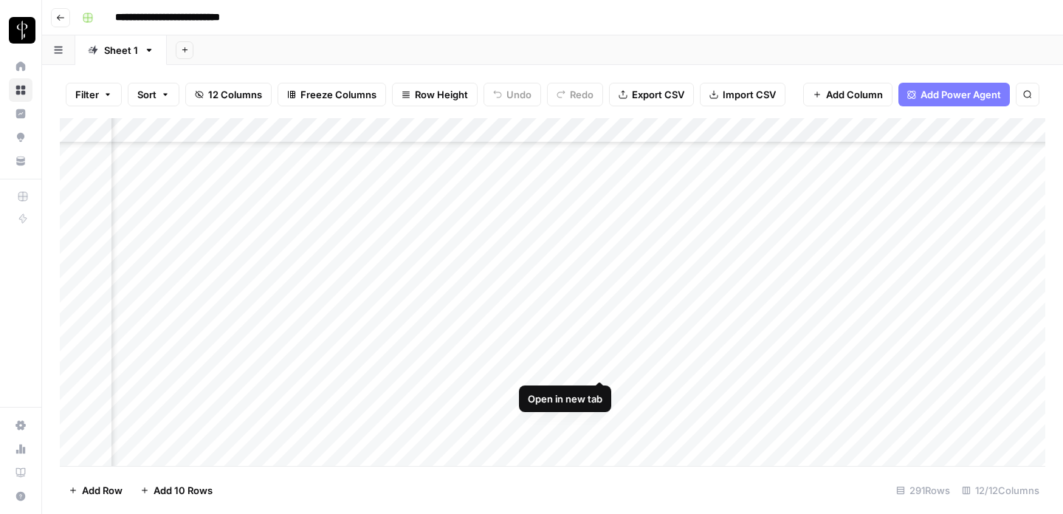
click at [601, 337] on div "Add Column" at bounding box center [553, 292] width 986 height 348
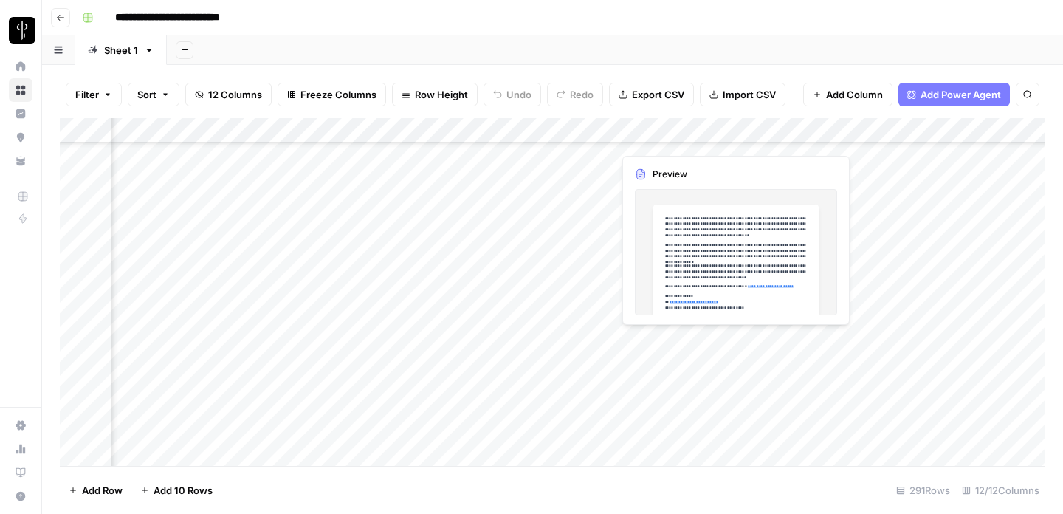
scroll to position [6439, 763]
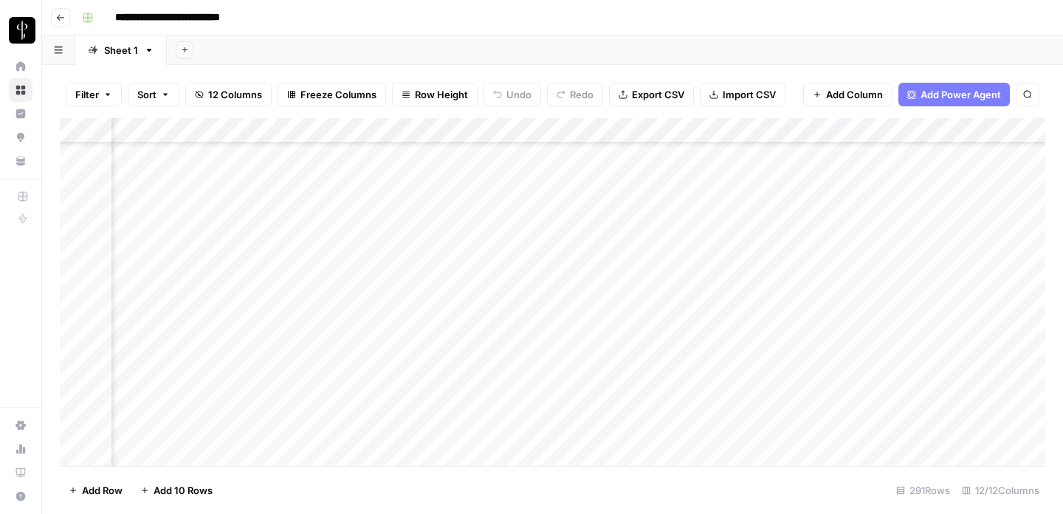
click at [603, 317] on div "Add Column" at bounding box center [553, 292] width 986 height 348
click at [599, 338] on div "Add Column" at bounding box center [553, 292] width 986 height 348
click at [602, 363] on div "Add Column" at bounding box center [553, 292] width 986 height 348
click at [599, 388] on div "Add Column" at bounding box center [553, 292] width 986 height 348
click at [600, 417] on div "Add Column" at bounding box center [553, 292] width 986 height 348
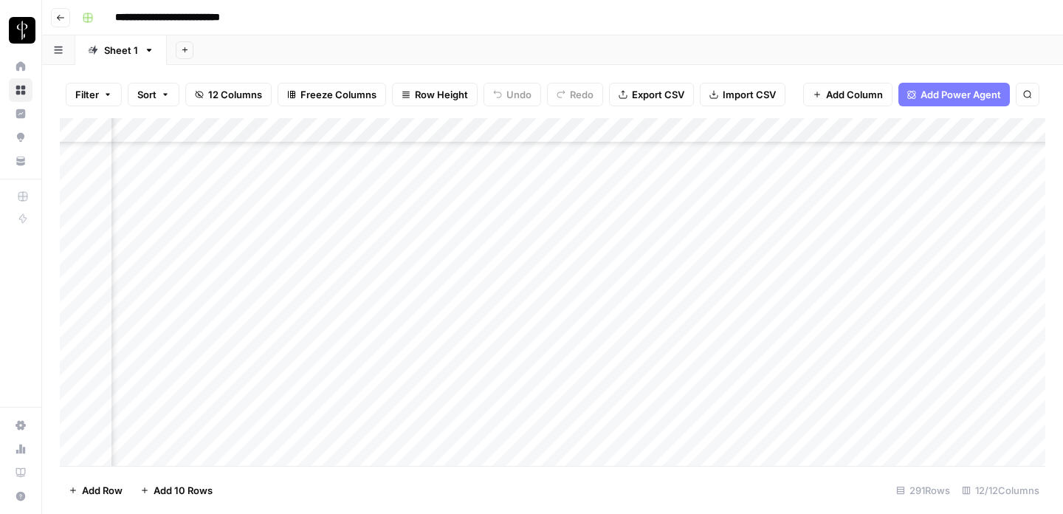
scroll to position [6519, 763]
click at [598, 366] on div "Add Column" at bounding box center [553, 292] width 986 height 348
click at [596, 391] on div "Add Column" at bounding box center [553, 292] width 986 height 348
click at [599, 412] on div "Add Column" at bounding box center [553, 292] width 986 height 348
click at [602, 436] on div "Add Column" at bounding box center [553, 292] width 986 height 348
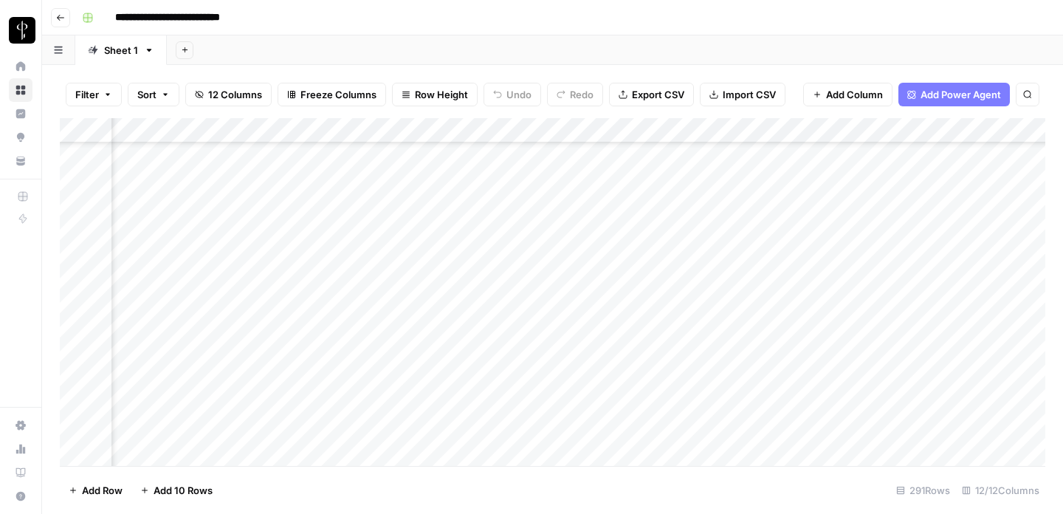
scroll to position [6660, 763]
click at [598, 319] on div "Add Column" at bounding box center [553, 292] width 986 height 348
click at [598, 347] on div "Add Column" at bounding box center [553, 292] width 986 height 348
click at [434, 150] on div "Add Column" at bounding box center [553, 292] width 986 height 348
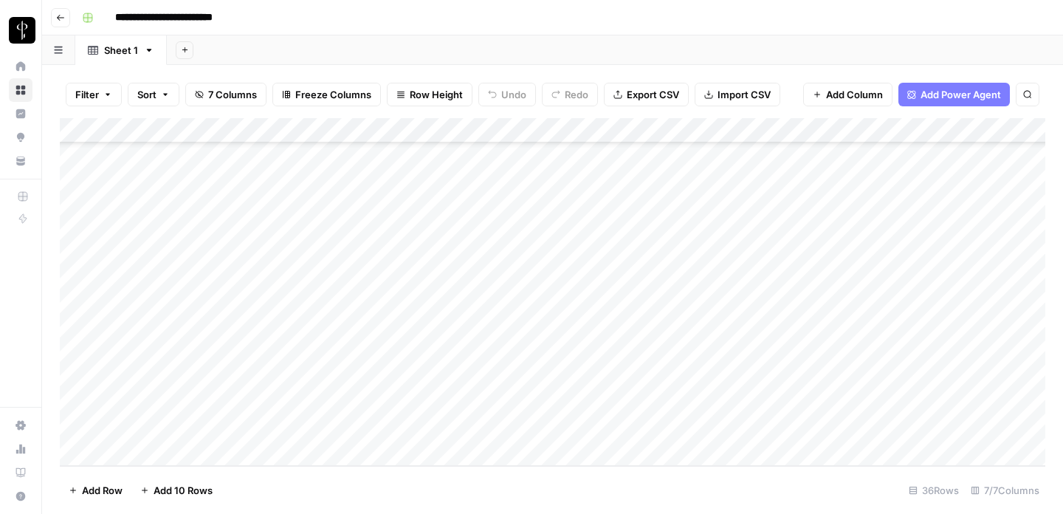
click at [202, 326] on div "Add Column" at bounding box center [553, 292] width 986 height 348
click at [377, 324] on div "Add Column" at bounding box center [553, 292] width 986 height 348
click at [598, 328] on div "Add Column" at bounding box center [553, 292] width 986 height 348
click at [603, 351] on div "Add Column" at bounding box center [553, 292] width 986 height 348
click at [599, 383] on div "Add Column" at bounding box center [553, 292] width 986 height 348
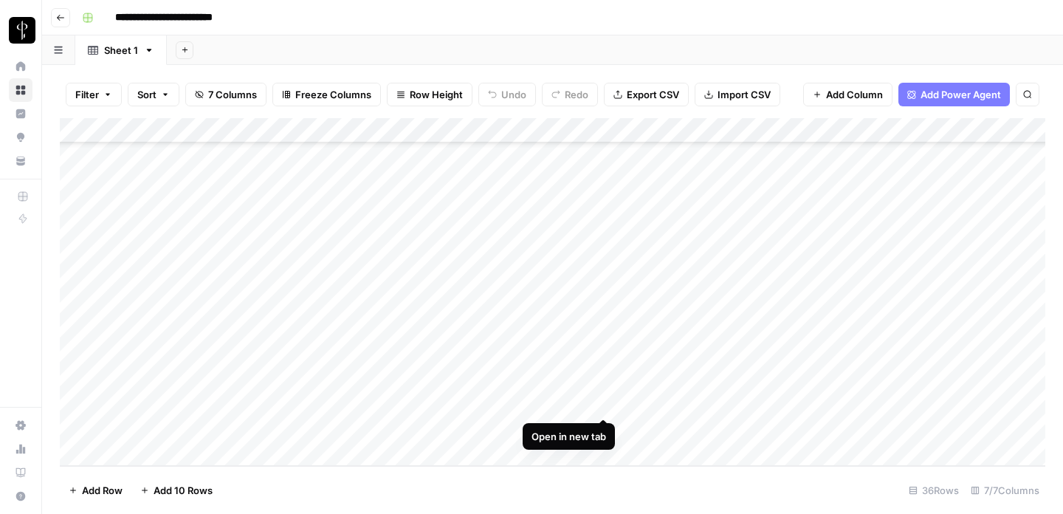
click at [606, 402] on div "Add Column" at bounding box center [553, 292] width 986 height 348
click at [615, 425] on div "Add Column" at bounding box center [553, 292] width 986 height 348
click at [602, 427] on div "Add Column" at bounding box center [553, 292] width 986 height 348
click at [600, 250] on div "Add Column" at bounding box center [553, 292] width 986 height 348
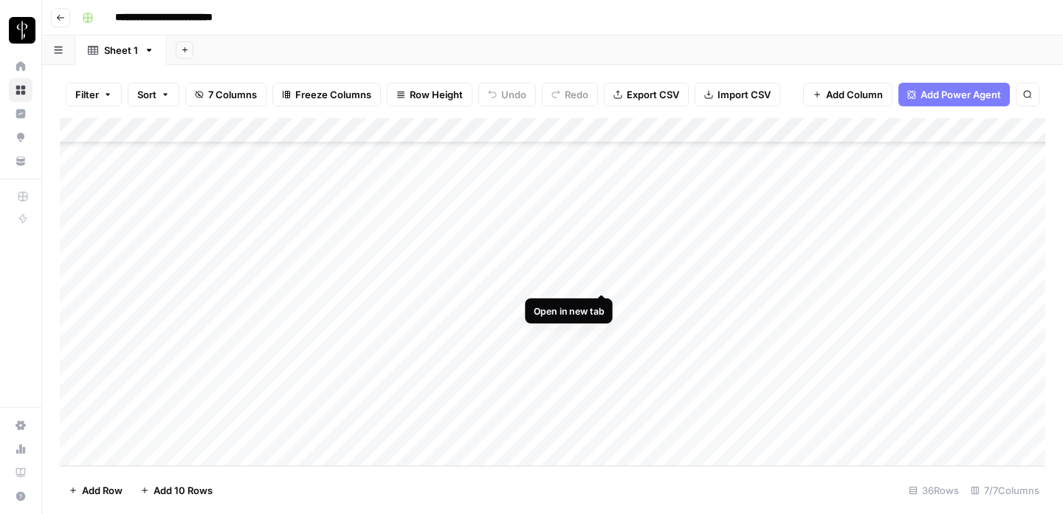
click at [605, 276] on div "Add Column" at bounding box center [553, 292] width 986 height 348
click at [281, 254] on div "Add Column" at bounding box center [553, 292] width 986 height 348
click at [600, 252] on div "Add Column" at bounding box center [553, 292] width 986 height 348
click at [193, 349] on div "Add Column" at bounding box center [553, 292] width 986 height 348
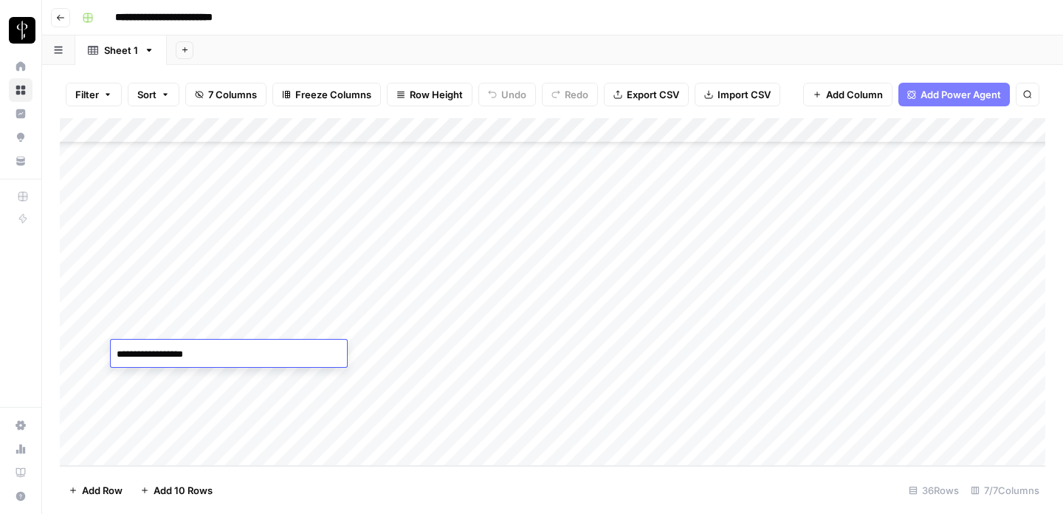
drag, startPoint x: 210, startPoint y: 353, endPoint x: 147, endPoint y: 352, distance: 63.5
click at [147, 352] on textarea "**********" at bounding box center [229, 354] width 236 height 21
click at [686, 303] on div "Add Column" at bounding box center [553, 292] width 986 height 348
